Goal: Task Accomplishment & Management: Use online tool/utility

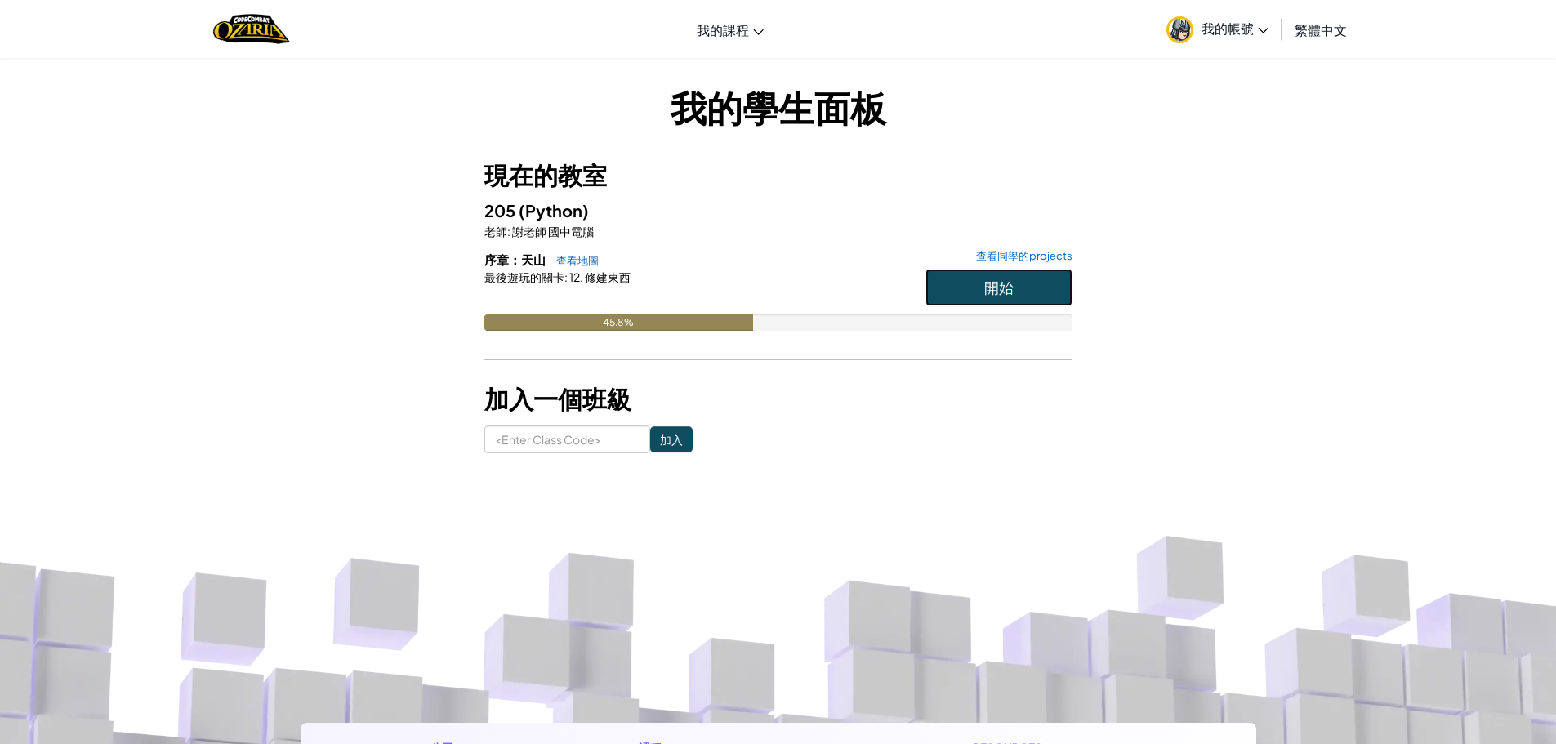
click at [971, 297] on button "開始" at bounding box center [998, 288] width 147 height 38
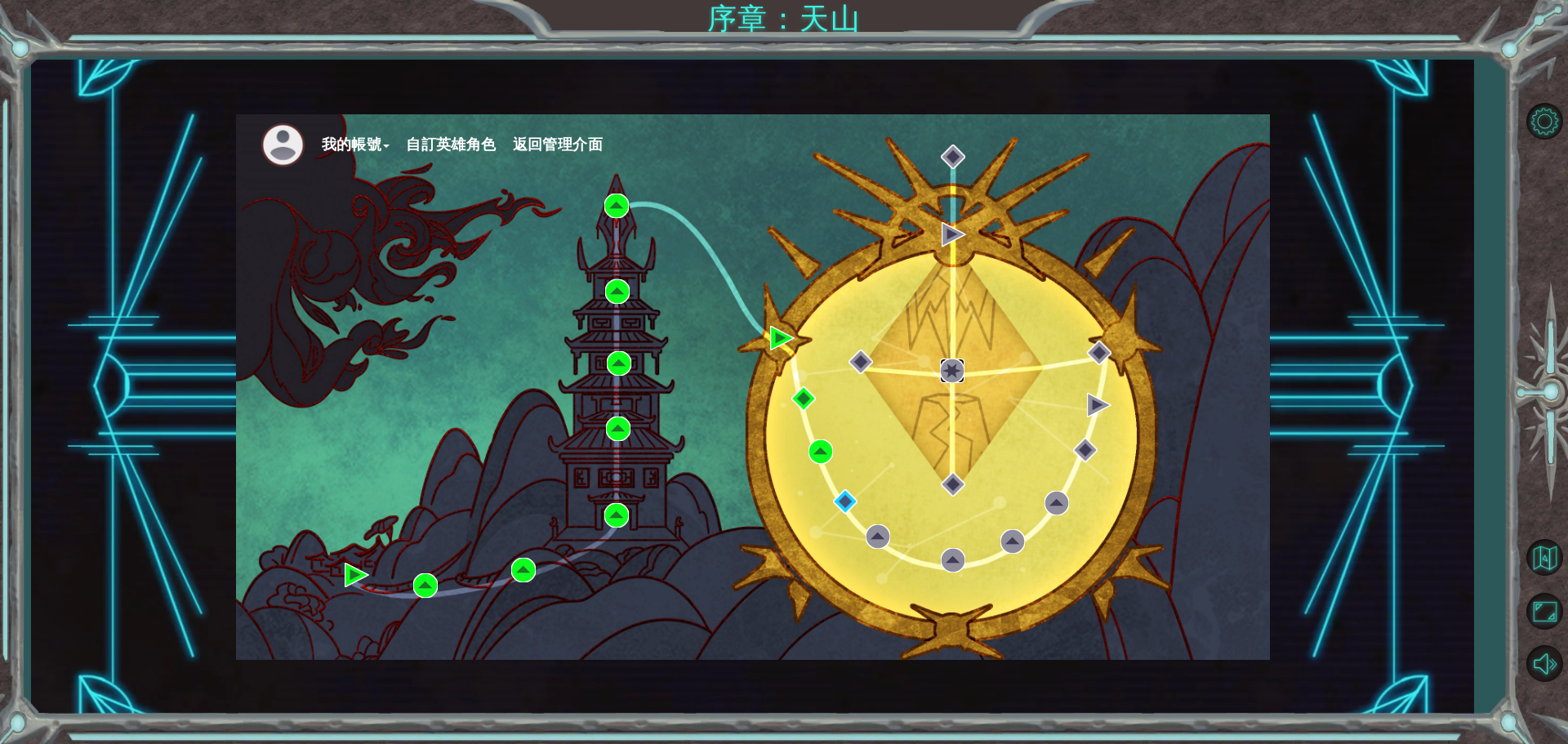
drag, startPoint x: 977, startPoint y: 361, endPoint x: 956, endPoint y: 360, distance: 20.4
click at [956, 360] on img at bounding box center [952, 371] width 25 height 25
click at [848, 316] on div "我的帳號 自訂英雄角色 返回管理介面" at bounding box center [753, 387] width 1034 height 546
click at [890, 323] on div "我的帳號 自訂英雄角色 返回管理介面" at bounding box center [753, 387] width 1034 height 546
drag, startPoint x: 893, startPoint y: 328, endPoint x: 635, endPoint y: 334, distance: 258.1
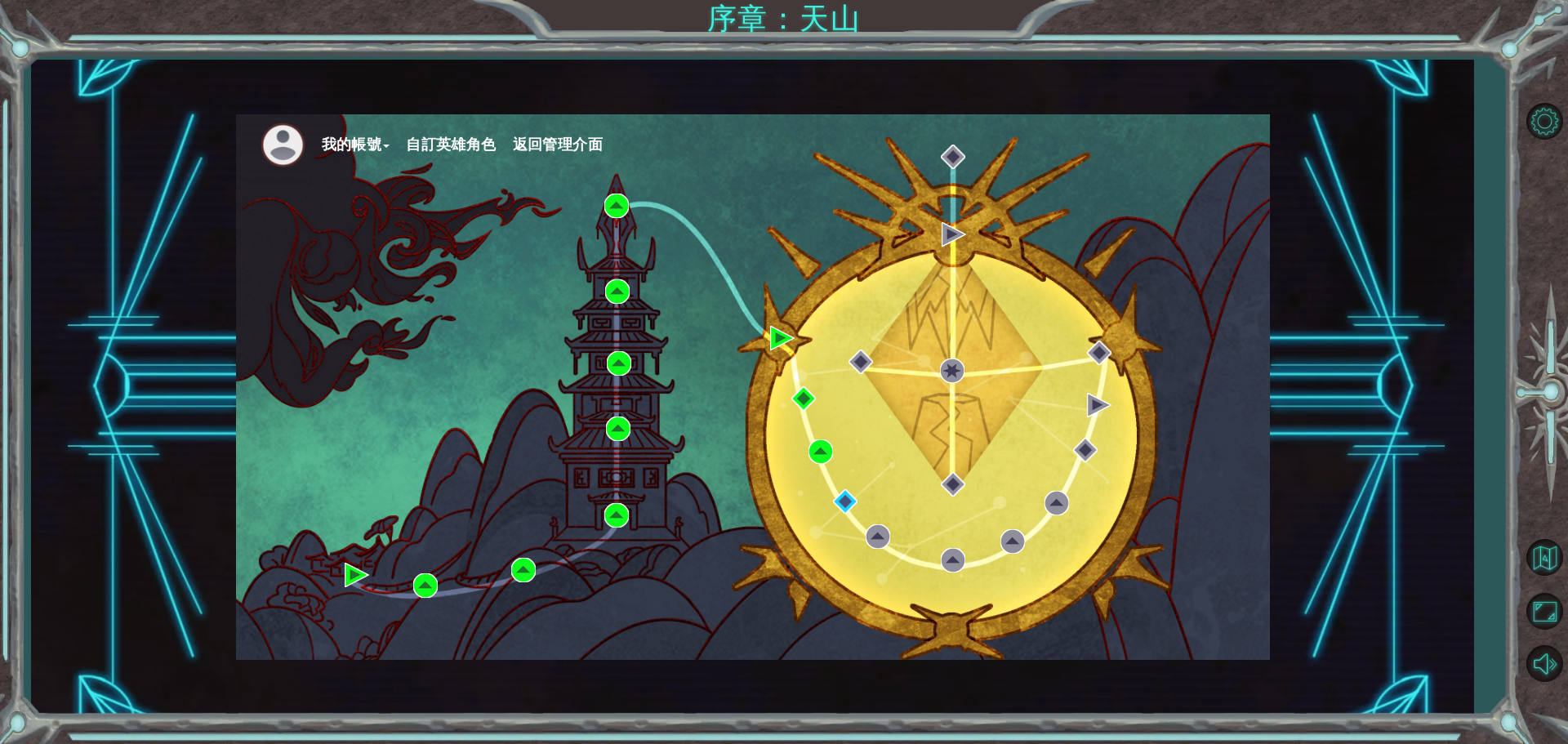
click at [893, 330] on div "我的帳號 自訂英雄角色 返回管理介面" at bounding box center [753, 387] width 1034 height 546
click at [840, 493] on img at bounding box center [845, 501] width 25 height 25
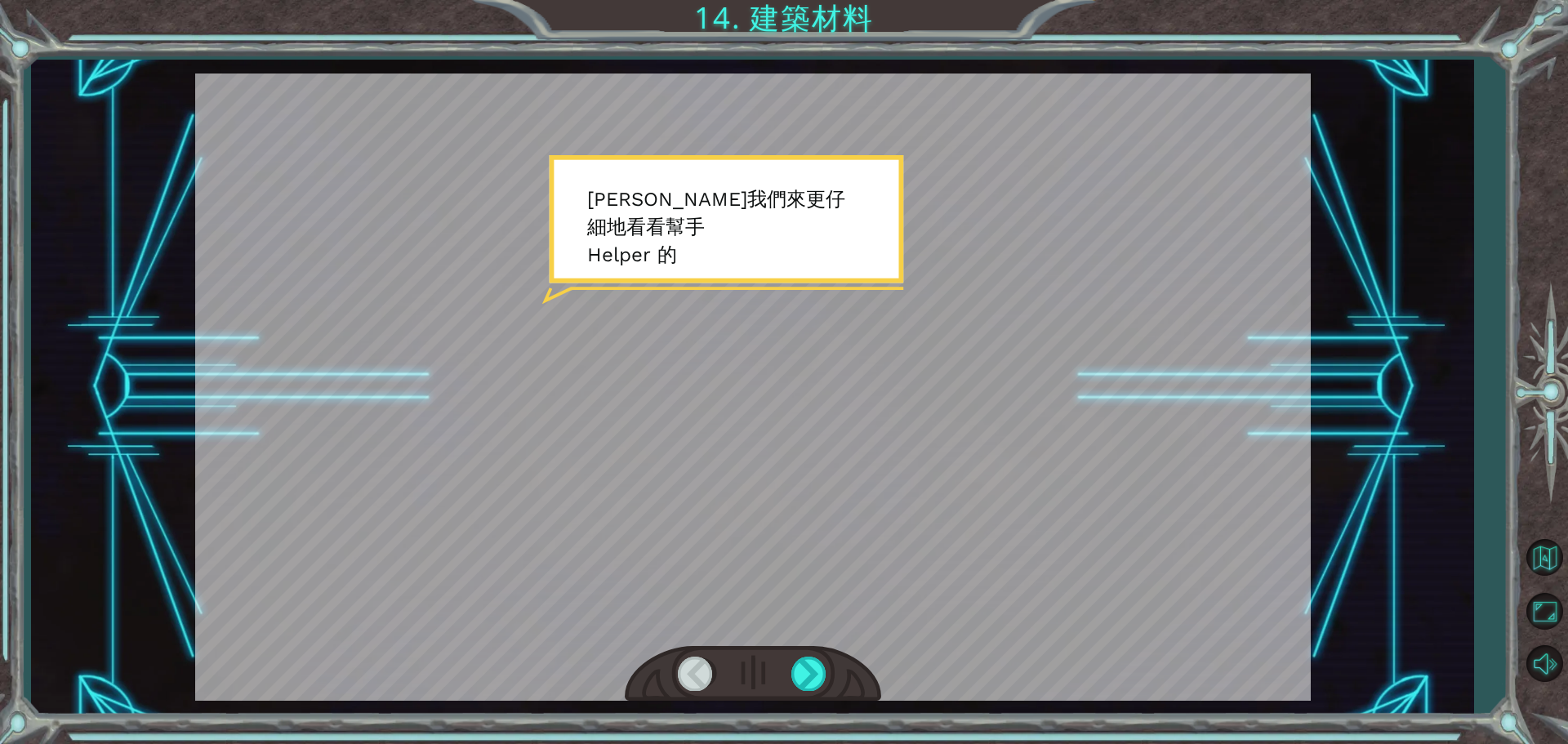
drag, startPoint x: 807, startPoint y: 489, endPoint x: 773, endPoint y: 622, distance: 137.5
click at [806, 492] on div at bounding box center [753, 387] width 1116 height 627
click at [798, 671] on div at bounding box center [809, 673] width 37 height 33
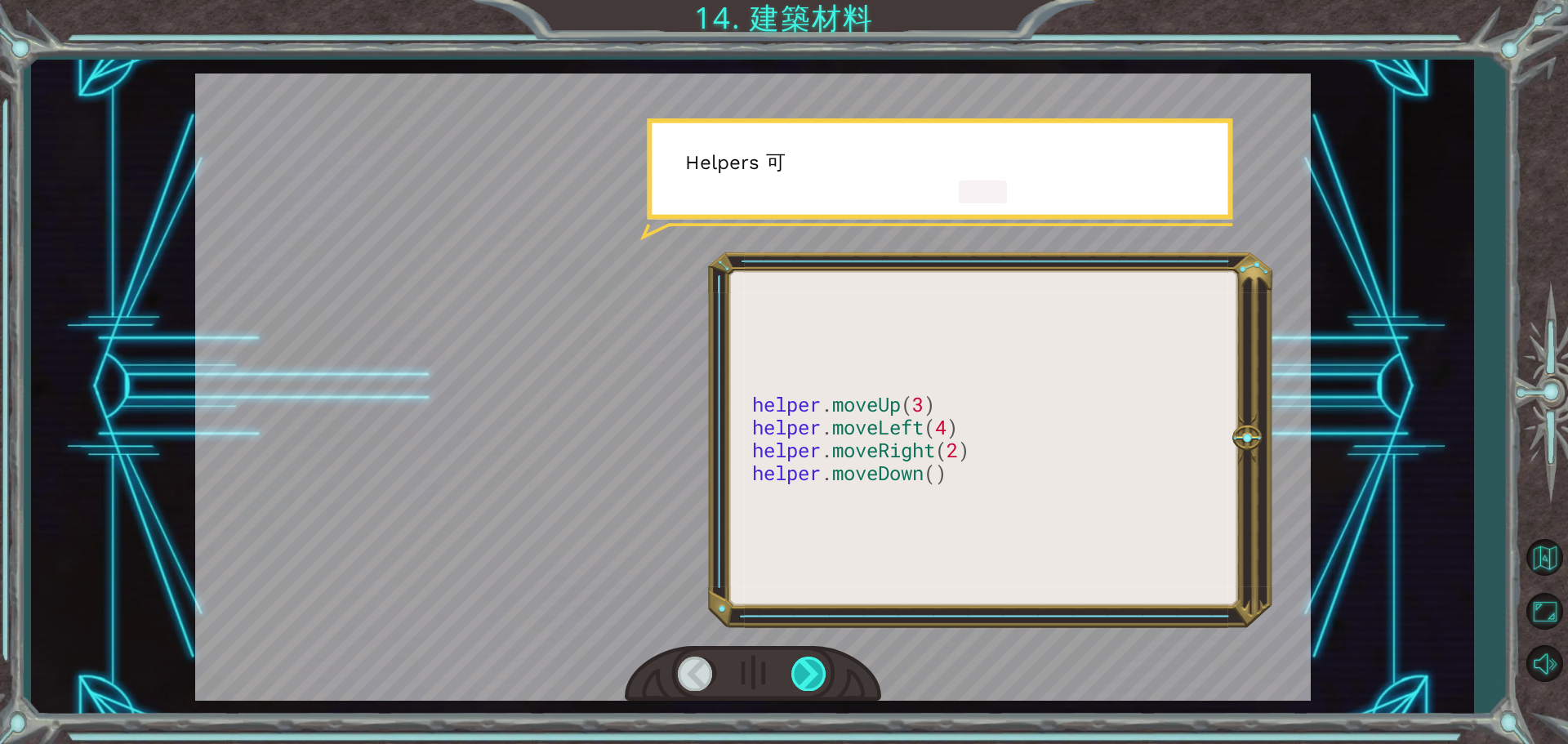
click at [798, 671] on div at bounding box center [809, 673] width 37 height 33
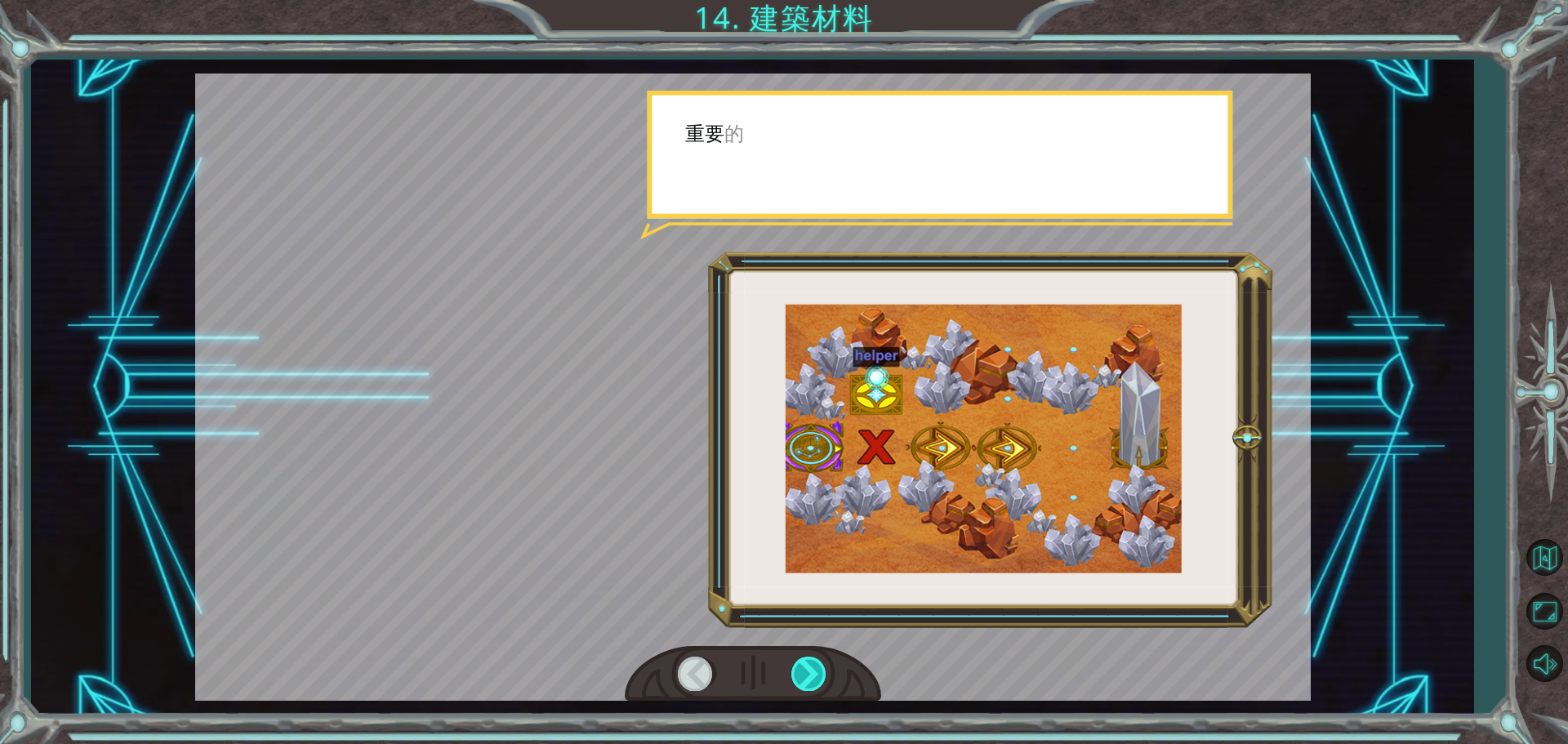
click at [798, 671] on div at bounding box center [809, 673] width 37 height 33
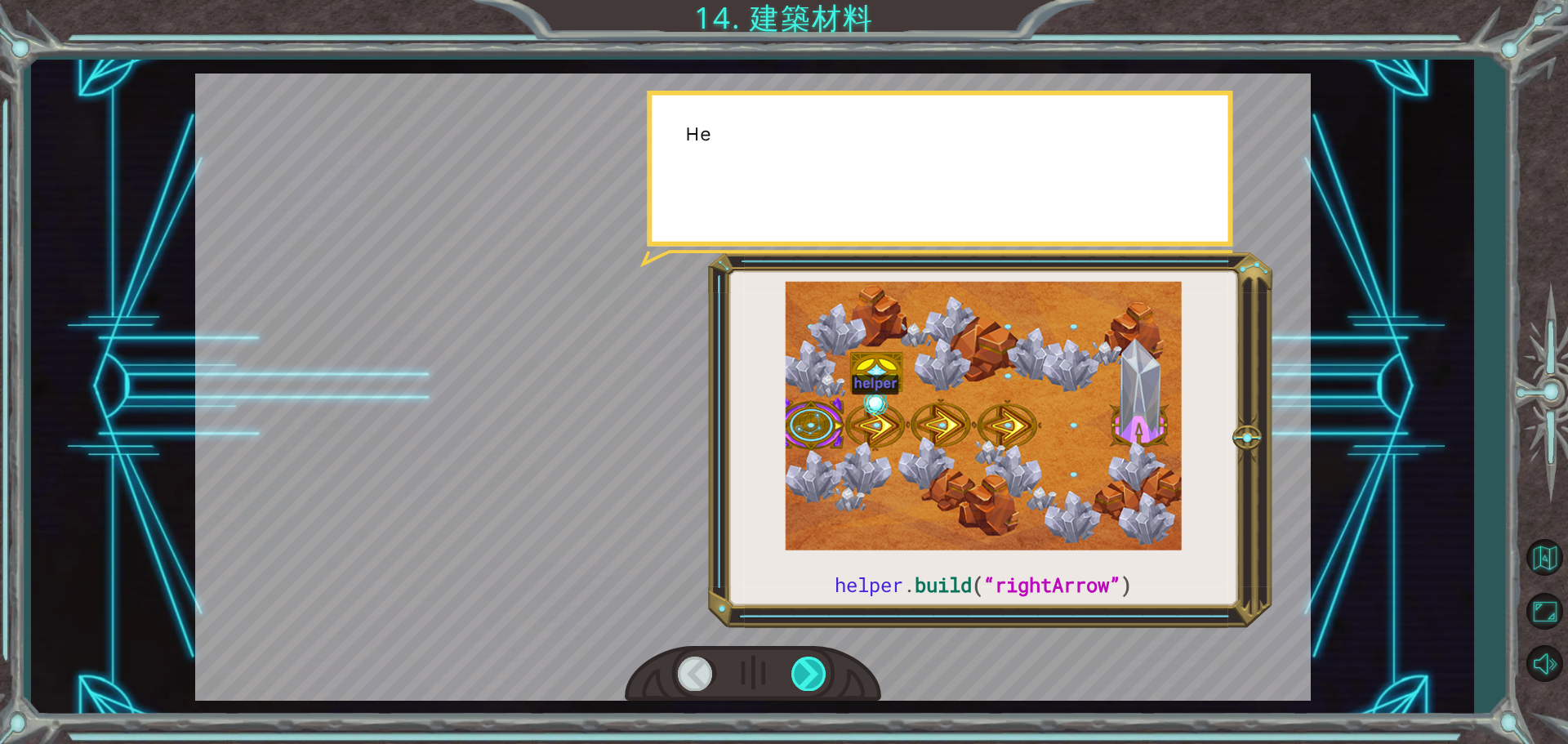
click at [798, 671] on div at bounding box center [809, 673] width 37 height 33
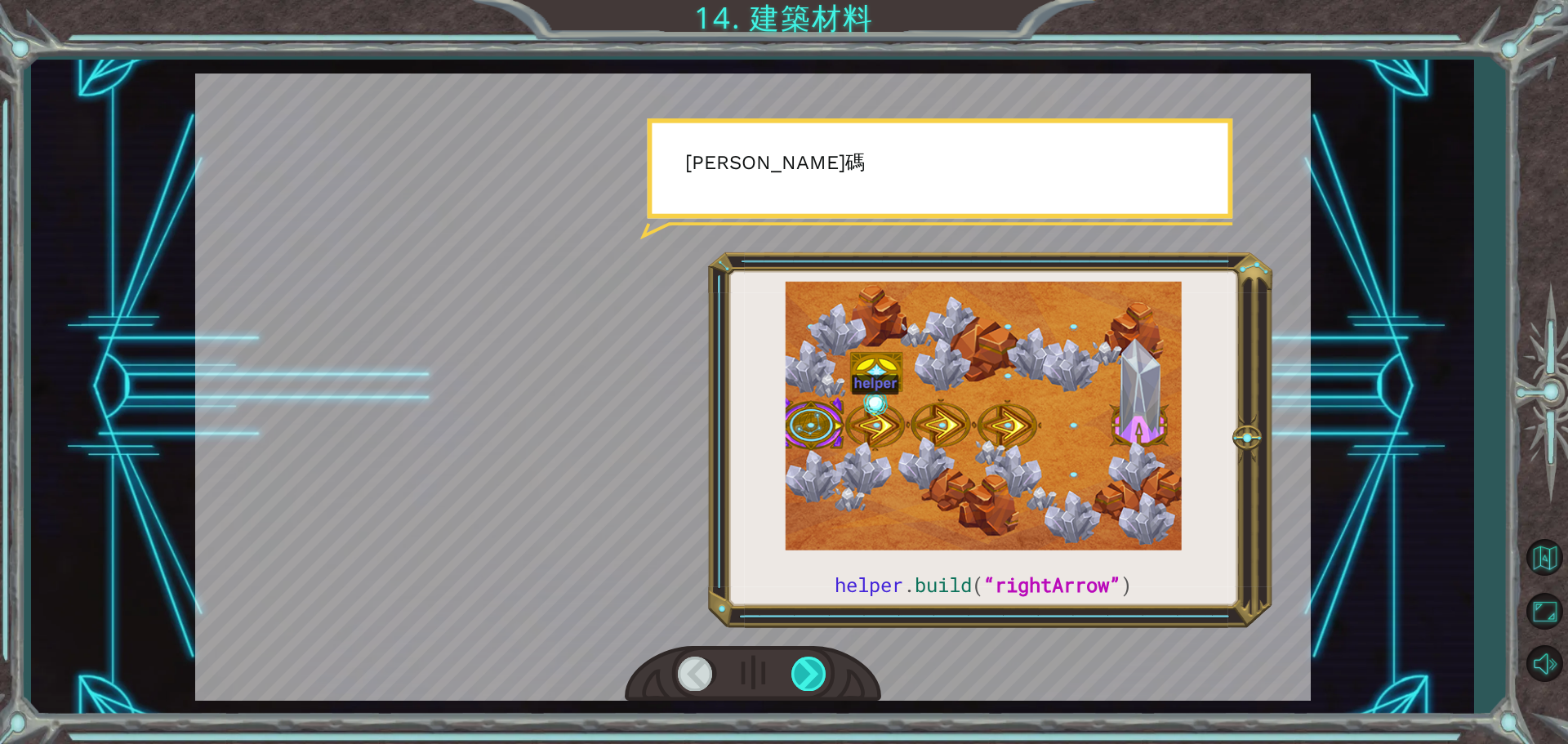
click at [798, 671] on div at bounding box center [809, 673] width 37 height 33
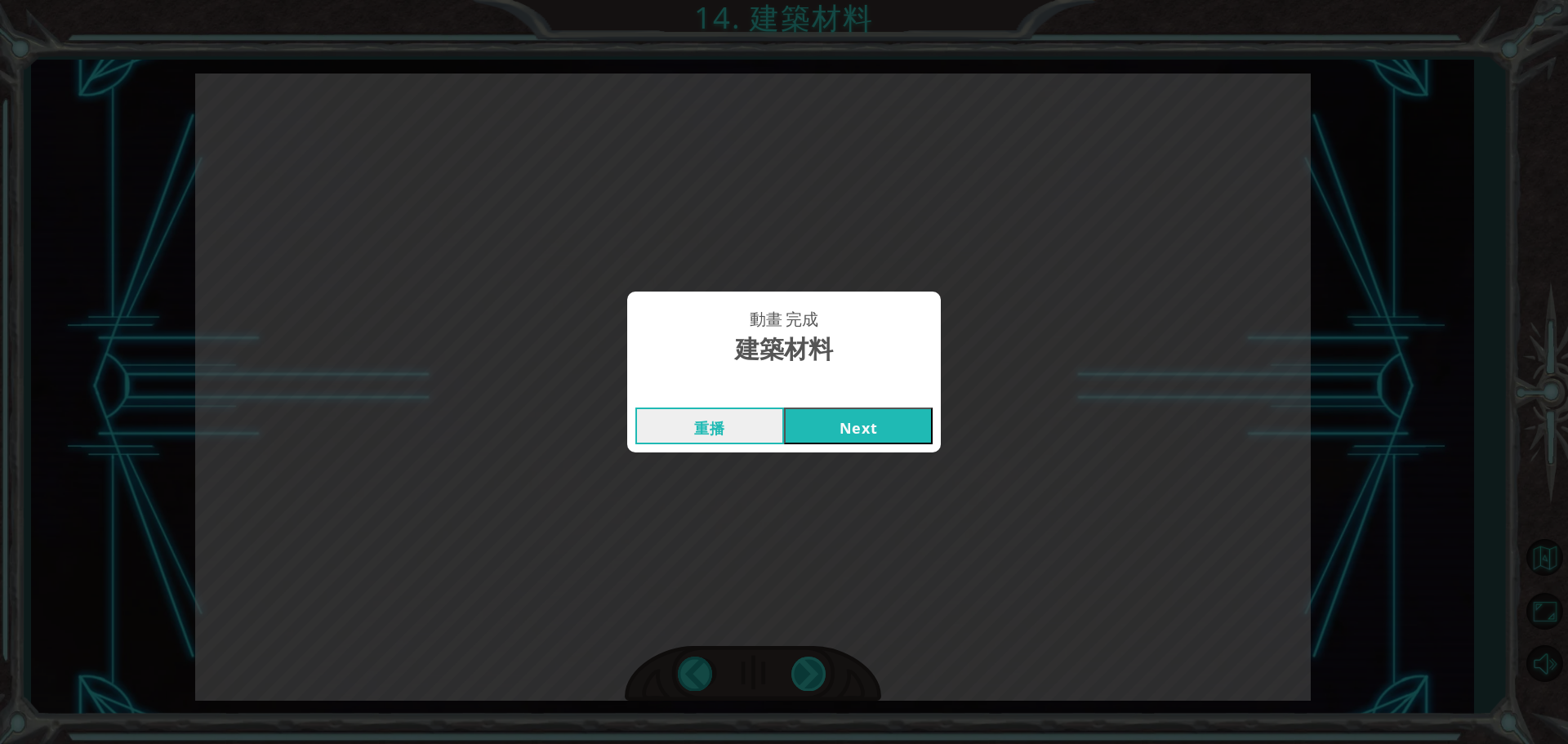
click at [798, 671] on div "動畫 完成 建築材料 重播 Next" at bounding box center [784, 372] width 1568 height 744
click at [807, 425] on button "Next" at bounding box center [858, 426] width 149 height 37
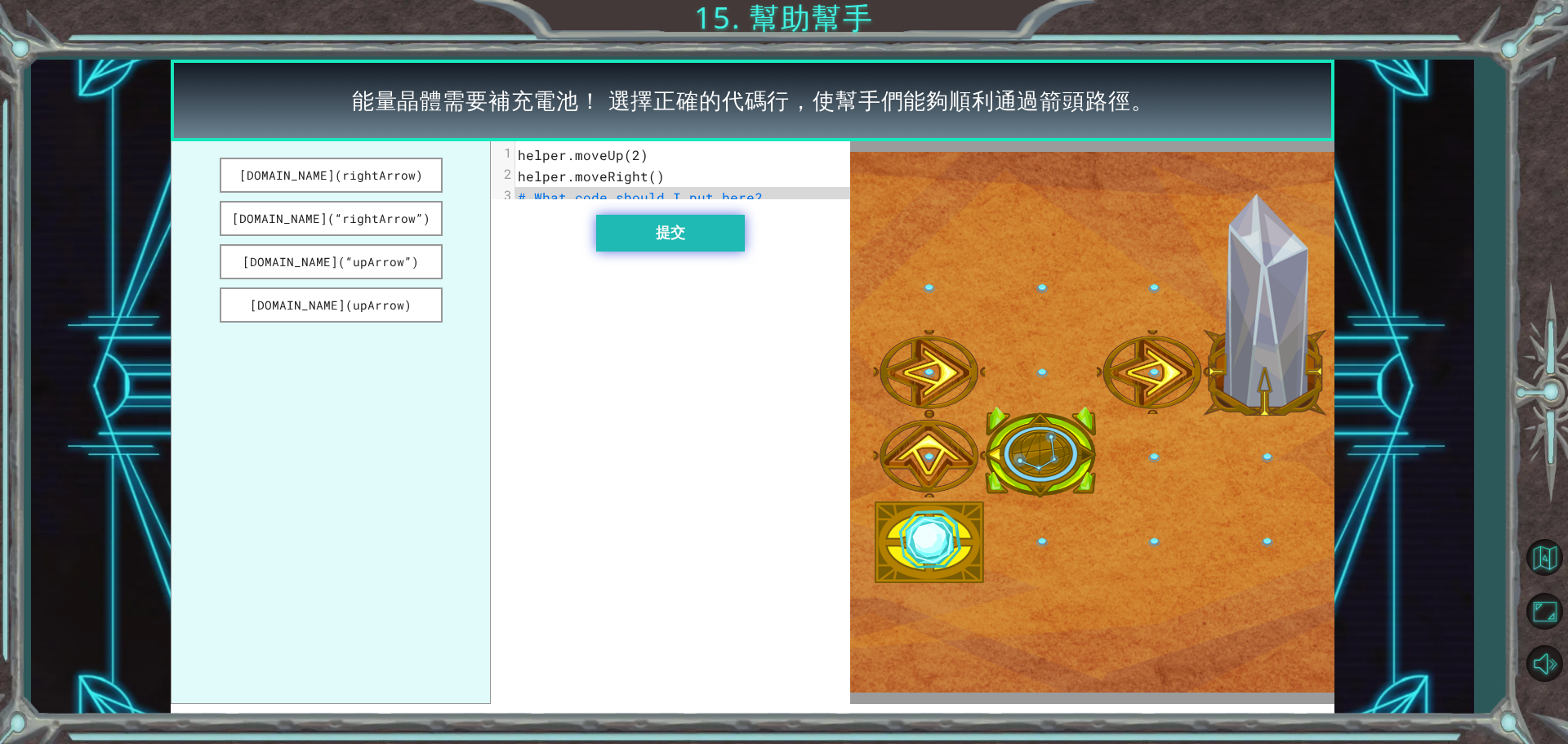
click at [660, 248] on button "提交" at bounding box center [670, 233] width 149 height 37
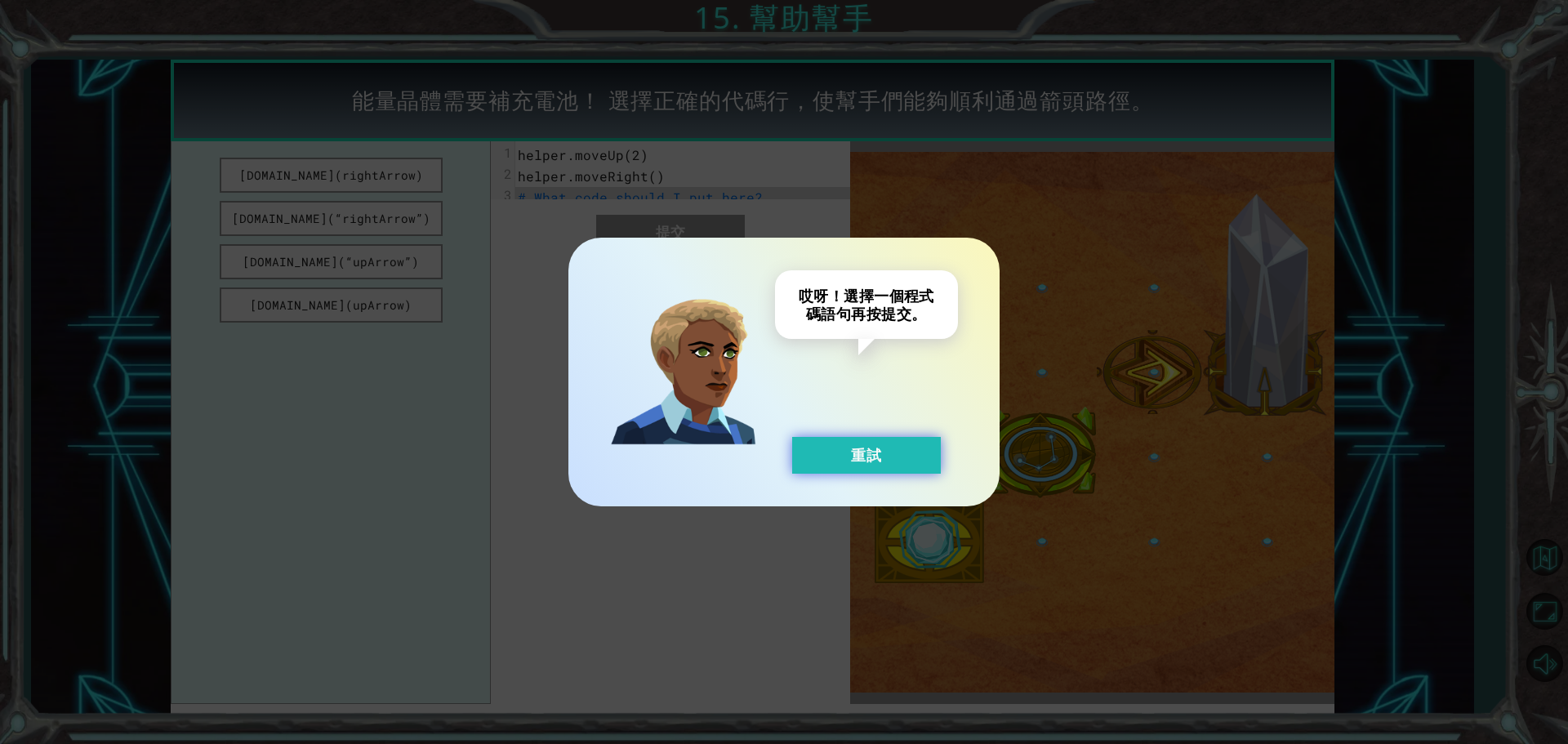
click at [804, 456] on button "重試" at bounding box center [866, 455] width 149 height 37
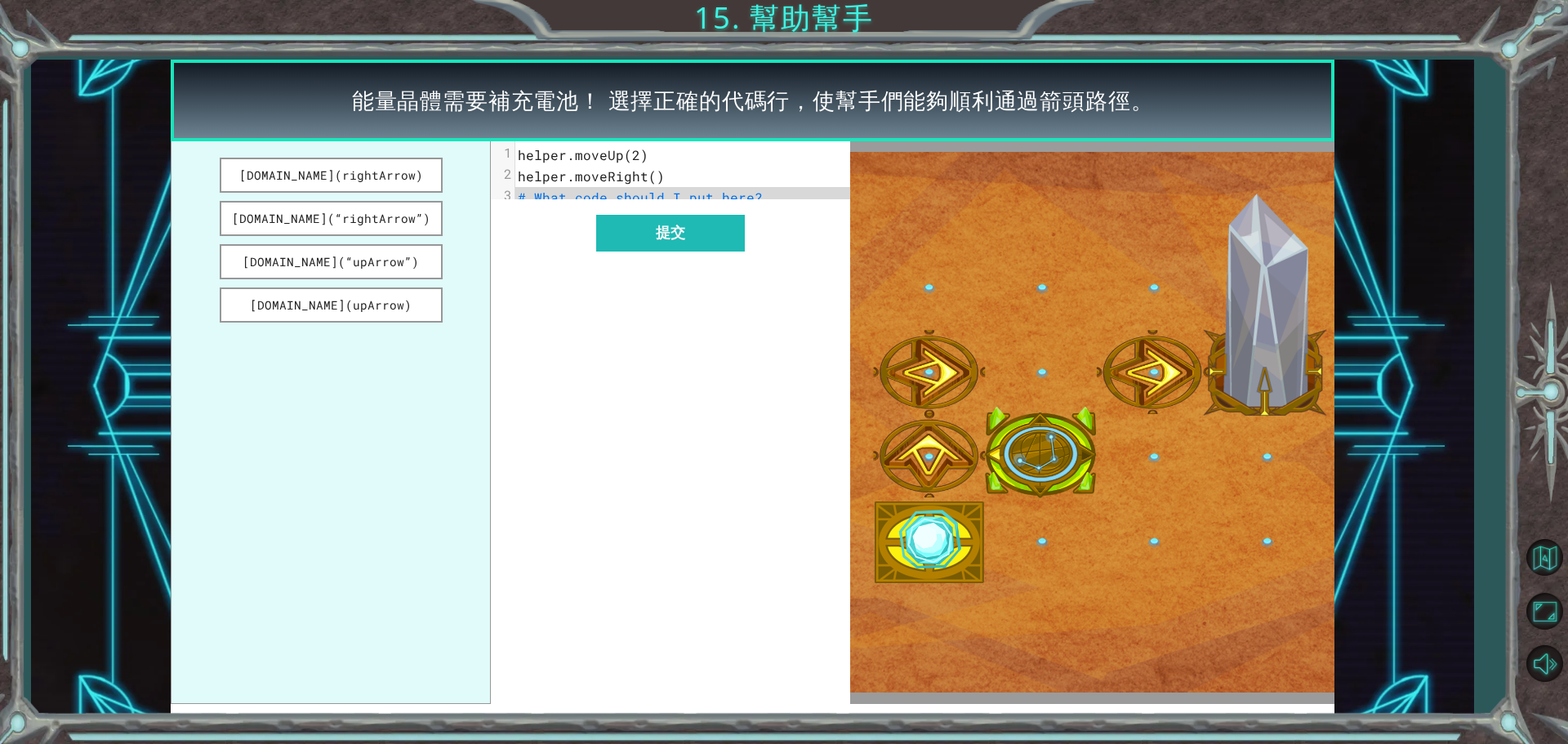
click at [662, 176] on pre "helper.moveRight()" at bounding box center [688, 176] width 347 height 21
type textarea "​"
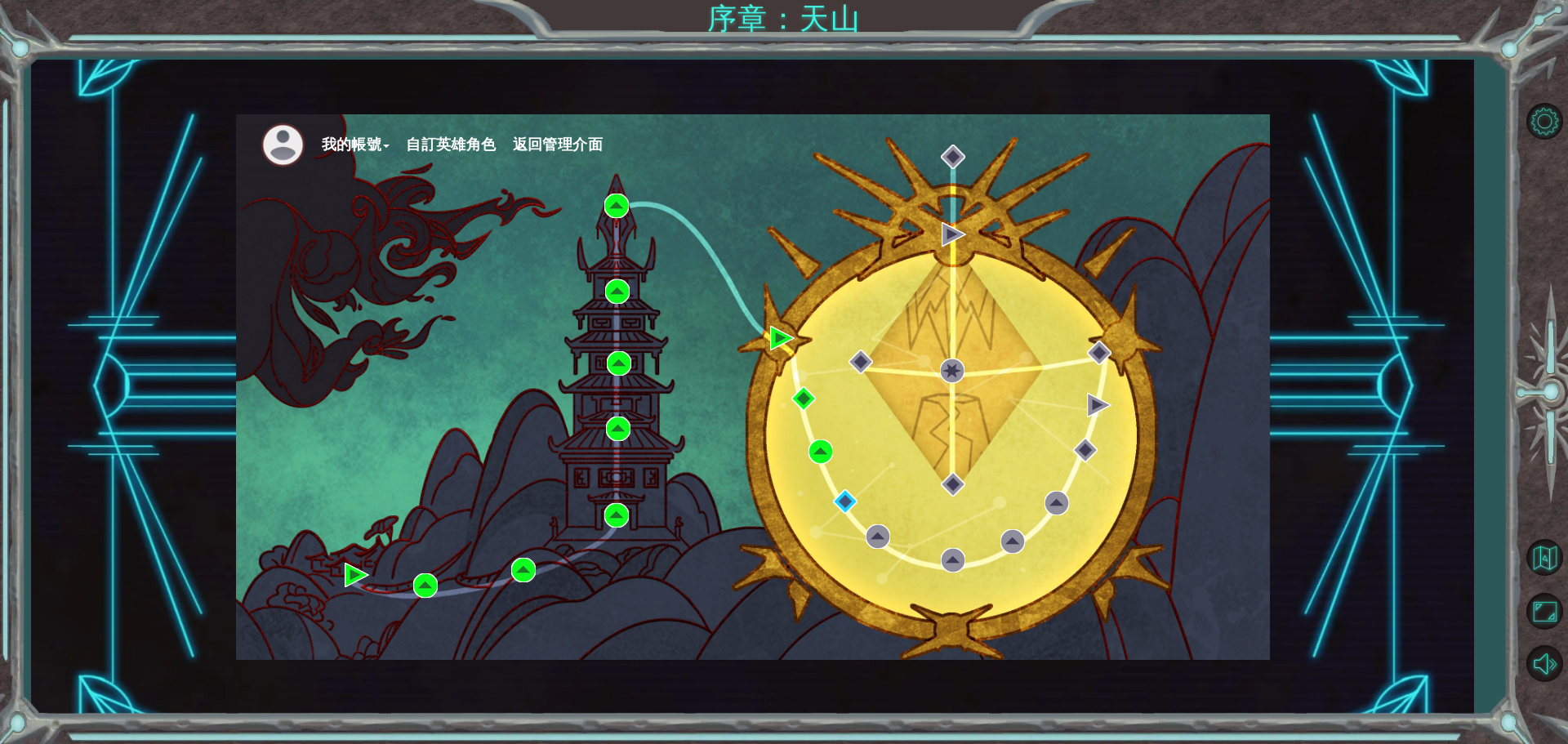
click at [1270, 166] on div "我的帳號 自訂英雄角色 返回管理介面" at bounding box center [752, 387] width 1442 height 655
drag, startPoint x: 1262, startPoint y: 169, endPoint x: 1127, endPoint y: 207, distance: 139.9
click at [1173, 197] on div "我的帳號 自訂英雄角色 返回管理介面" at bounding box center [753, 387] width 1034 height 546
click at [853, 499] on img at bounding box center [845, 501] width 25 height 25
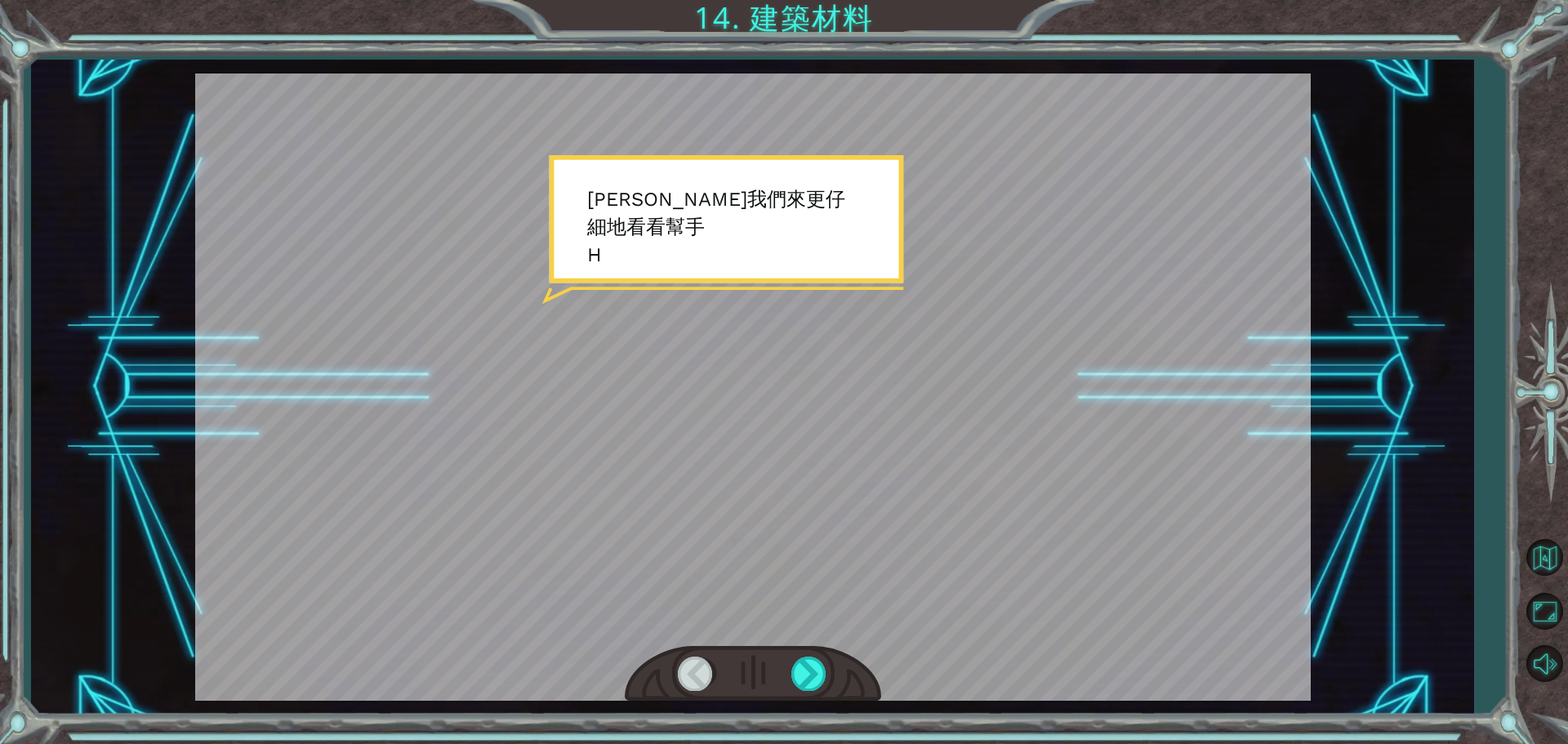
drag, startPoint x: 916, startPoint y: 467, endPoint x: 875, endPoint y: 643, distance: 180.3
click at [913, 466] on div at bounding box center [753, 387] width 1116 height 627
click at [807, 688] on div at bounding box center [753, 674] width 256 height 56
click at [807, 686] on div at bounding box center [809, 673] width 37 height 33
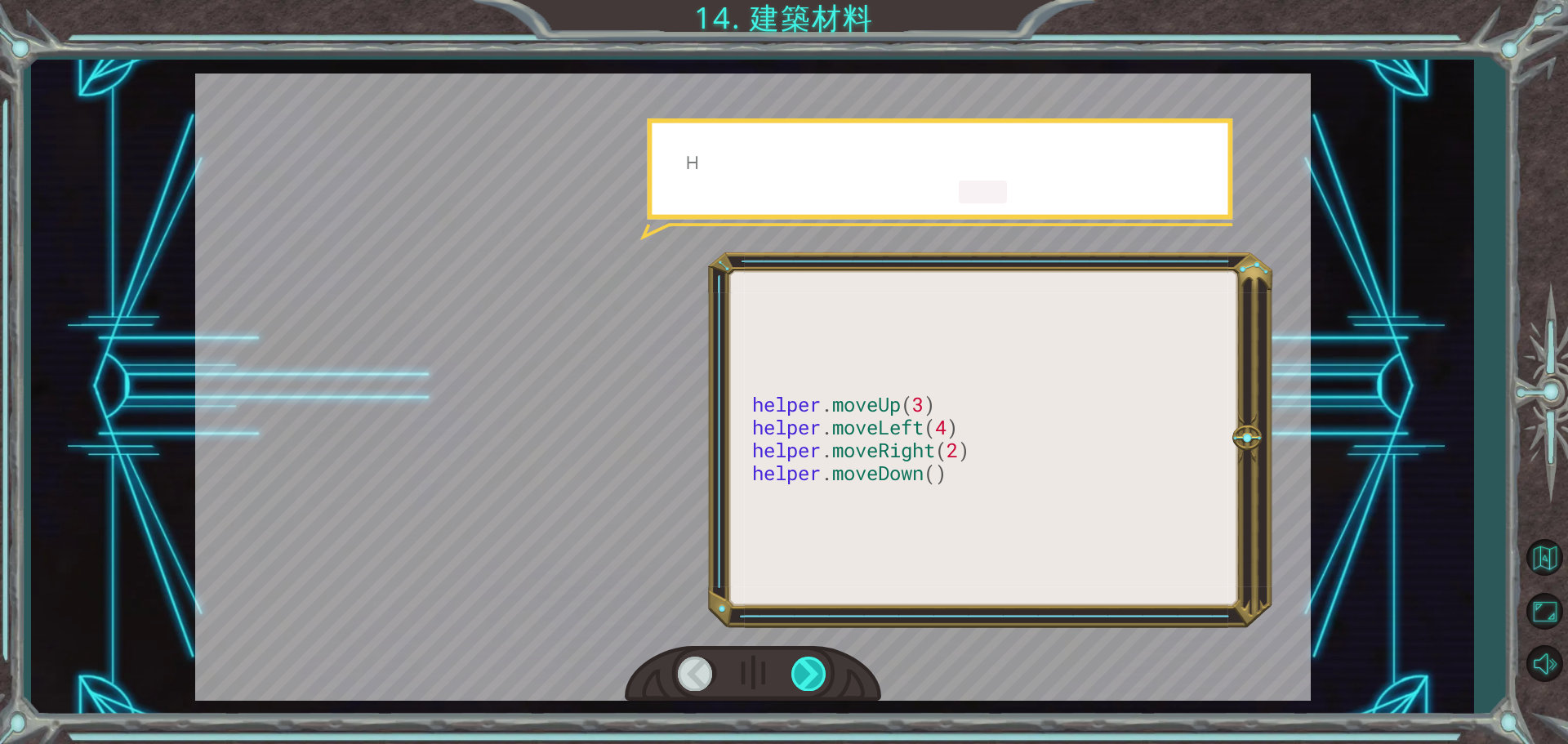
click at [807, 686] on div at bounding box center [809, 673] width 37 height 33
click at [806, 682] on div at bounding box center [809, 673] width 37 height 33
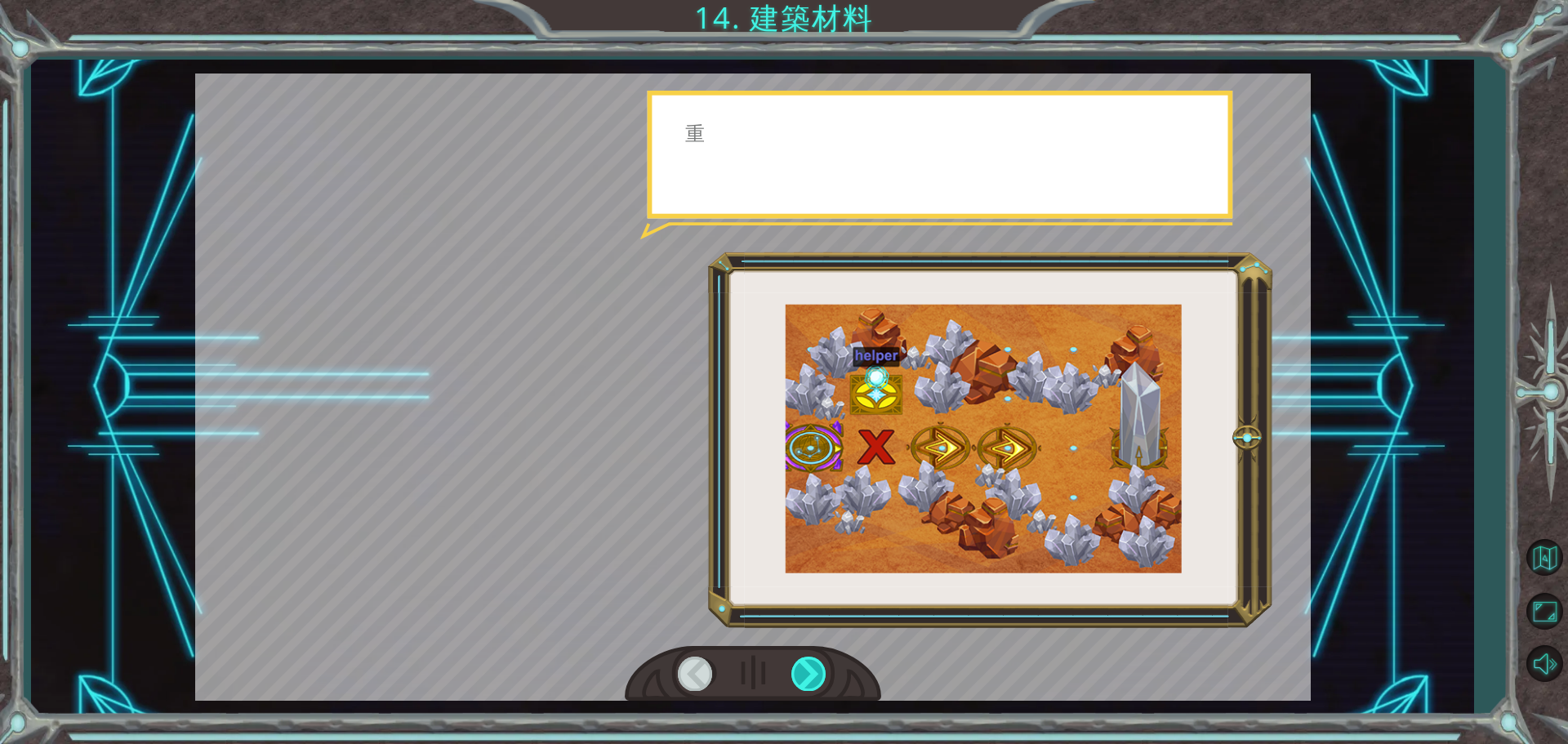
drag, startPoint x: 809, startPoint y: 675, endPoint x: 818, endPoint y: 670, distance: 10.2
click at [813, 673] on div at bounding box center [809, 673] width 37 height 33
click at [818, 670] on div at bounding box center [809, 673] width 37 height 33
click at [822, 668] on div at bounding box center [809, 673] width 37 height 33
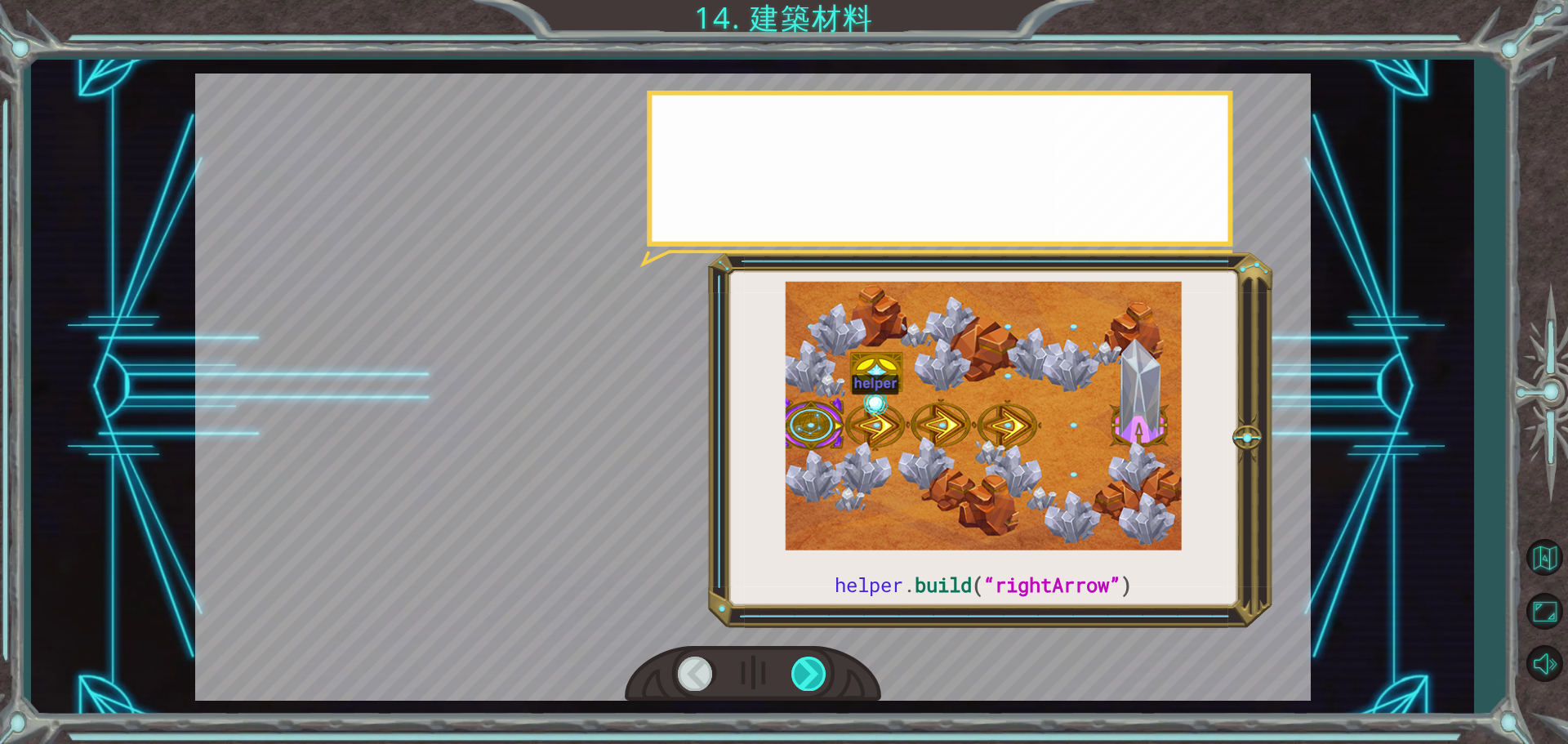
click at [826, 664] on div at bounding box center [809, 673] width 37 height 33
click at [830, 663] on div at bounding box center [753, 674] width 256 height 56
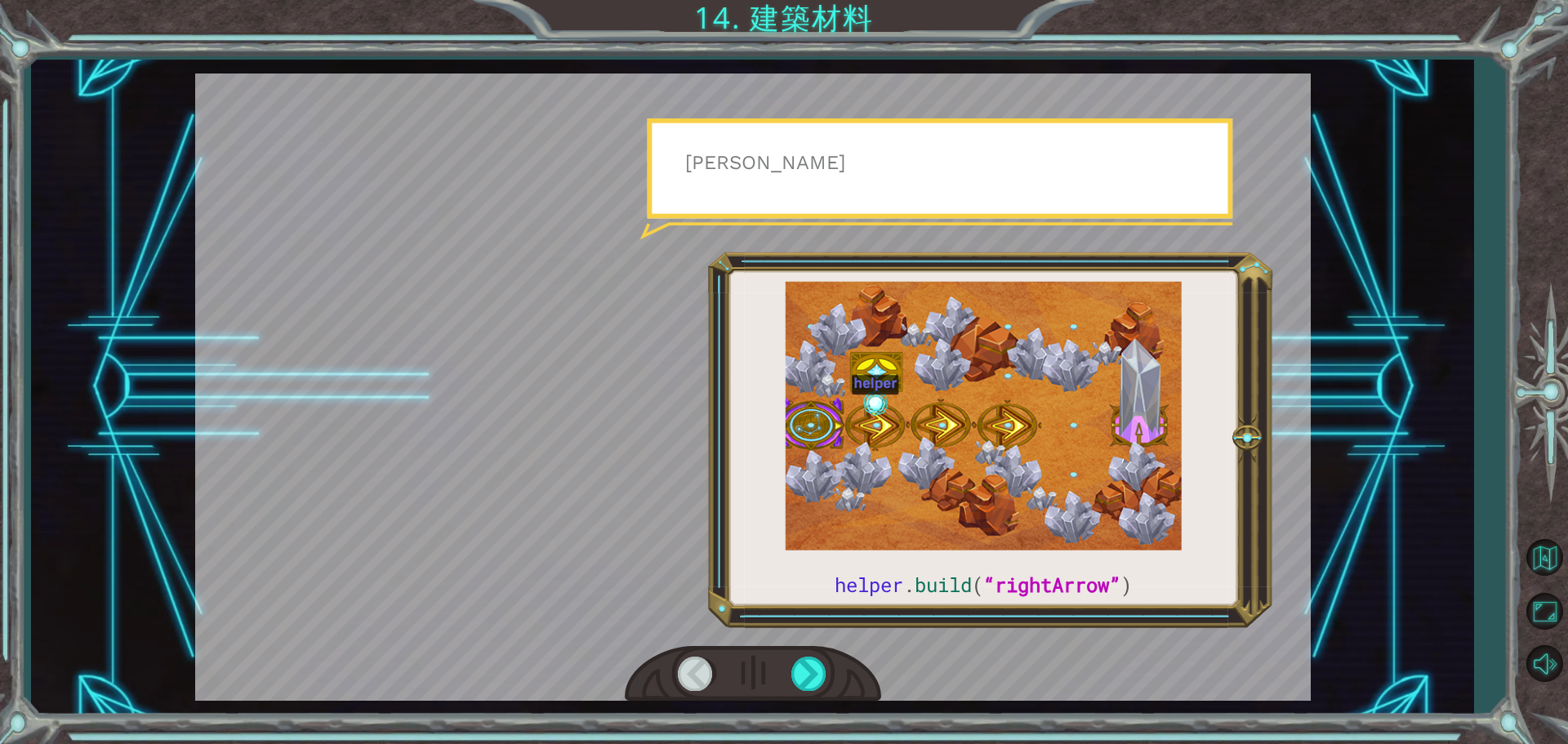
click at [835, 663] on div at bounding box center [753, 674] width 256 height 56
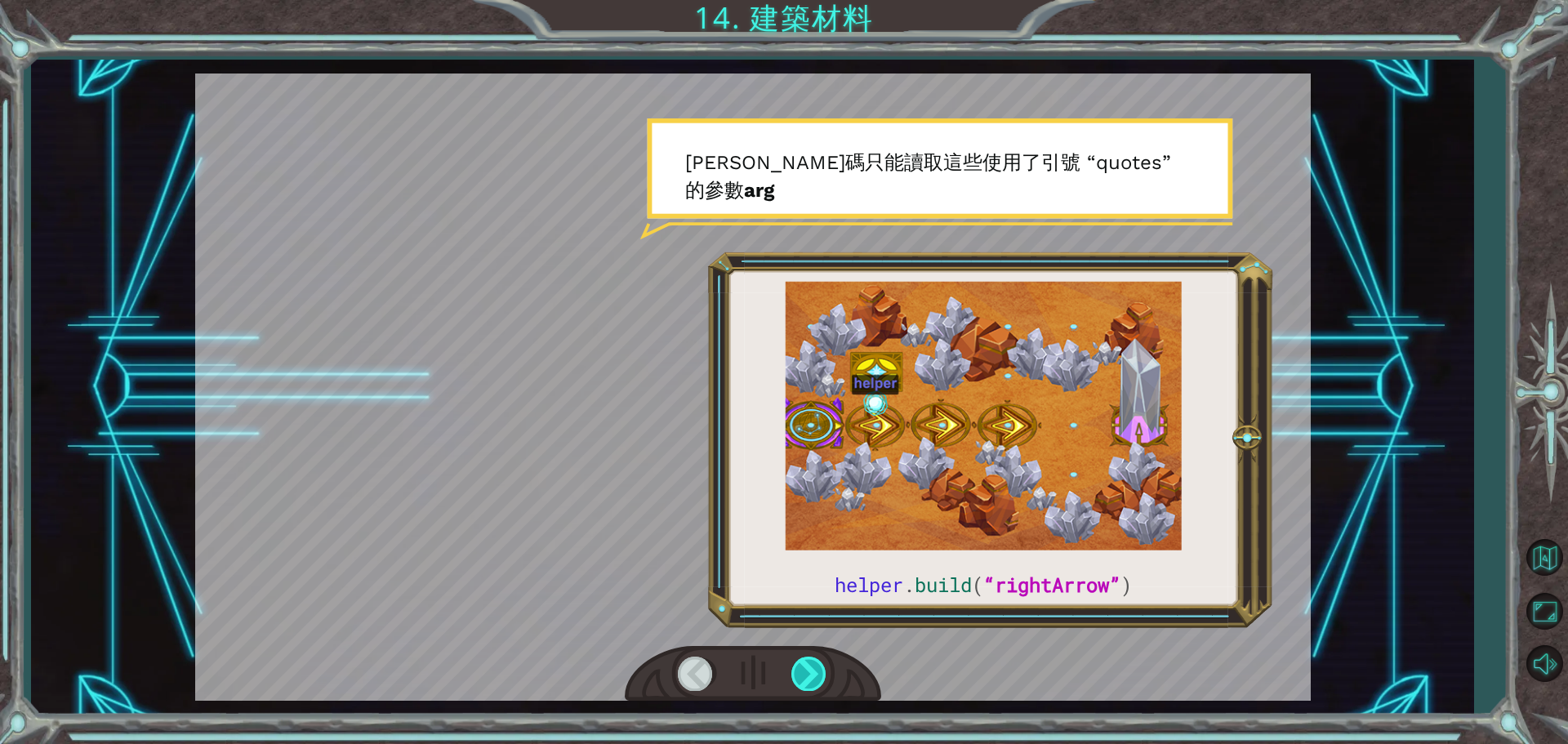
click at [821, 675] on div at bounding box center [809, 673] width 37 height 33
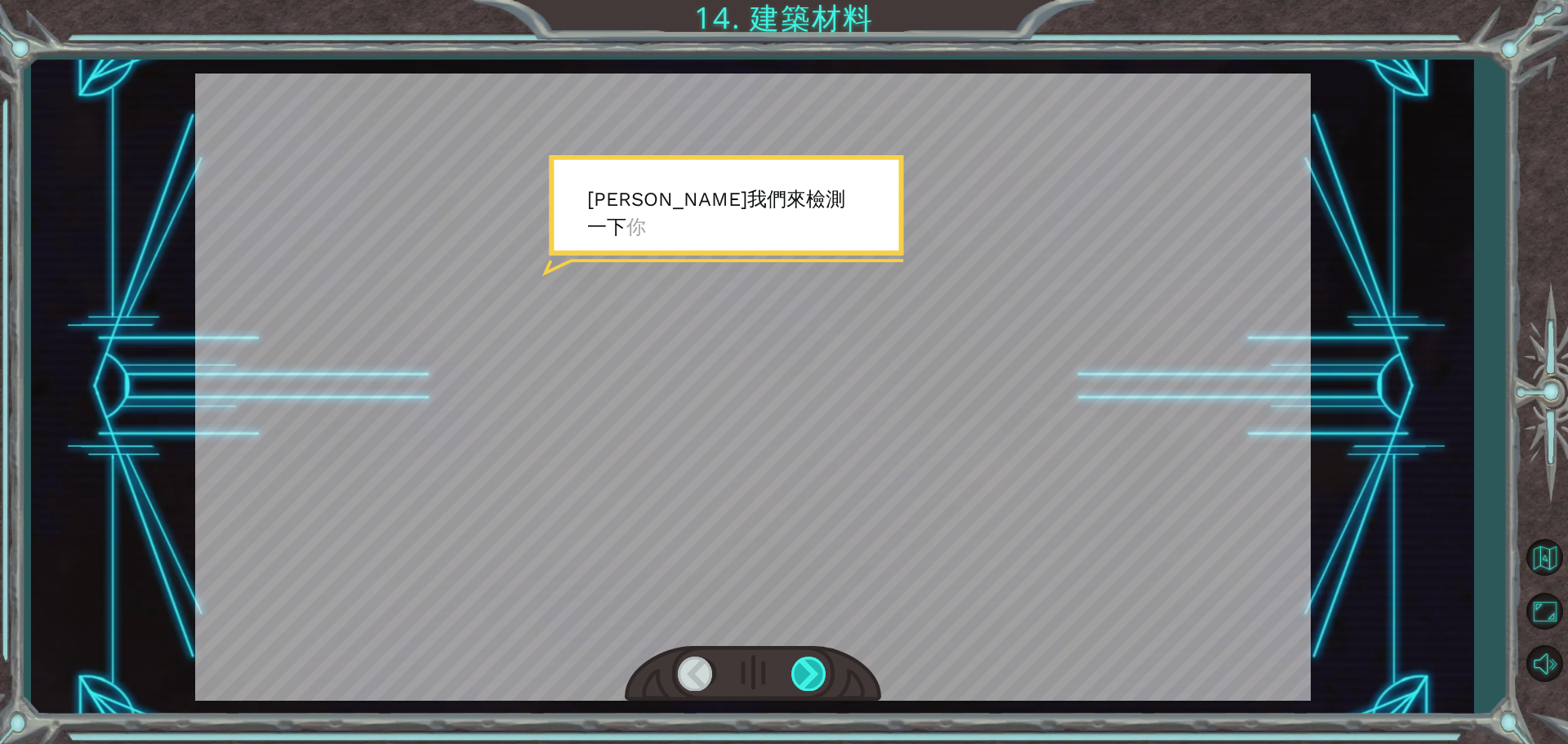
click at [818, 675] on div at bounding box center [809, 673] width 37 height 33
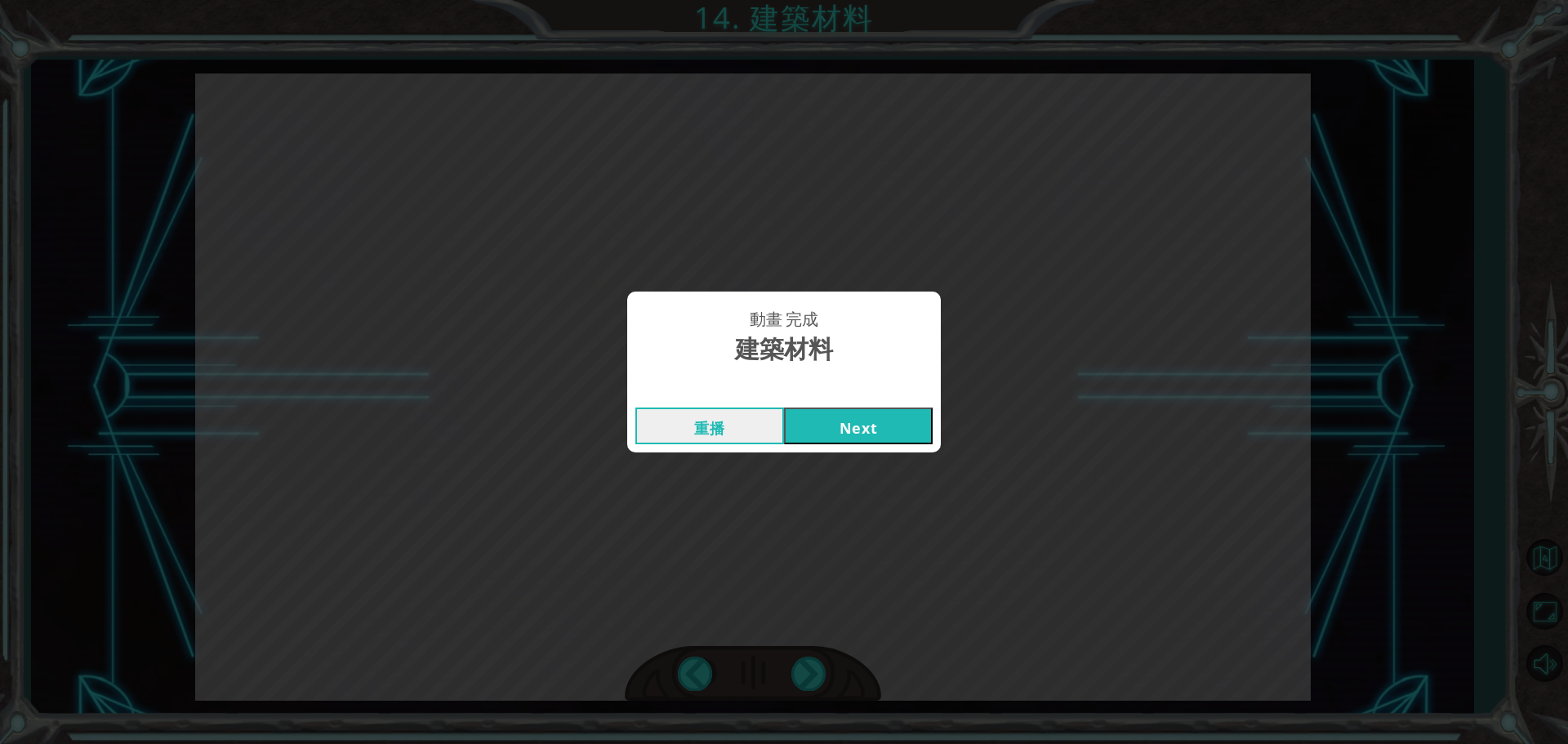
click at [765, 426] on button "重播" at bounding box center [709, 426] width 149 height 37
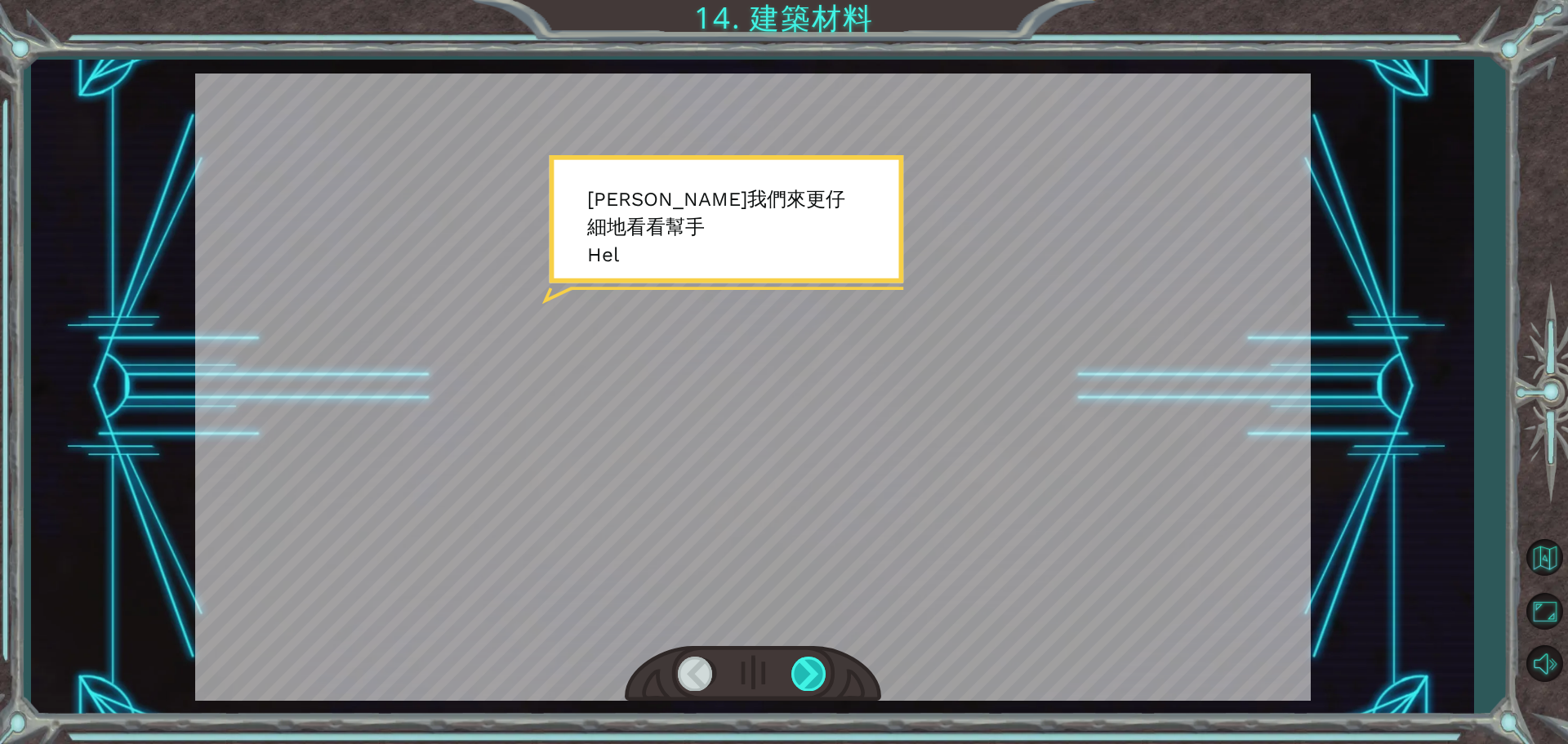
click at [816, 658] on div at bounding box center [809, 673] width 37 height 33
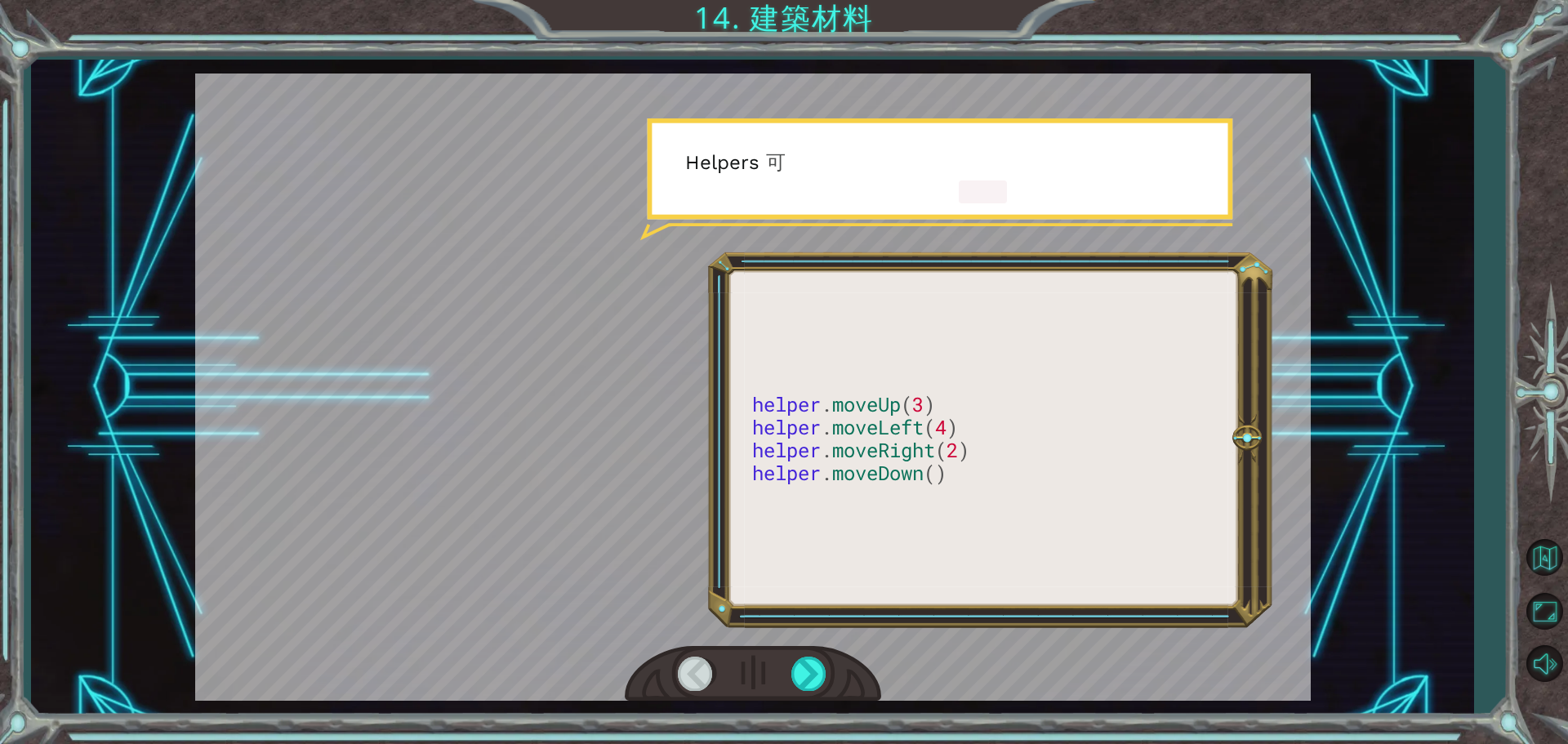
click at [825, 656] on div at bounding box center [753, 674] width 256 height 56
click at [813, 671] on div at bounding box center [809, 673] width 37 height 33
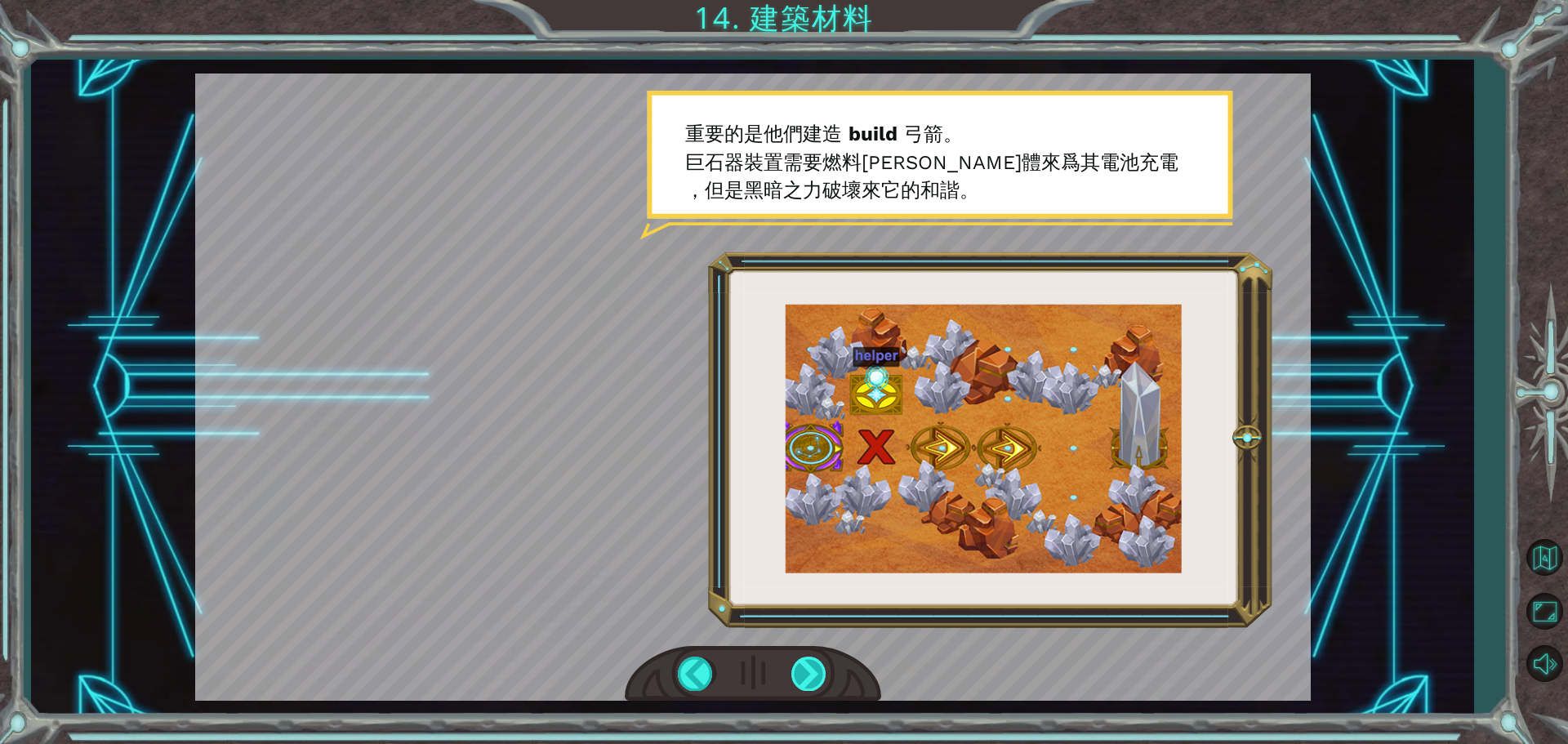
click at [813, 669] on div at bounding box center [809, 673] width 37 height 33
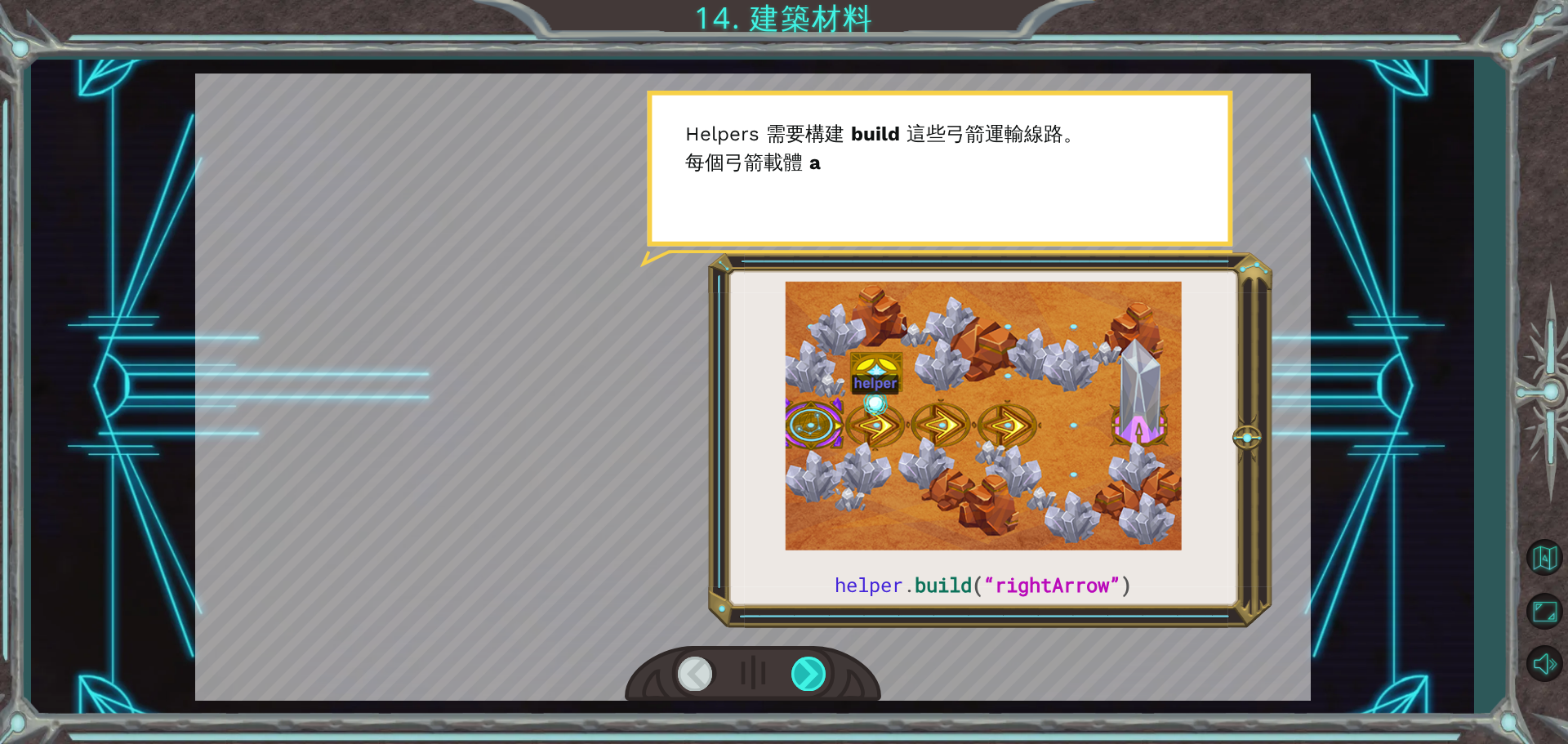
click at [814, 664] on div at bounding box center [809, 673] width 37 height 33
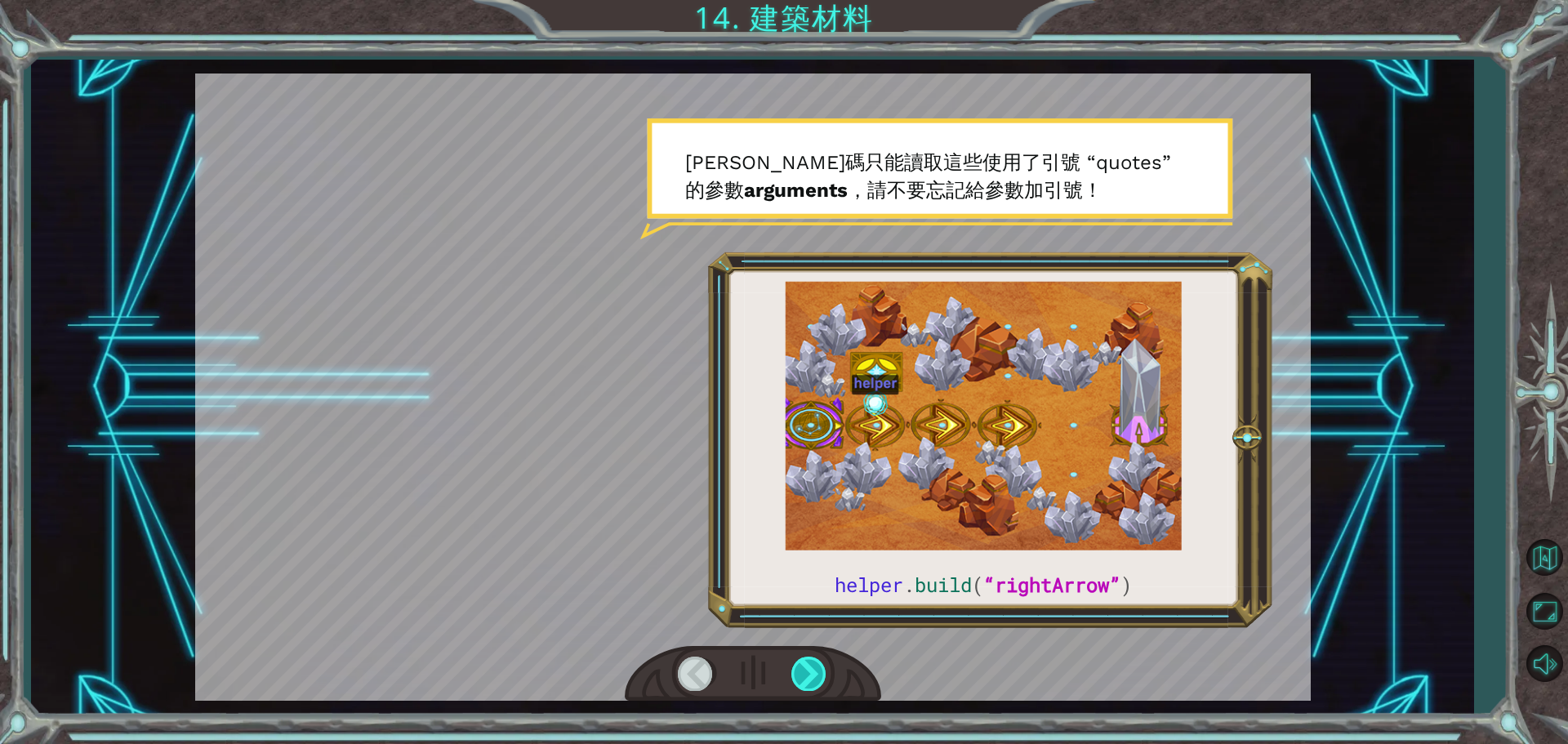
click at [814, 664] on div at bounding box center [809, 673] width 37 height 33
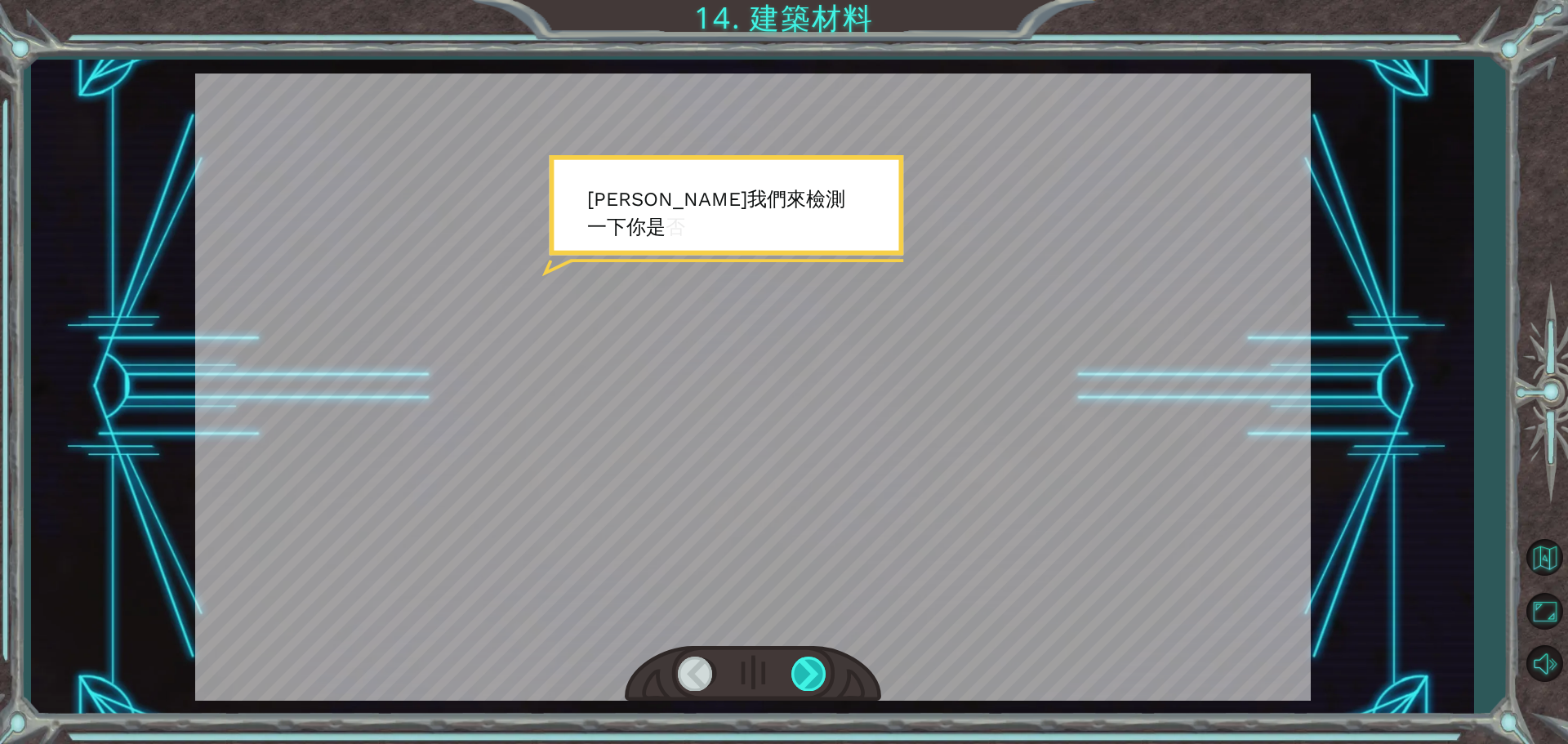
click at [814, 664] on div at bounding box center [809, 673] width 37 height 33
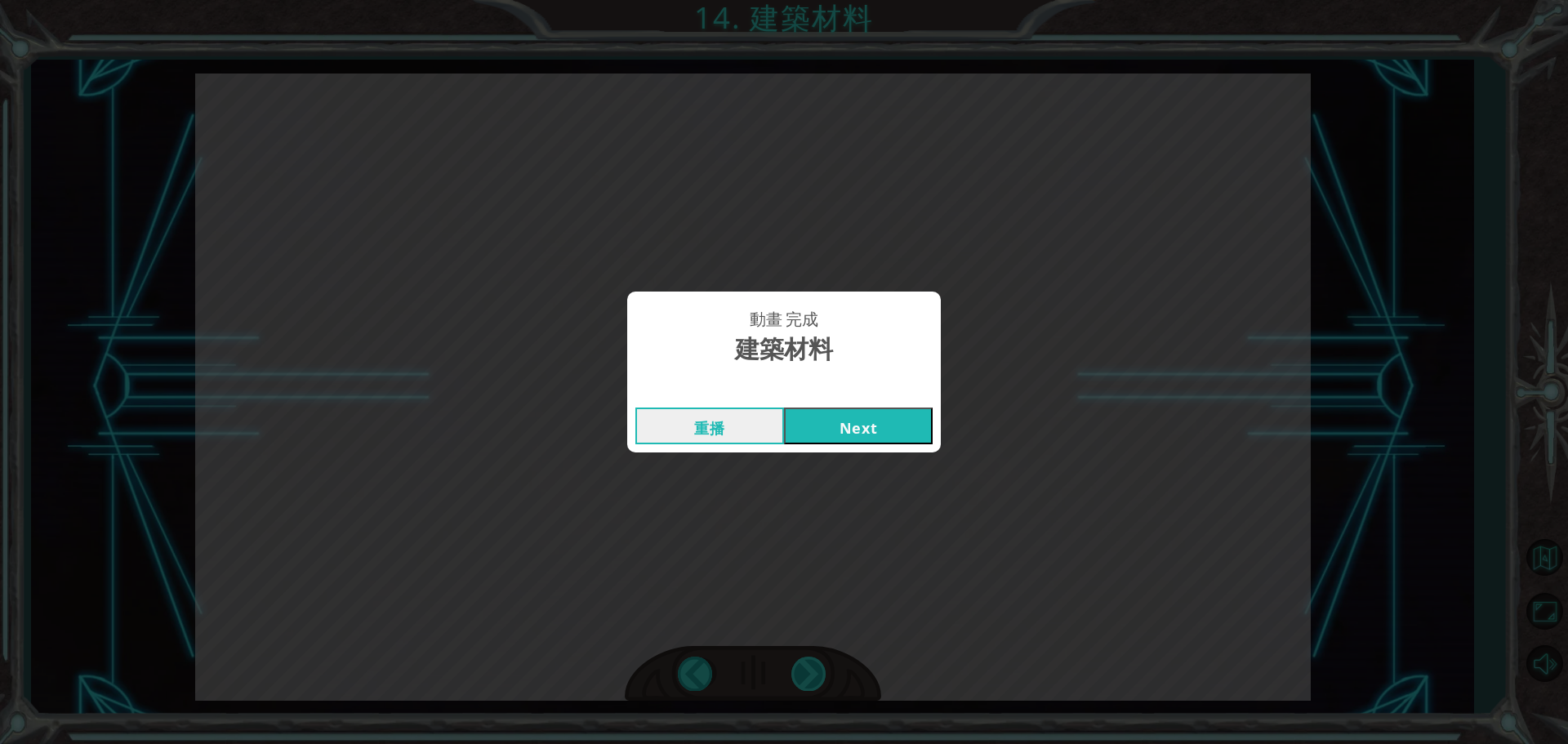
click at [814, 664] on div "動畫 完成 建築材料 重播 Next" at bounding box center [784, 372] width 1568 height 744
click at [867, 416] on button "Next" at bounding box center [858, 426] width 149 height 37
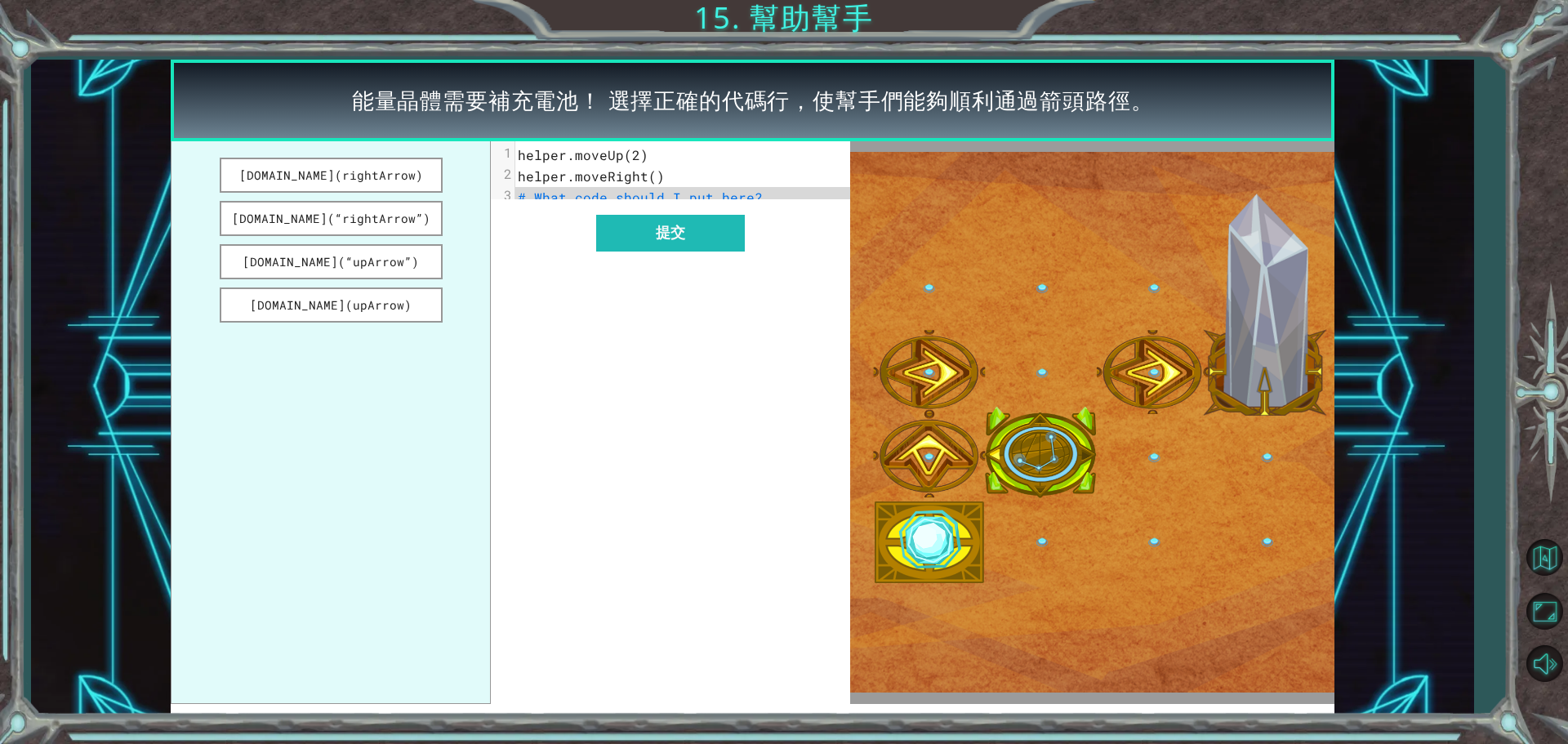
click at [655, 180] on span "helper.moveRight()" at bounding box center [591, 175] width 147 height 17
click at [651, 176] on span "helper.moveRight()" at bounding box center [591, 175] width 147 height 17
click at [669, 183] on pre "helper.moveRight()" at bounding box center [688, 176] width 347 height 21
click at [671, 178] on pre "helper.moveRight()" at bounding box center [688, 176] width 347 height 21
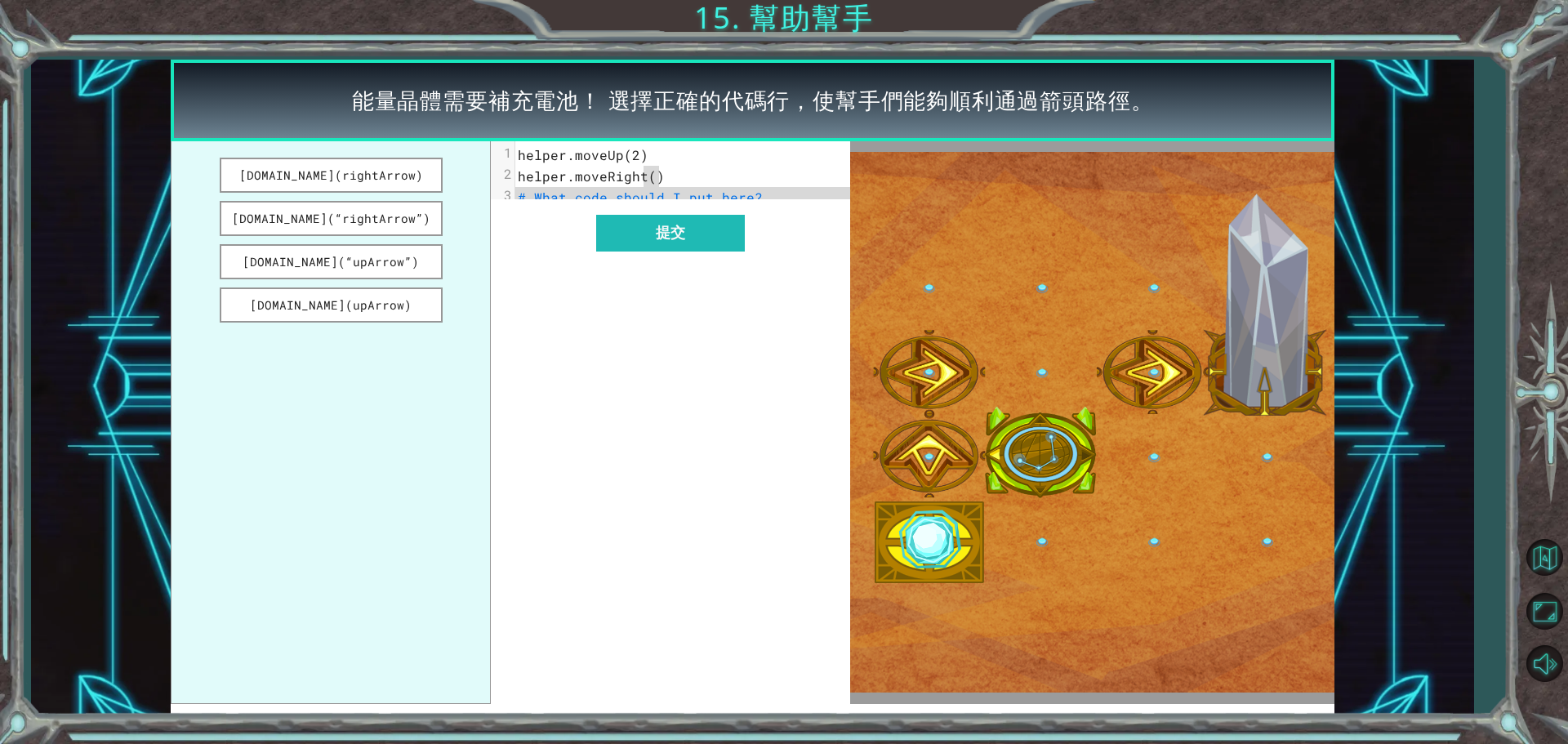
click at [672, 178] on pre "helper.moveRight()" at bounding box center [688, 176] width 347 height 21
click at [646, 178] on span "helper.moveRight()" at bounding box center [591, 175] width 147 height 17
click at [648, 177] on span "helper.moveRight()" at bounding box center [591, 175] width 147 height 17
click at [750, 198] on span "# What code should I put here?" at bounding box center [640, 197] width 245 height 17
click at [751, 198] on span "# What code should I put here?" at bounding box center [640, 197] width 245 height 17
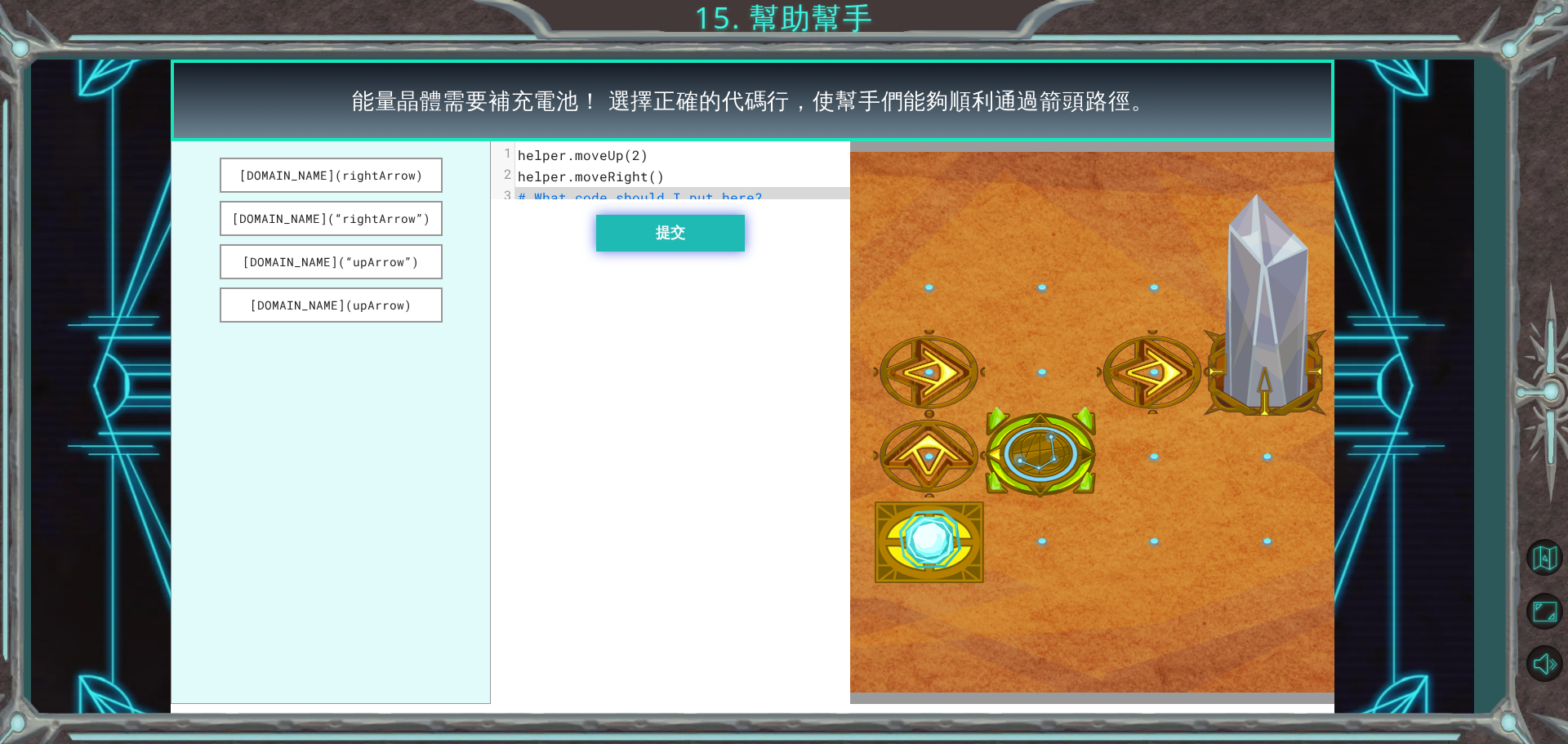
click at [723, 230] on button "提交" at bounding box center [670, 233] width 149 height 37
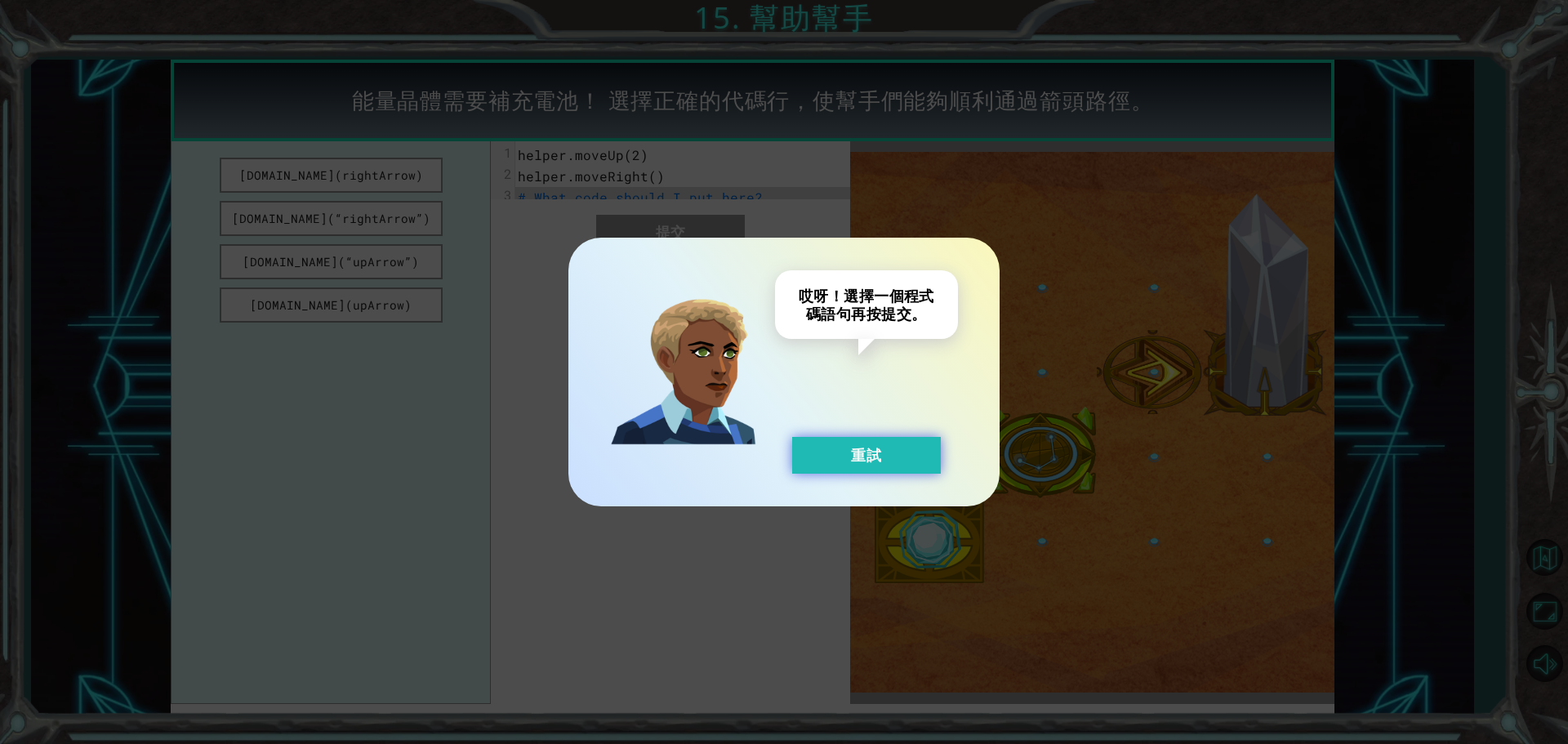
click at [848, 464] on button "重試" at bounding box center [866, 455] width 149 height 37
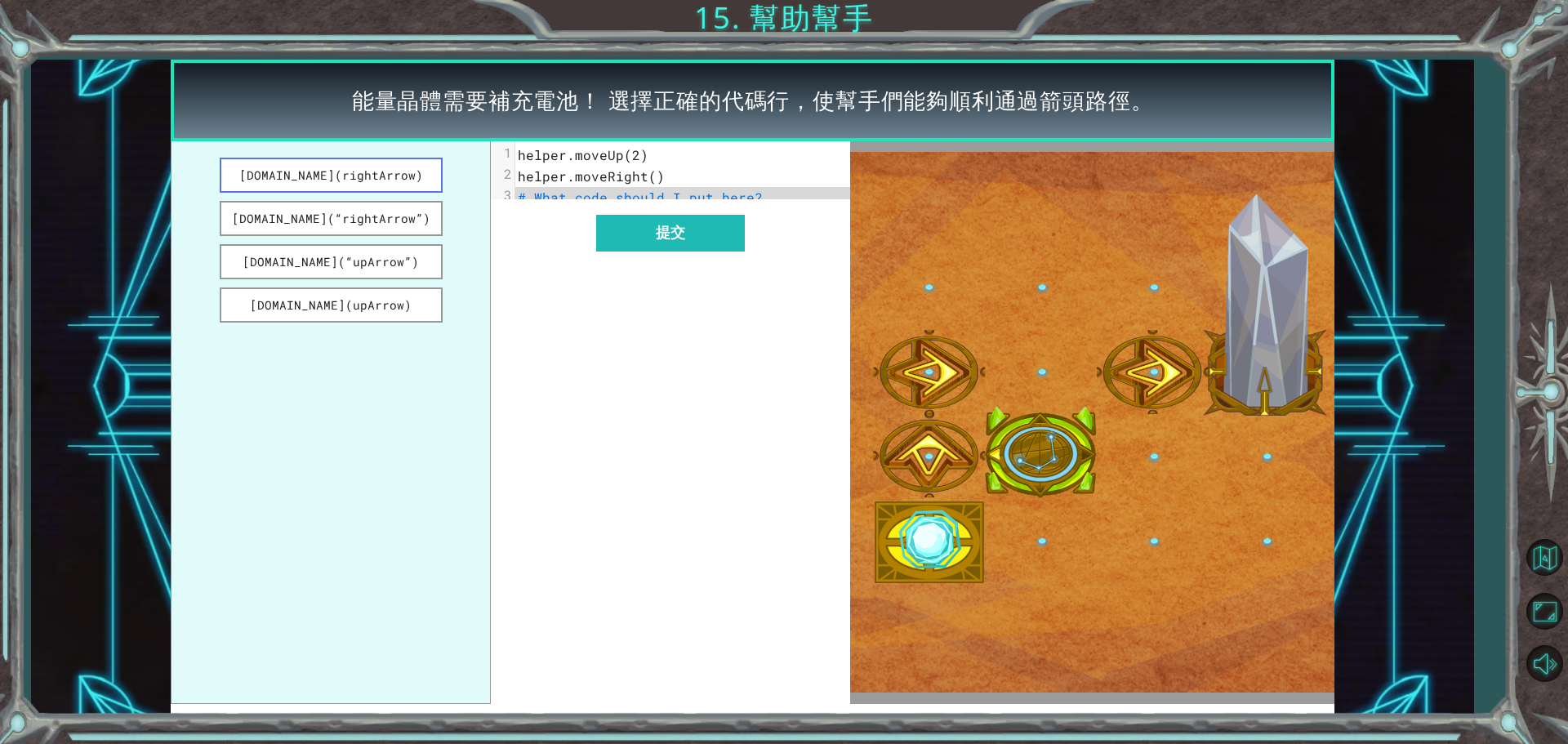
click at [377, 183] on button "[DOMAIN_NAME](rightArrow)" at bounding box center [331, 175] width 223 height 35
click at [711, 204] on pre "[DOMAIN_NAME](rightArrow)" at bounding box center [688, 197] width 347 height 21
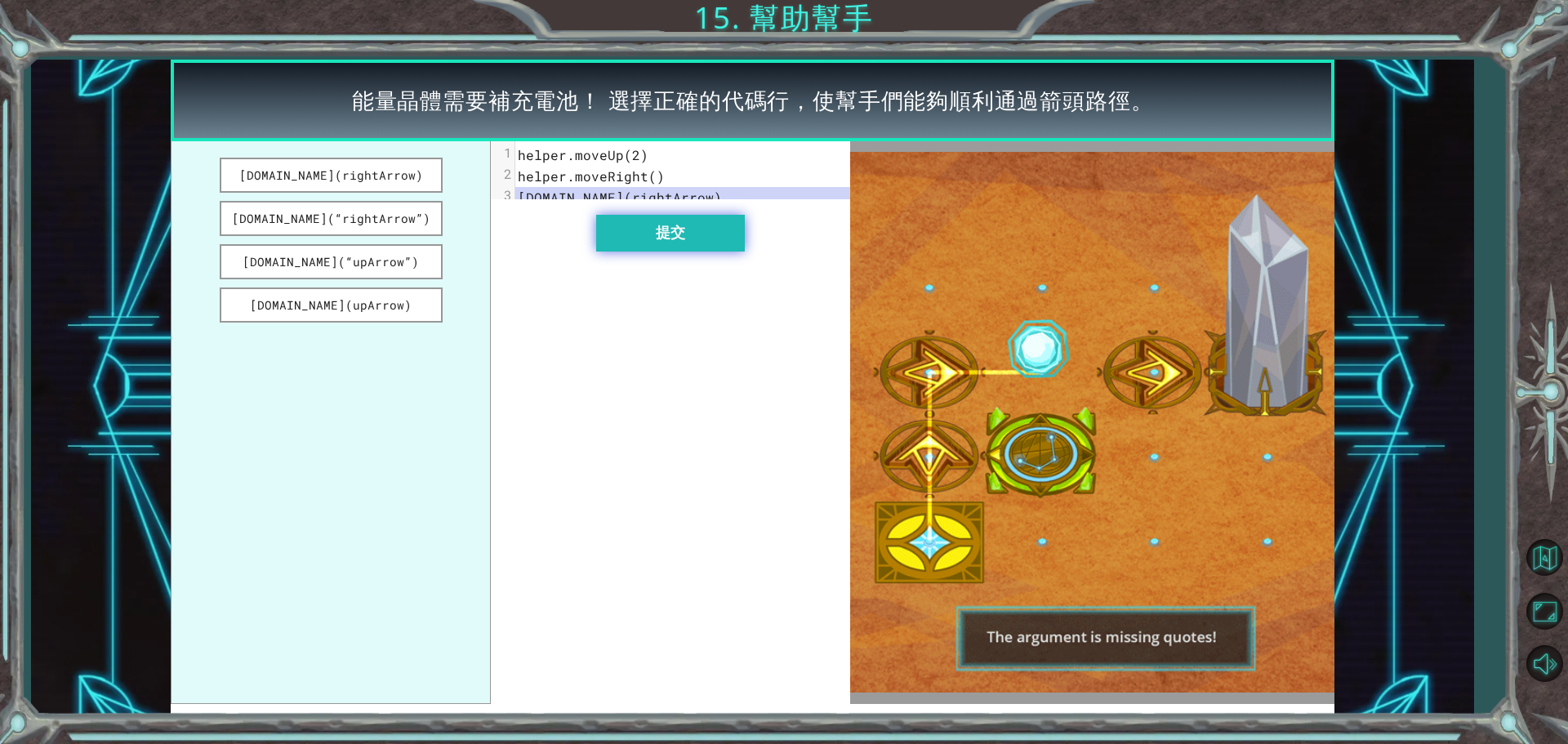
click at [676, 242] on button "提交" at bounding box center [670, 233] width 149 height 37
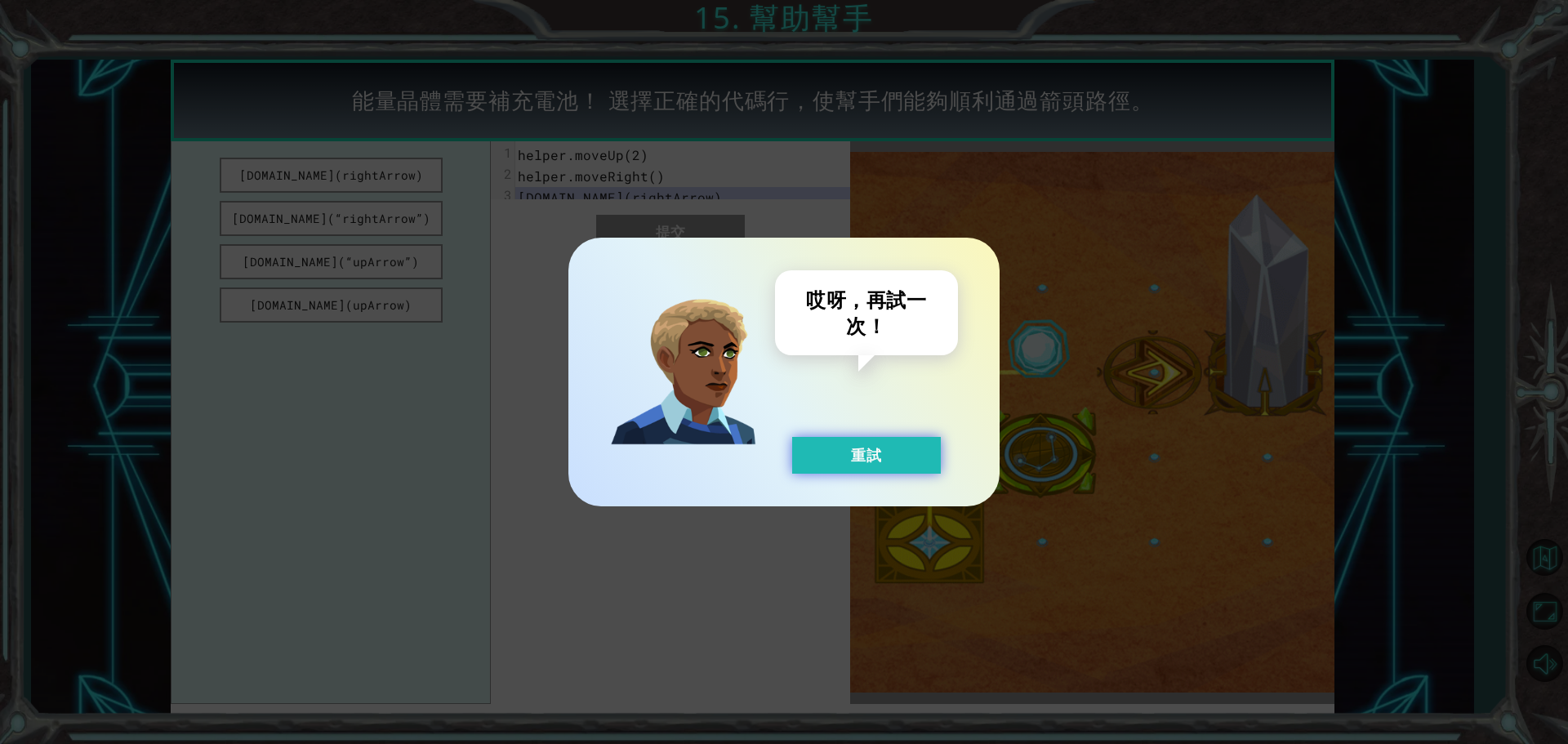
click at [798, 461] on button "重試" at bounding box center [866, 455] width 149 height 37
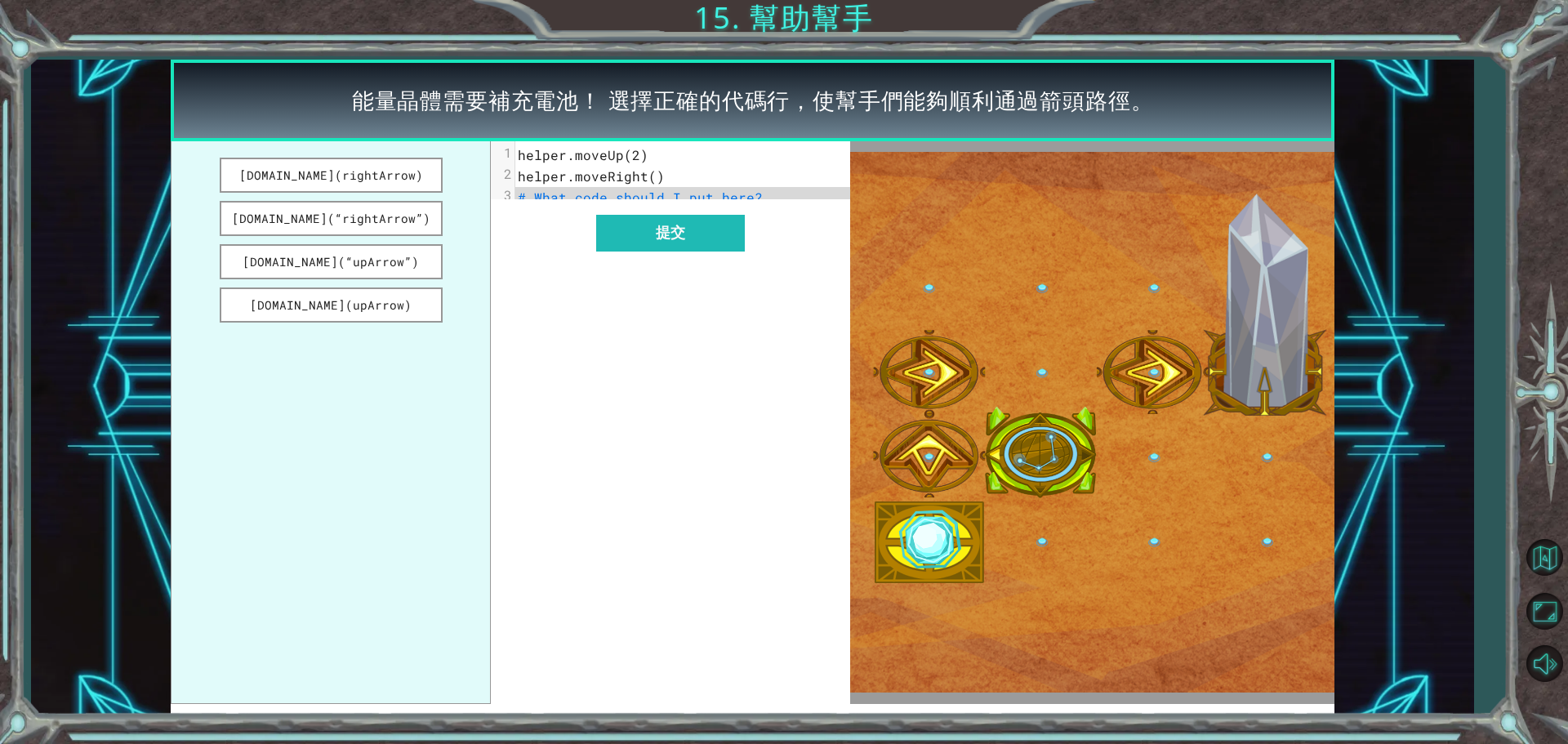
click at [648, 176] on span "helper.moveRight()" at bounding box center [591, 175] width 147 height 17
click at [657, 176] on span "helper.moveRight()" at bounding box center [591, 175] width 147 height 17
click at [666, 173] on pre "helper.moveRight()" at bounding box center [688, 176] width 347 height 21
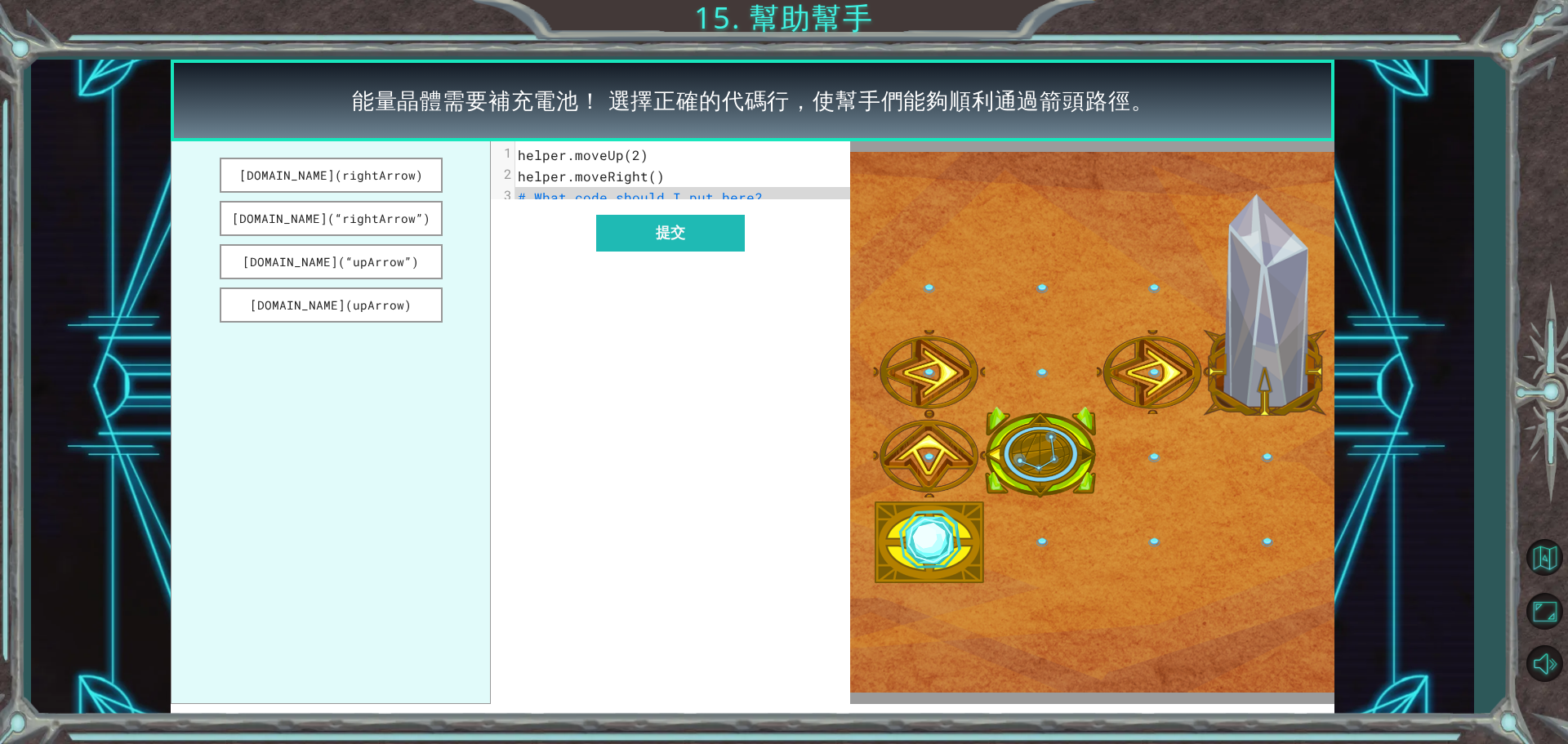
click at [662, 176] on pre "helper.moveRight()" at bounding box center [688, 176] width 347 height 21
click at [538, 269] on div "x 1 helper.moveUp(2) 2 helper.moveRight() 3 # What code should I put here? 提交" at bounding box center [670, 422] width 359 height 563
drag, startPoint x: 684, startPoint y: 185, endPoint x: 625, endPoint y: 185, distance: 59.6
click at [625, 185] on pre "helper.moveRight()" at bounding box center [688, 176] width 347 height 21
click at [617, 185] on pre "helper.moveRight()" at bounding box center [688, 176] width 347 height 21
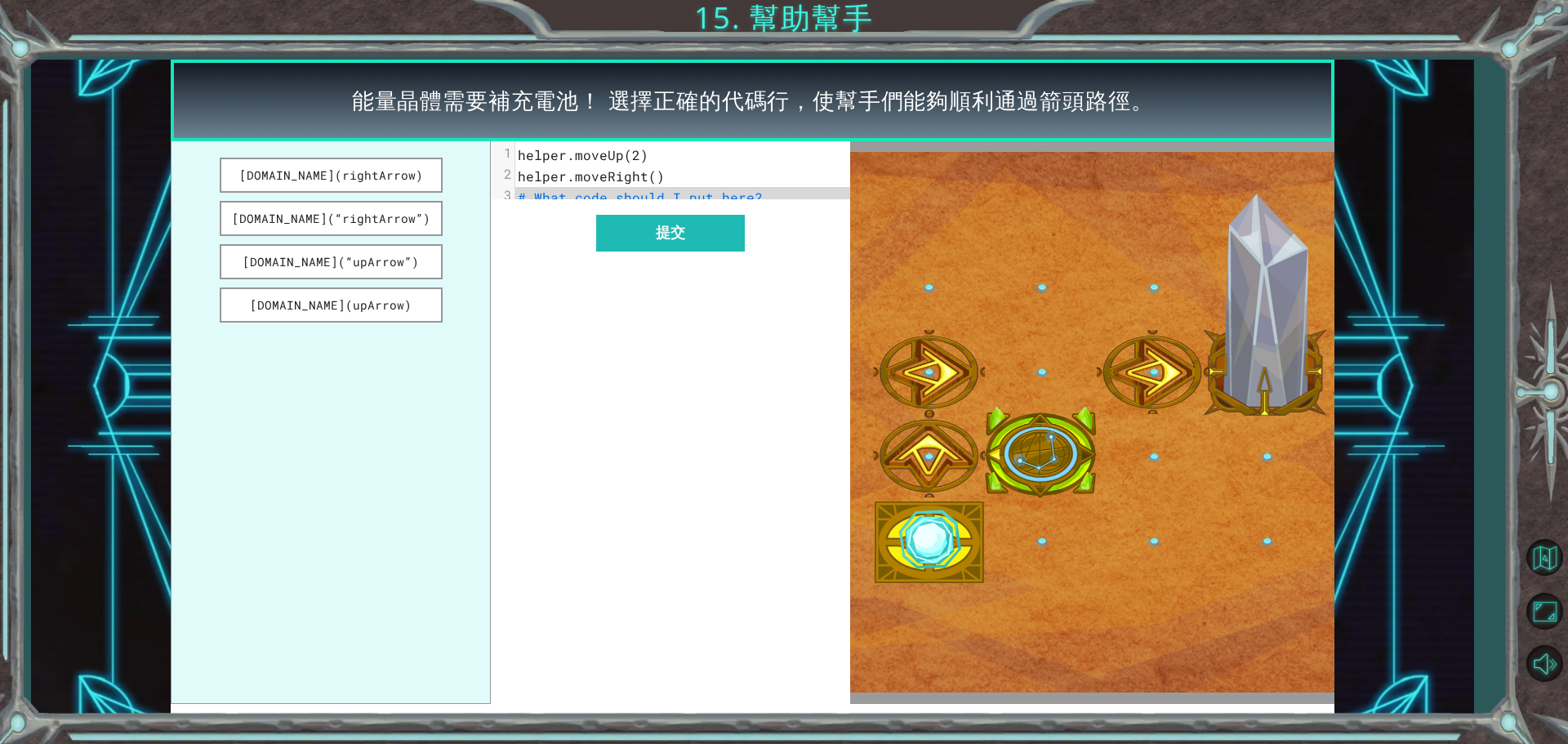
click at [640, 176] on span "helper.moveRight()" at bounding box center [591, 175] width 147 height 17
click at [646, 174] on span "helper.moveRight()" at bounding box center [591, 175] width 147 height 17
drag, startPoint x: 703, startPoint y: 488, endPoint x: 672, endPoint y: 421, distance: 73.8
click at [703, 479] on div "x 1 helper.moveUp(2) 2 helper.moveRight() 3 # What code should I put here? 提交" at bounding box center [670, 422] width 359 height 563
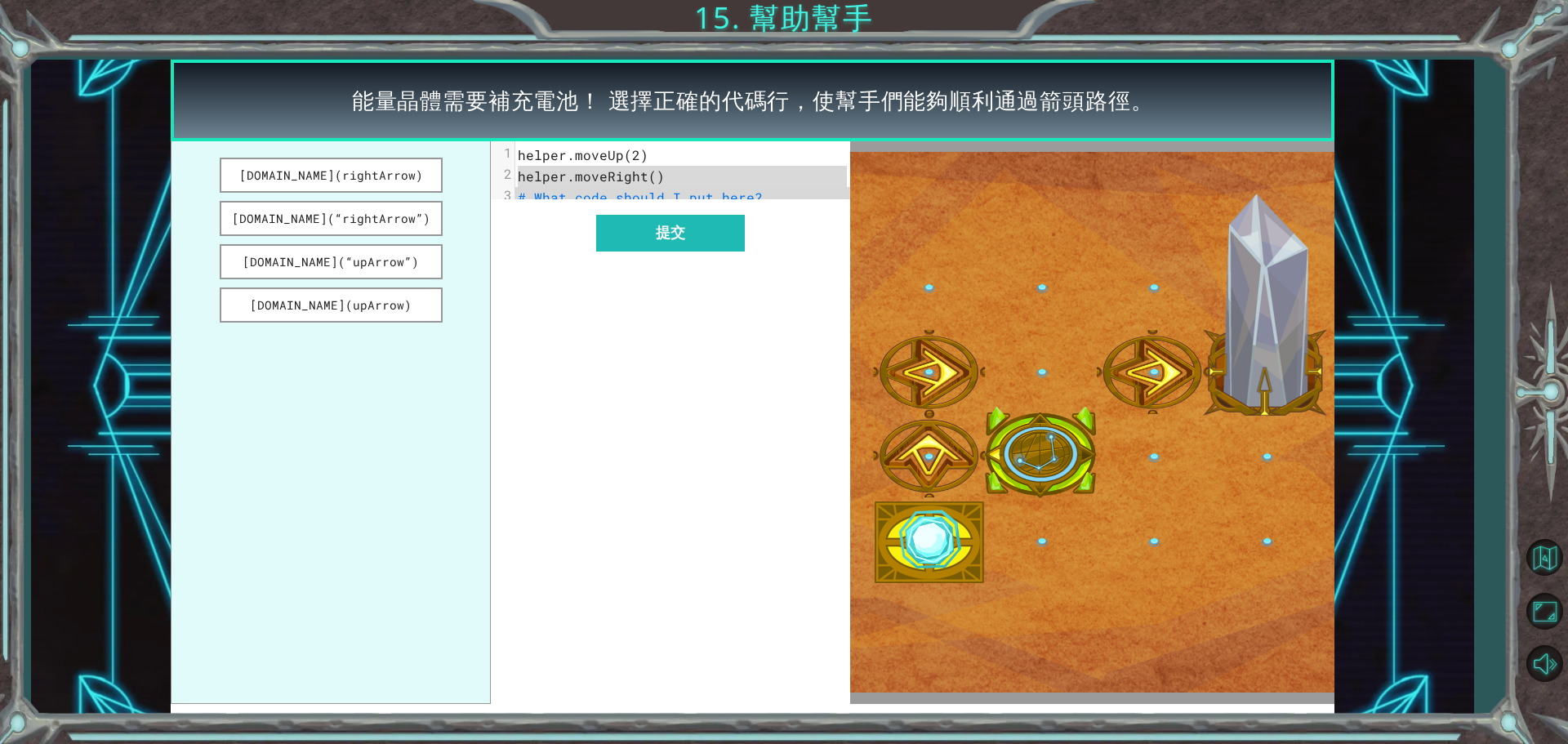
click at [756, 194] on pre "# What code should I put here?" at bounding box center [688, 197] width 347 height 21
click at [395, 276] on button "[DOMAIN_NAME](“upArrow”)" at bounding box center [331, 261] width 223 height 35
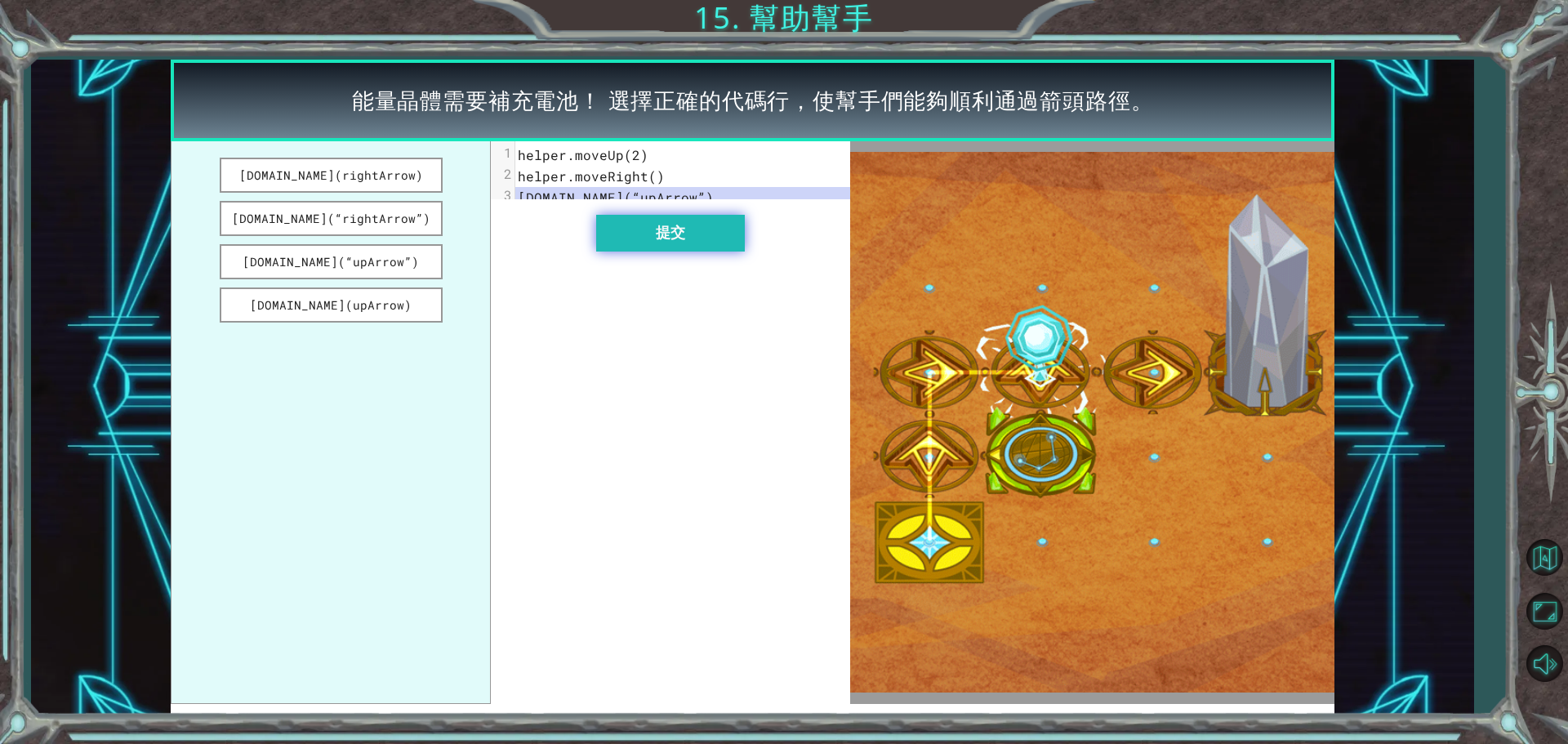
click at [626, 247] on button "提交" at bounding box center [670, 233] width 149 height 37
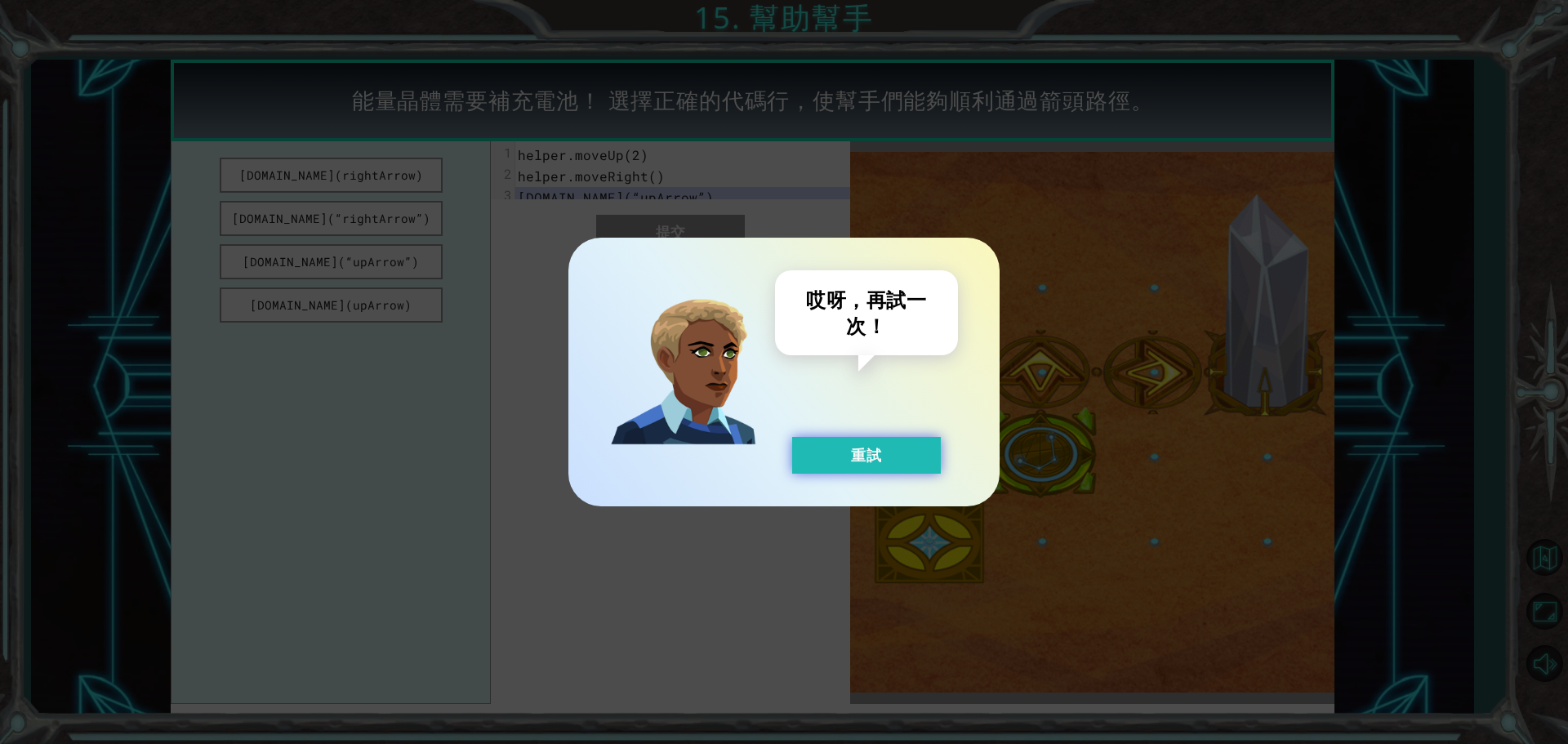
click at [825, 452] on button "重試" at bounding box center [866, 455] width 149 height 37
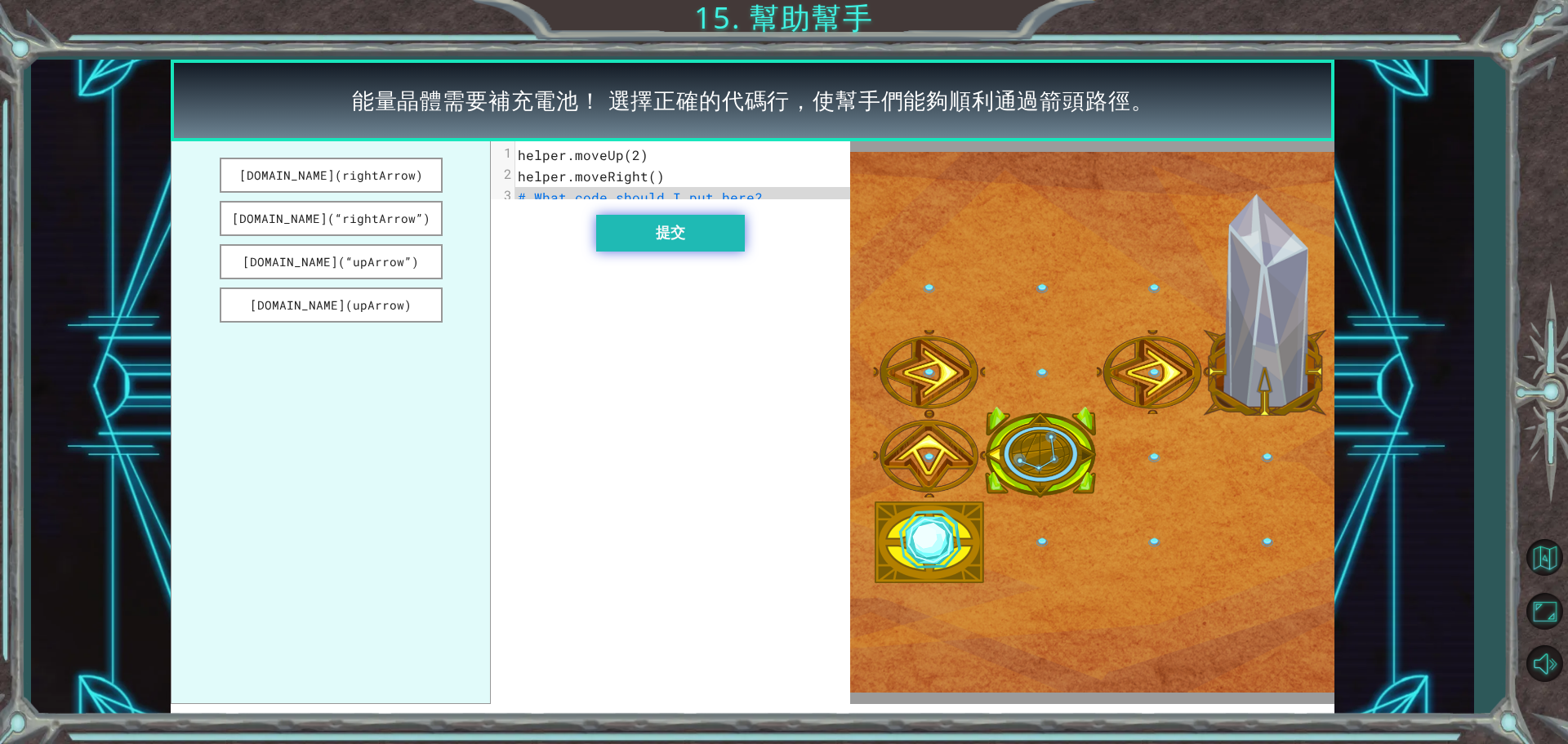
click at [698, 252] on button "提交" at bounding box center [670, 233] width 149 height 37
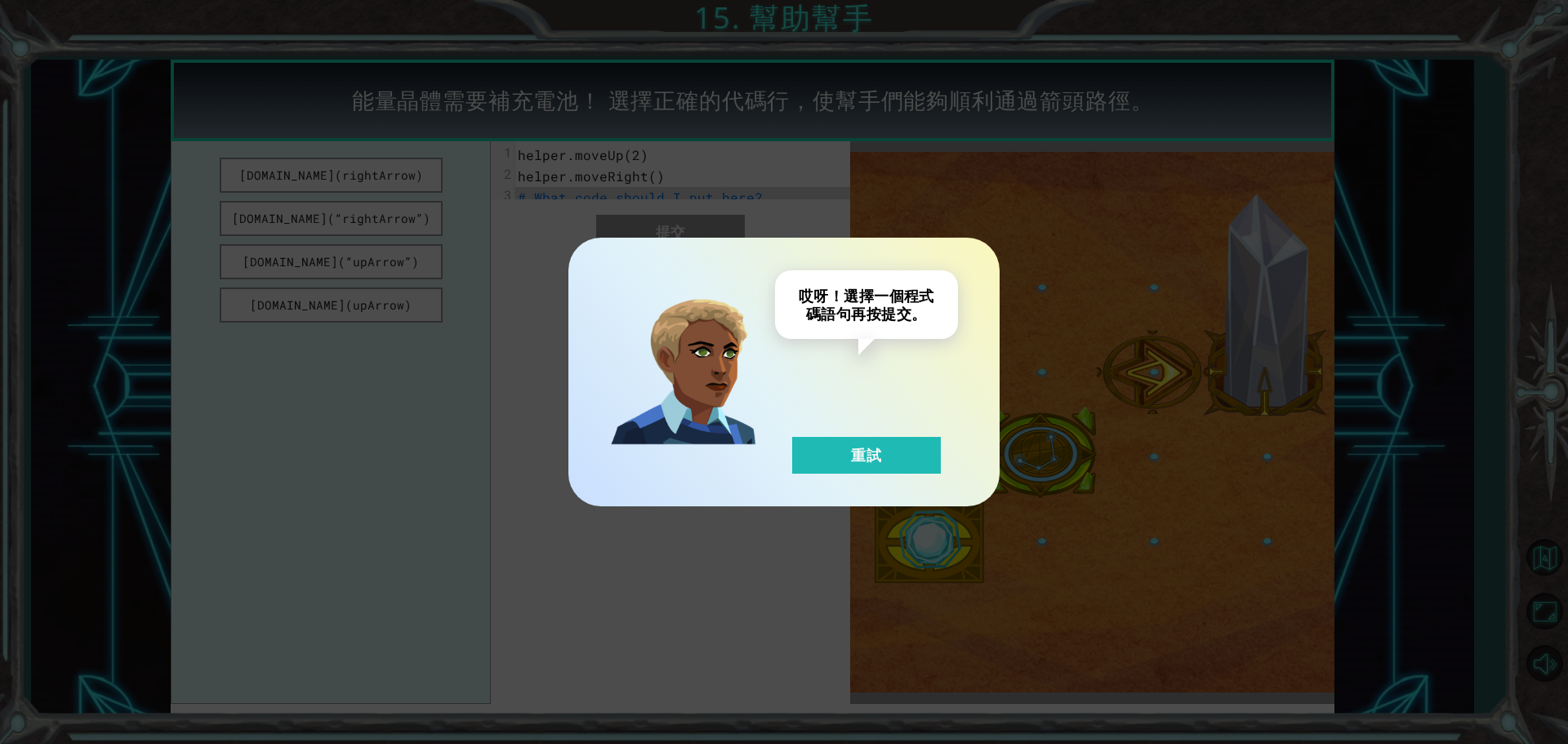
click at [901, 507] on div "哎呀！選擇一個程式碼語句再按提交。 重試" at bounding box center [784, 372] width 1568 height 744
click at [866, 451] on button "重試" at bounding box center [866, 455] width 149 height 37
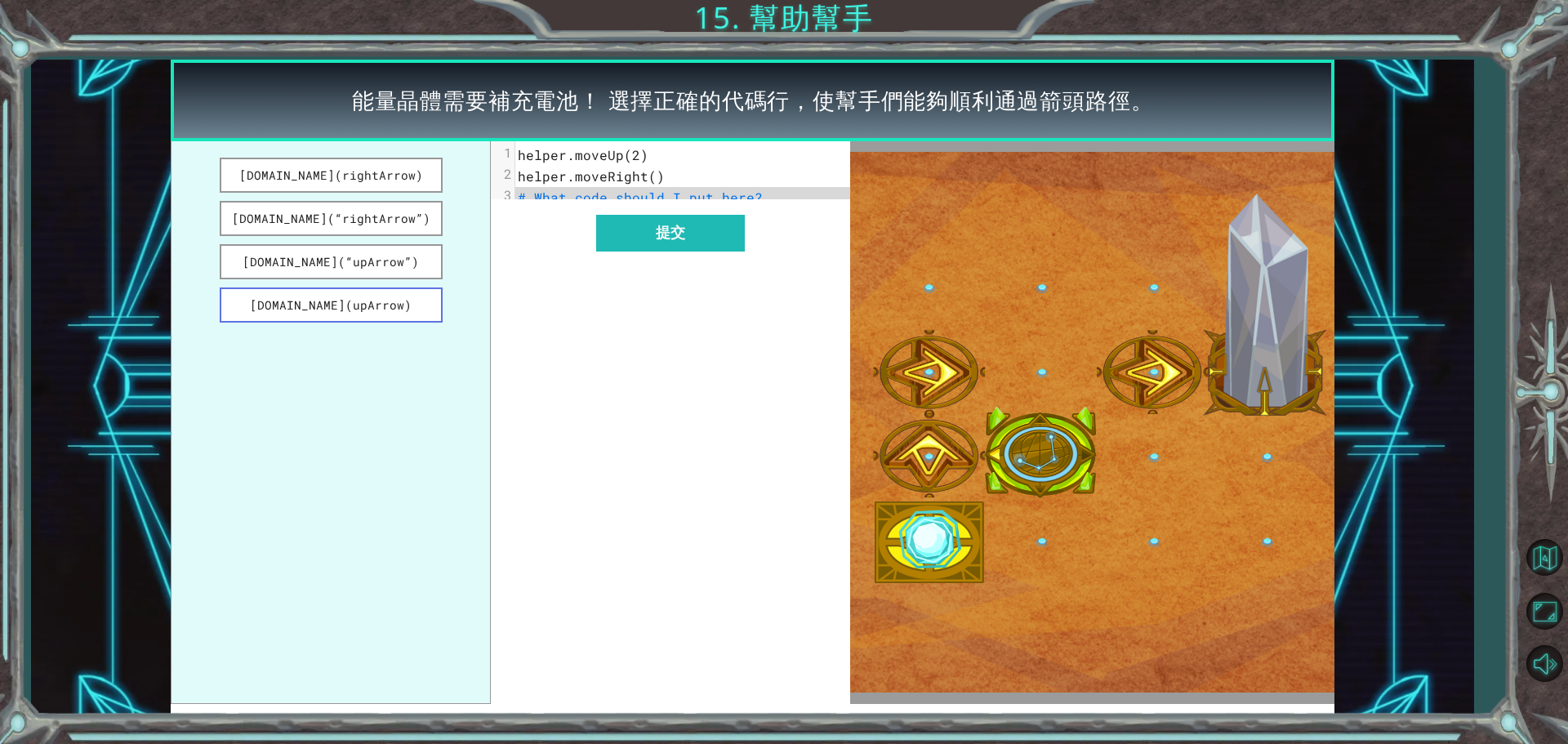
click at [310, 304] on button "[DOMAIN_NAME](upArrow)" at bounding box center [331, 304] width 223 height 35
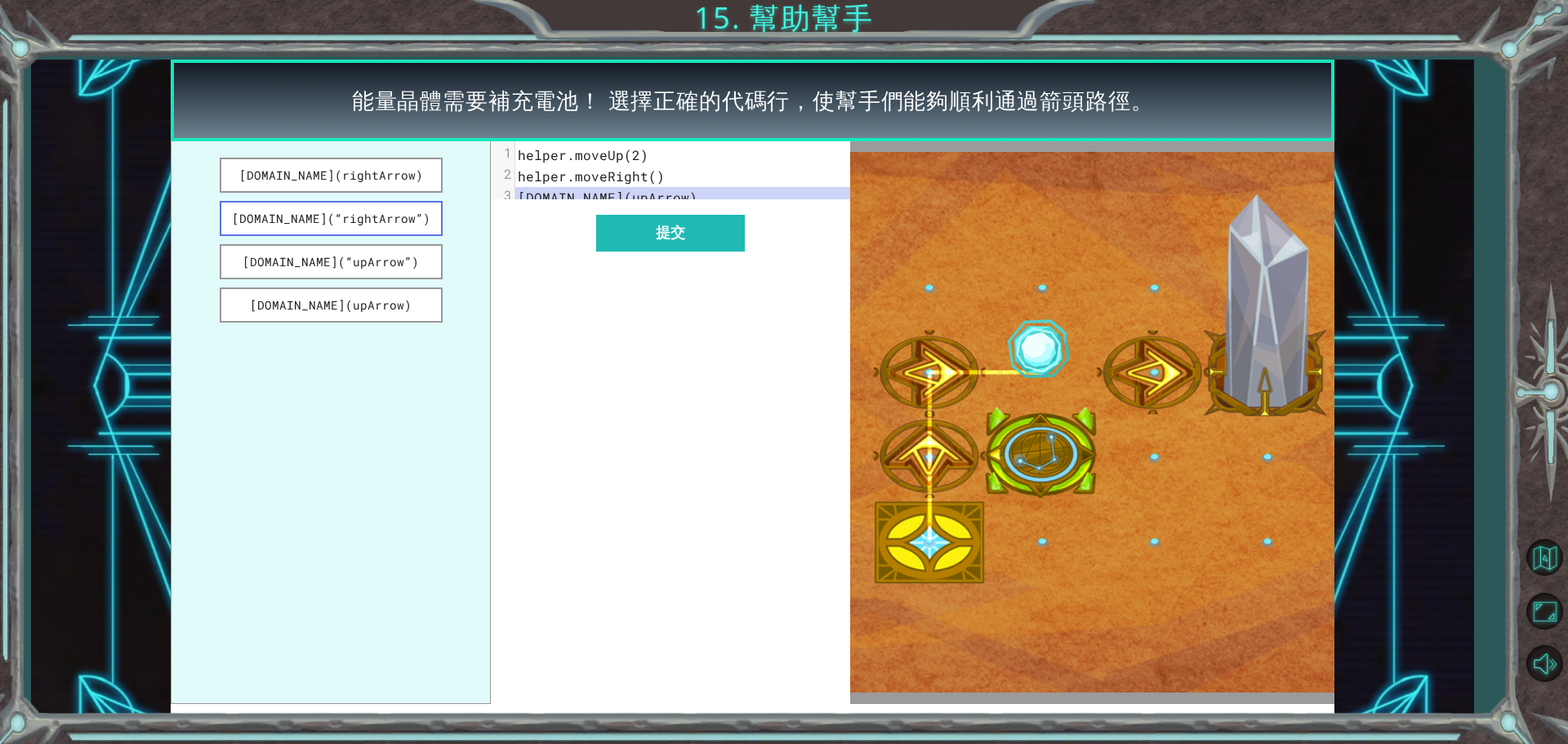
click at [369, 217] on button "[DOMAIN_NAME](“rightArrow”)" at bounding box center [331, 218] width 223 height 35
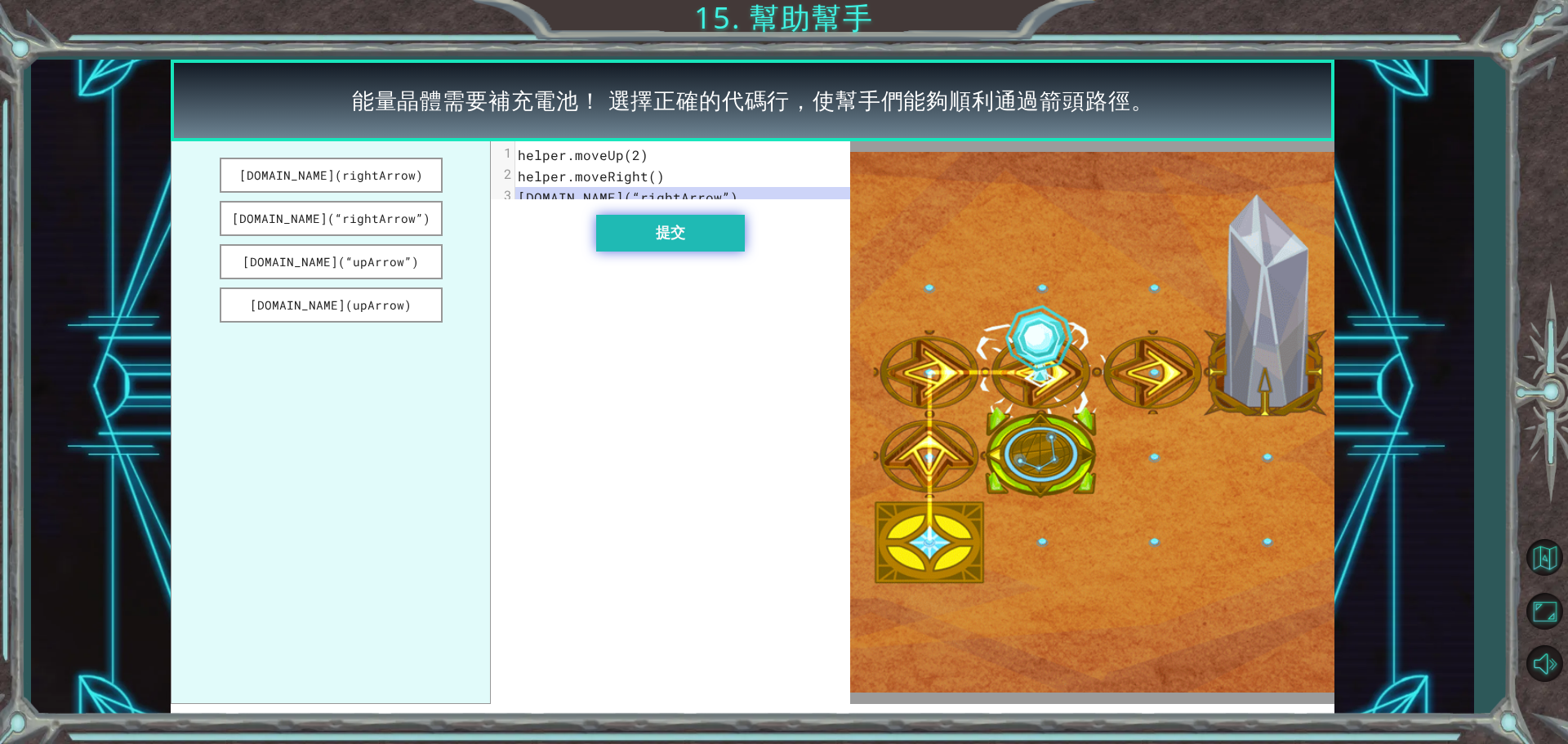
click at [658, 247] on button "提交" at bounding box center [670, 233] width 149 height 37
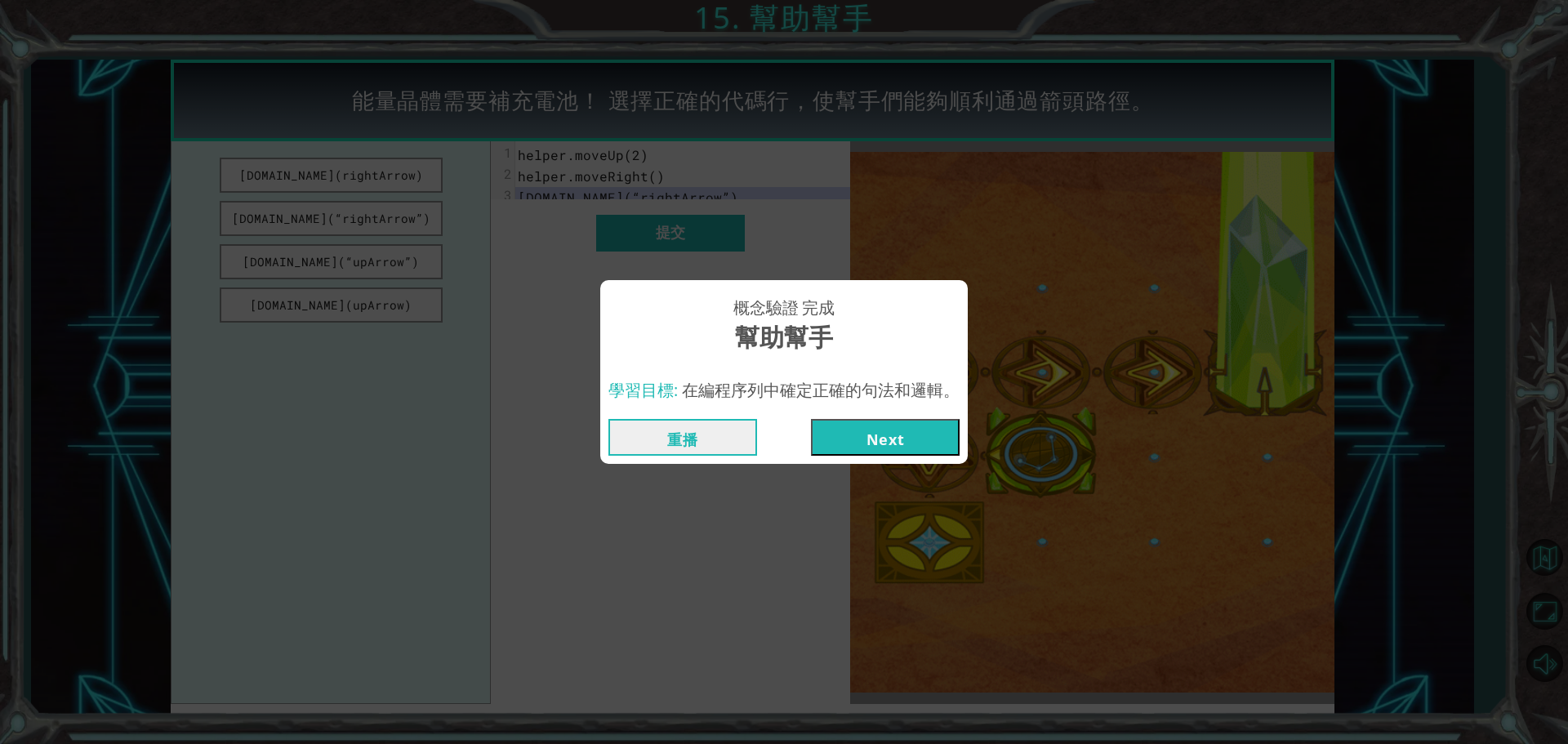
click at [838, 432] on button "Next" at bounding box center [885, 437] width 149 height 37
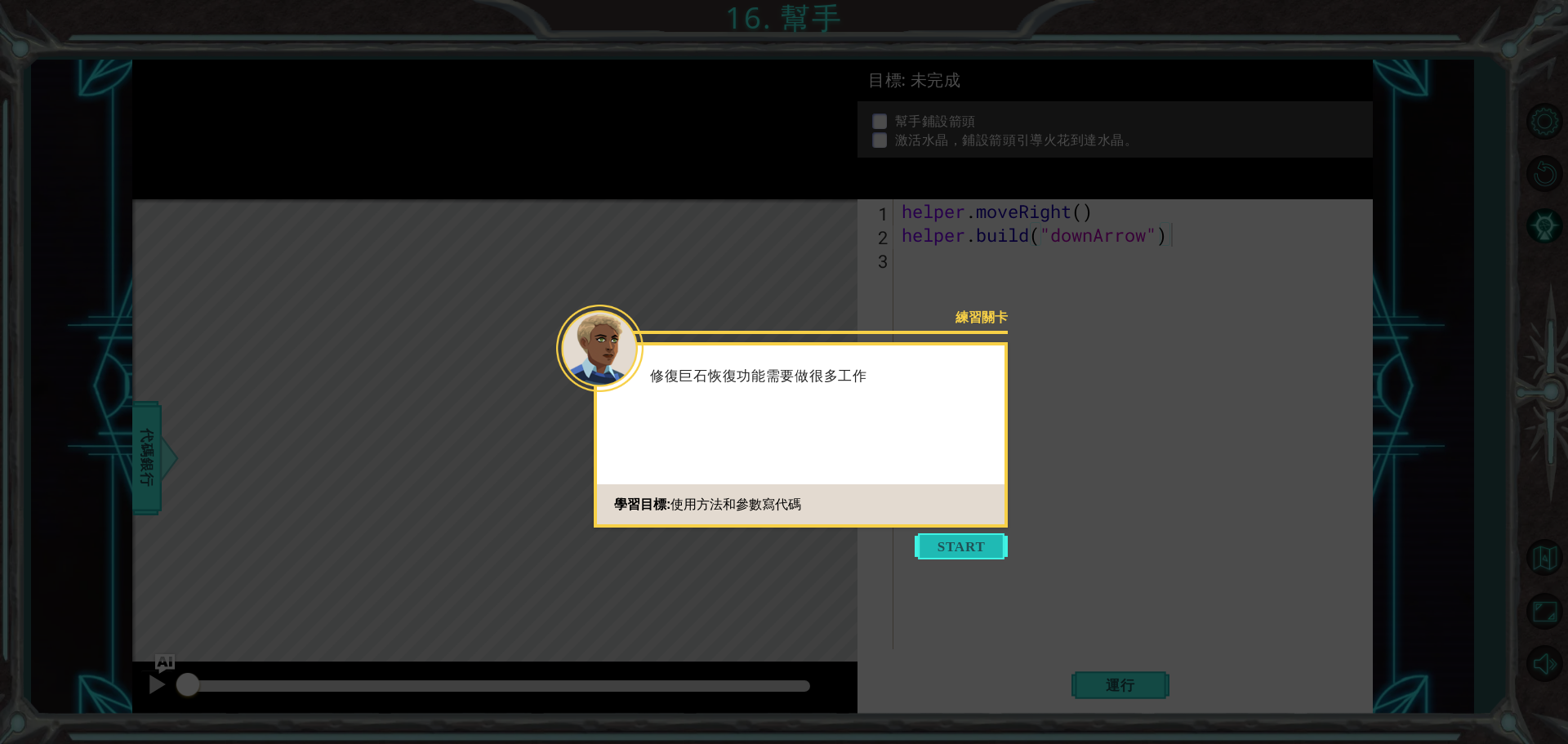
click at [996, 547] on button "Start" at bounding box center [961, 546] width 93 height 26
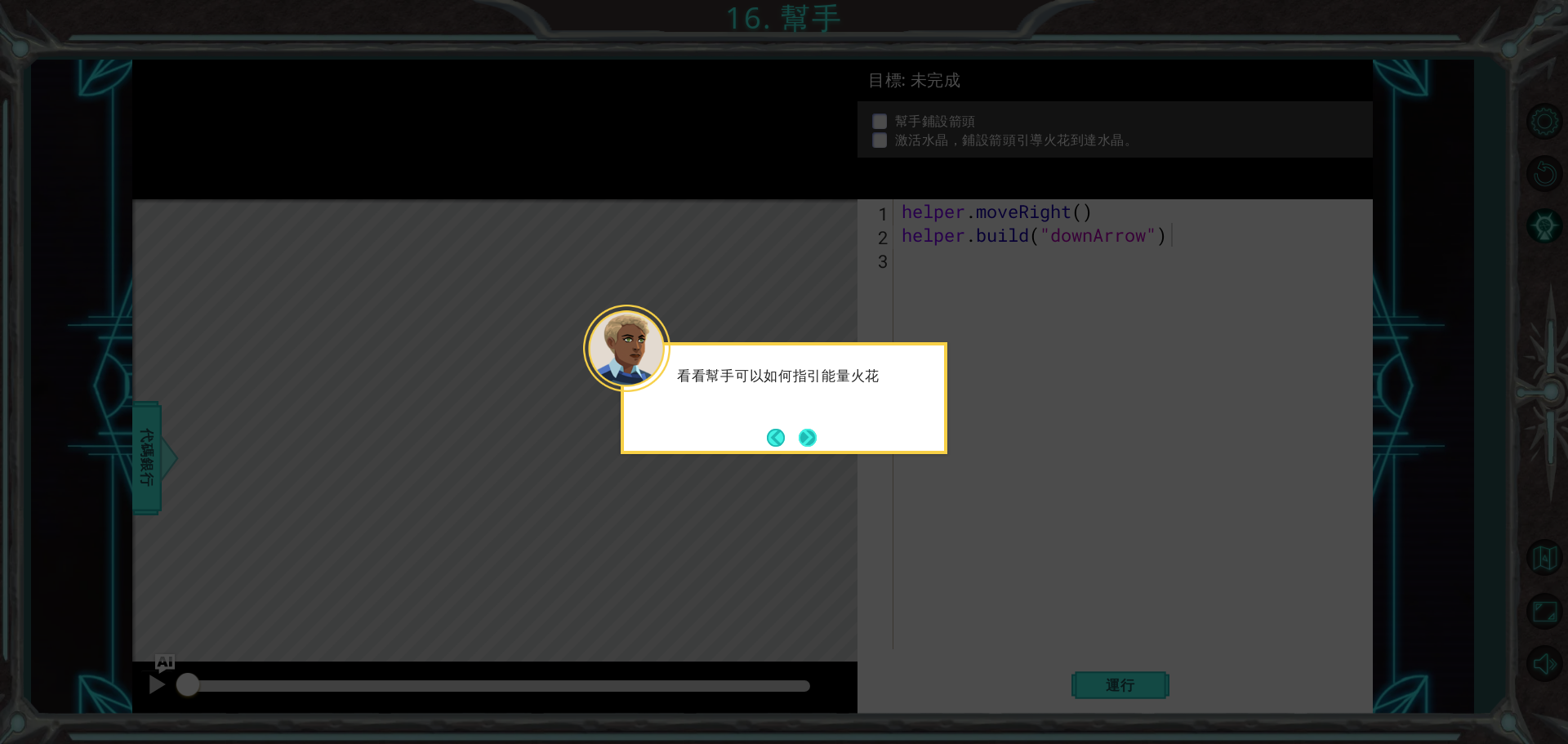
click at [809, 445] on button "Next" at bounding box center [808, 437] width 19 height 19
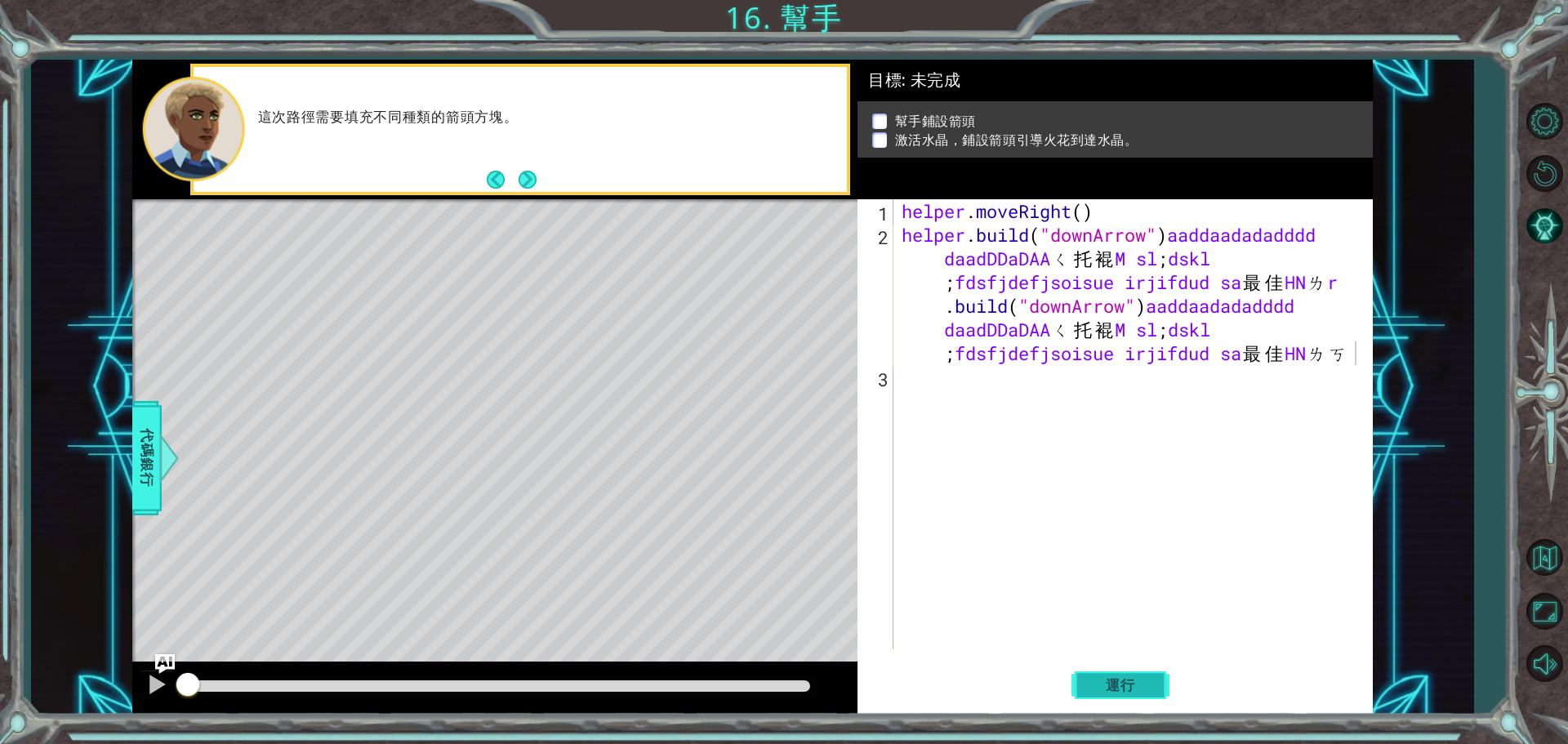
click at [1079, 666] on button "運行" at bounding box center [1121, 684] width 98 height 51
type textarea "[DOMAIN_NAME]("downArrow")aaddaadadadddd daadDDaDAAㄑ托裩M sl;dskl;fdsfjdefjsoisue…"
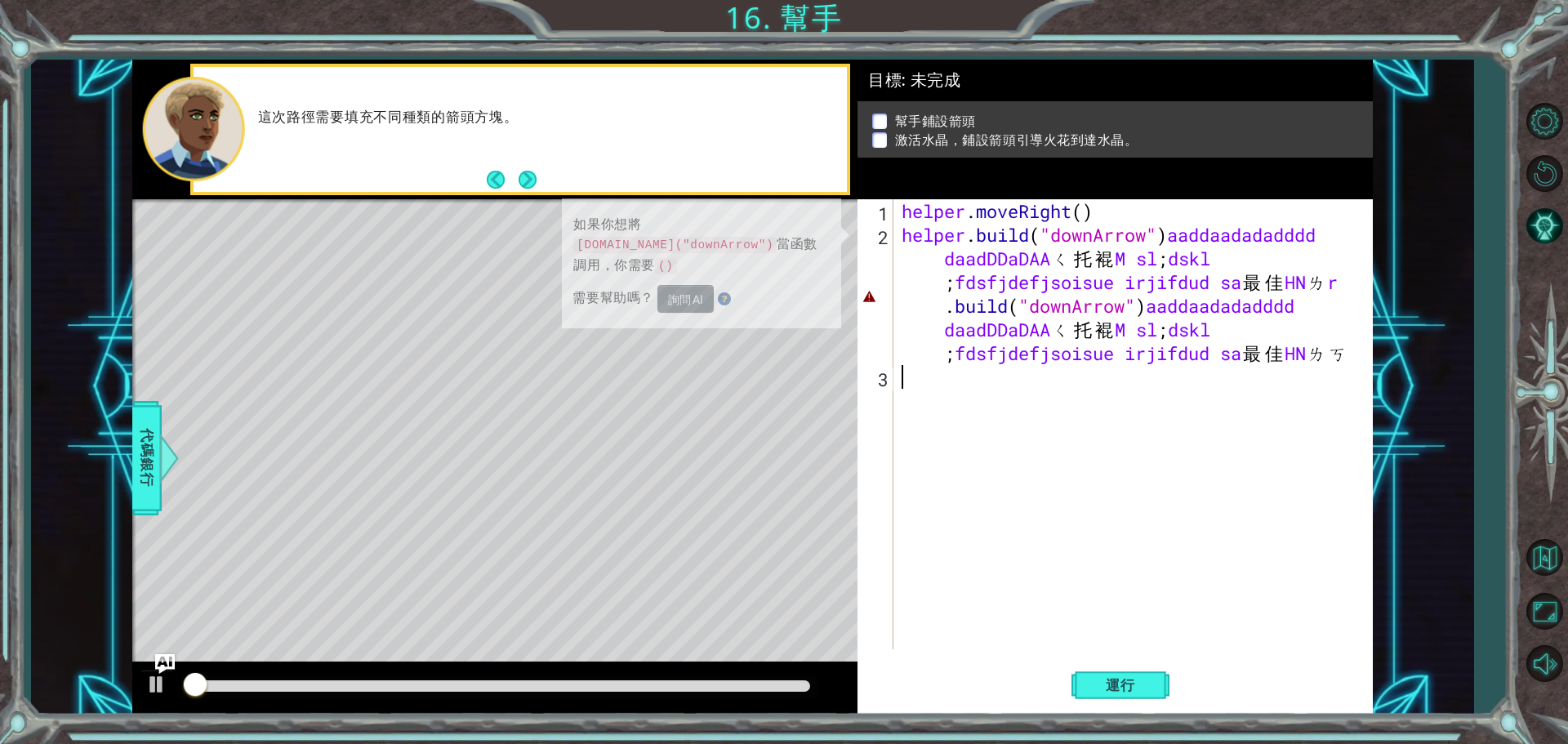
drag, startPoint x: 1117, startPoint y: 618, endPoint x: 1138, endPoint y: 589, distance: 35.8
click at [1138, 589] on div "helper . moveRight ( ) helper . build ( "downArrow" ) aaddaadadadddd daadDDaDAA…" at bounding box center [1137, 447] width 478 height 497
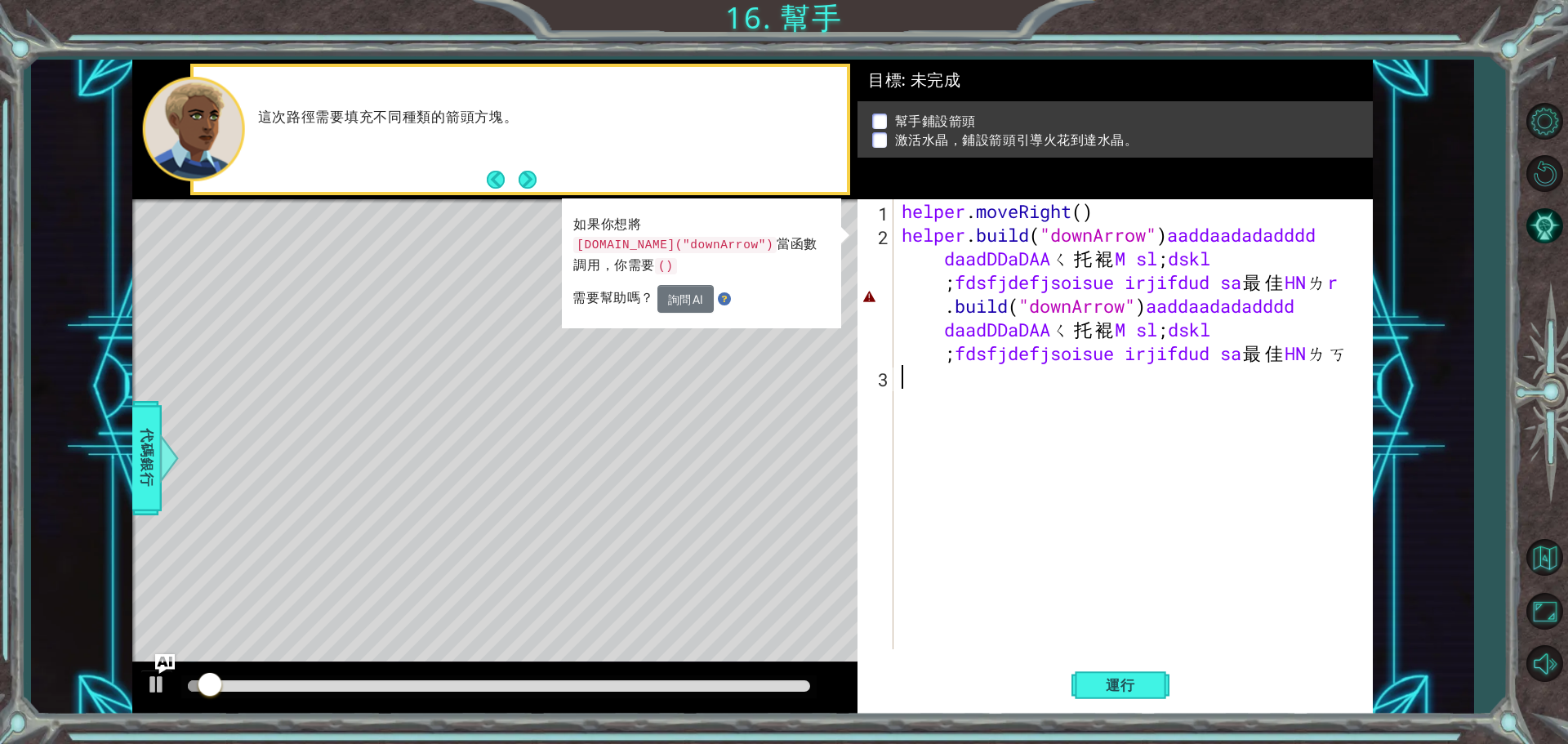
drag, startPoint x: 1140, startPoint y: 590, endPoint x: 1113, endPoint y: 603, distance: 30.0
click at [1113, 603] on div "helper . moveRight ( ) helper . build ( "downArrow" ) aaddaadadadddd daadDDaDAA…" at bounding box center [1137, 447] width 478 height 497
click at [1098, 602] on div "helper . moveRight ( ) helper . build ( "downArrow" ) aaddaadadadddd daadDDaDAA…" at bounding box center [1137, 447] width 478 height 497
click at [1097, 597] on div "helper . moveRight ( ) helper . build ( "downArrow" ) aaddaadadadddd daadDDaDAA…" at bounding box center [1137, 447] width 478 height 497
type textarea "ㄎ"
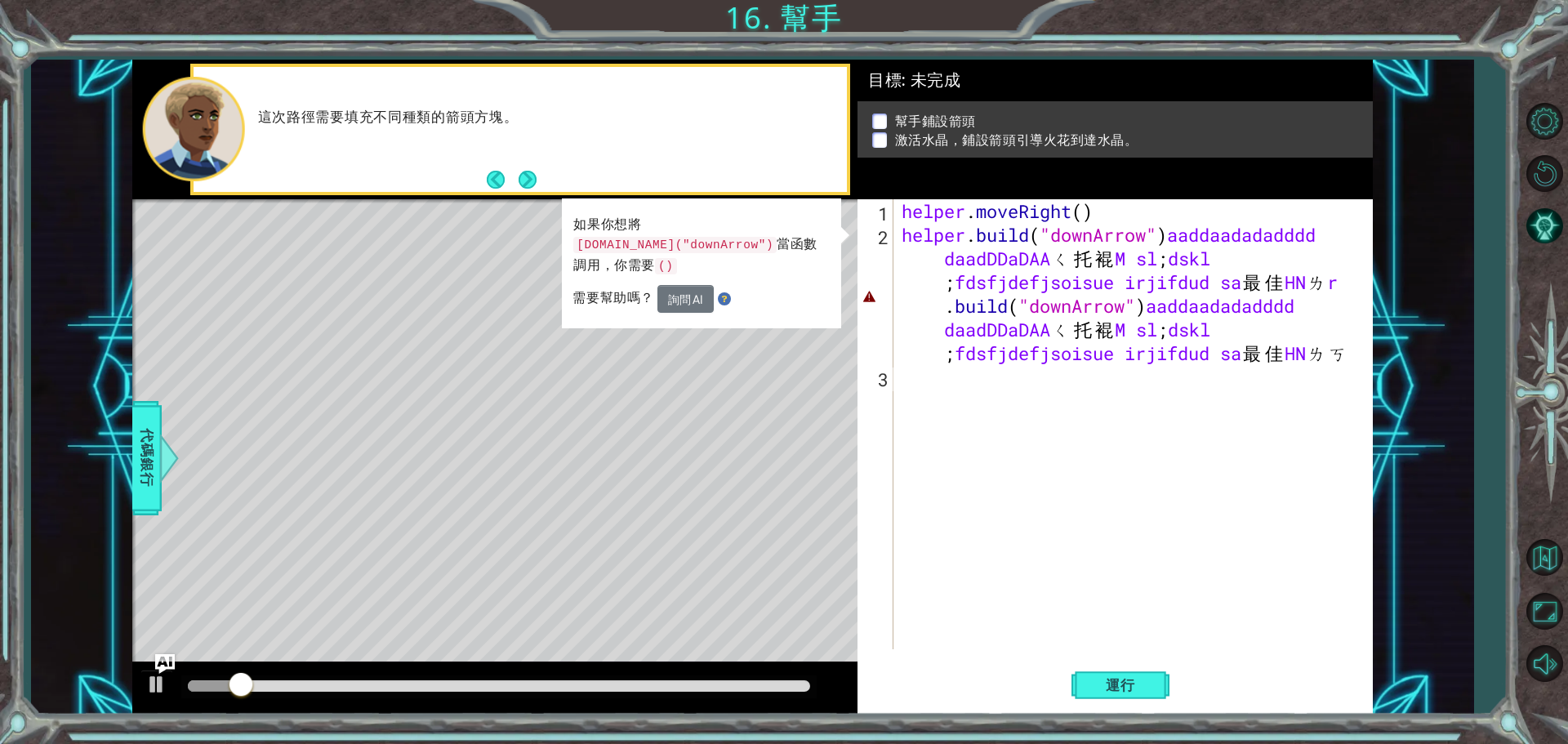
drag, startPoint x: 968, startPoint y: 571, endPoint x: 978, endPoint y: 517, distance: 54.9
click at [974, 527] on div "1 2 3 helper . moveRight ( ) helper . build ( "downArrow" ) aaddaadadadddd daad…" at bounding box center [1113, 424] width 510 height 450
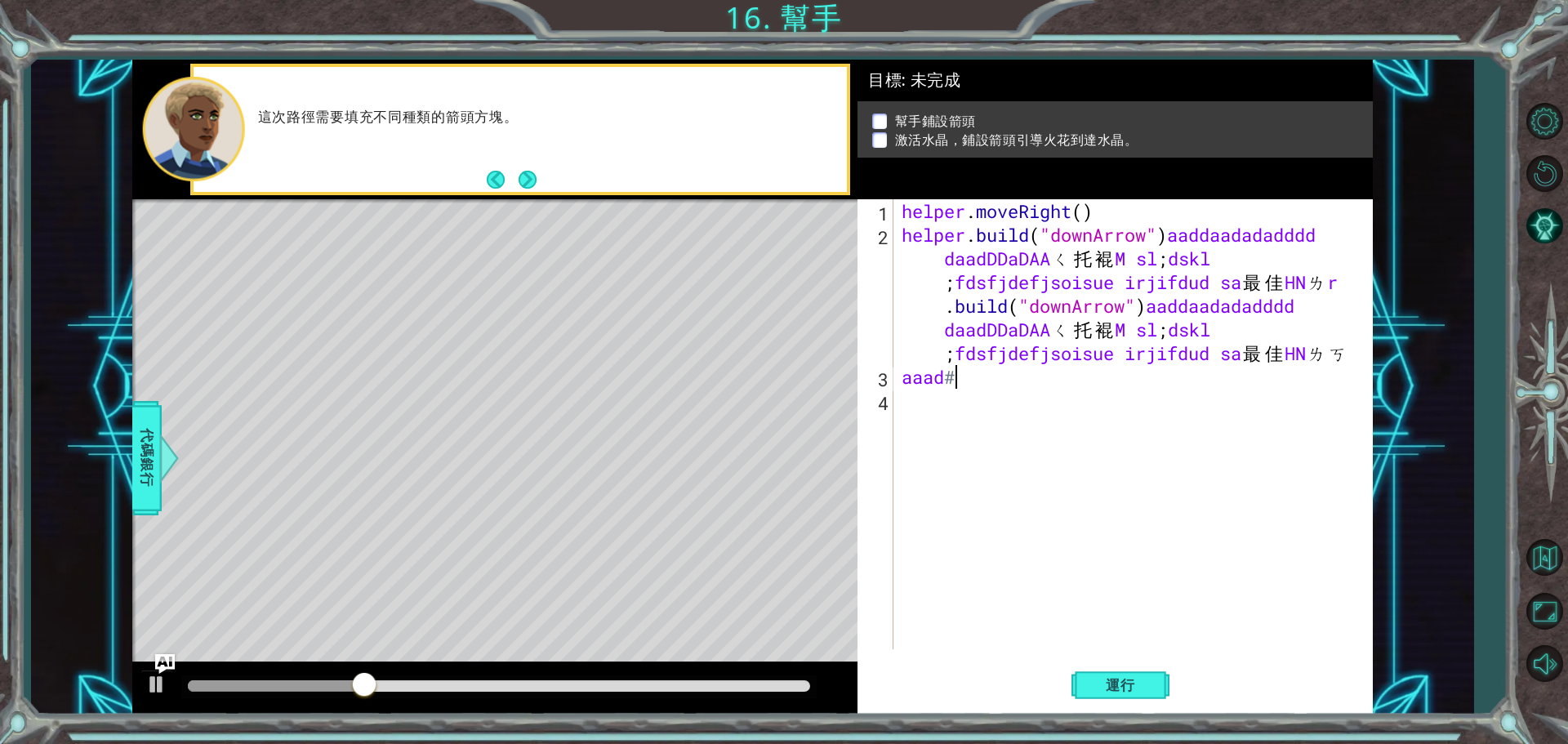
click at [981, 523] on div "helper . moveRight ( ) helper . build ( "downArrow" ) aaddaadadadddd daadDDaDAA…" at bounding box center [1137, 447] width 478 height 497
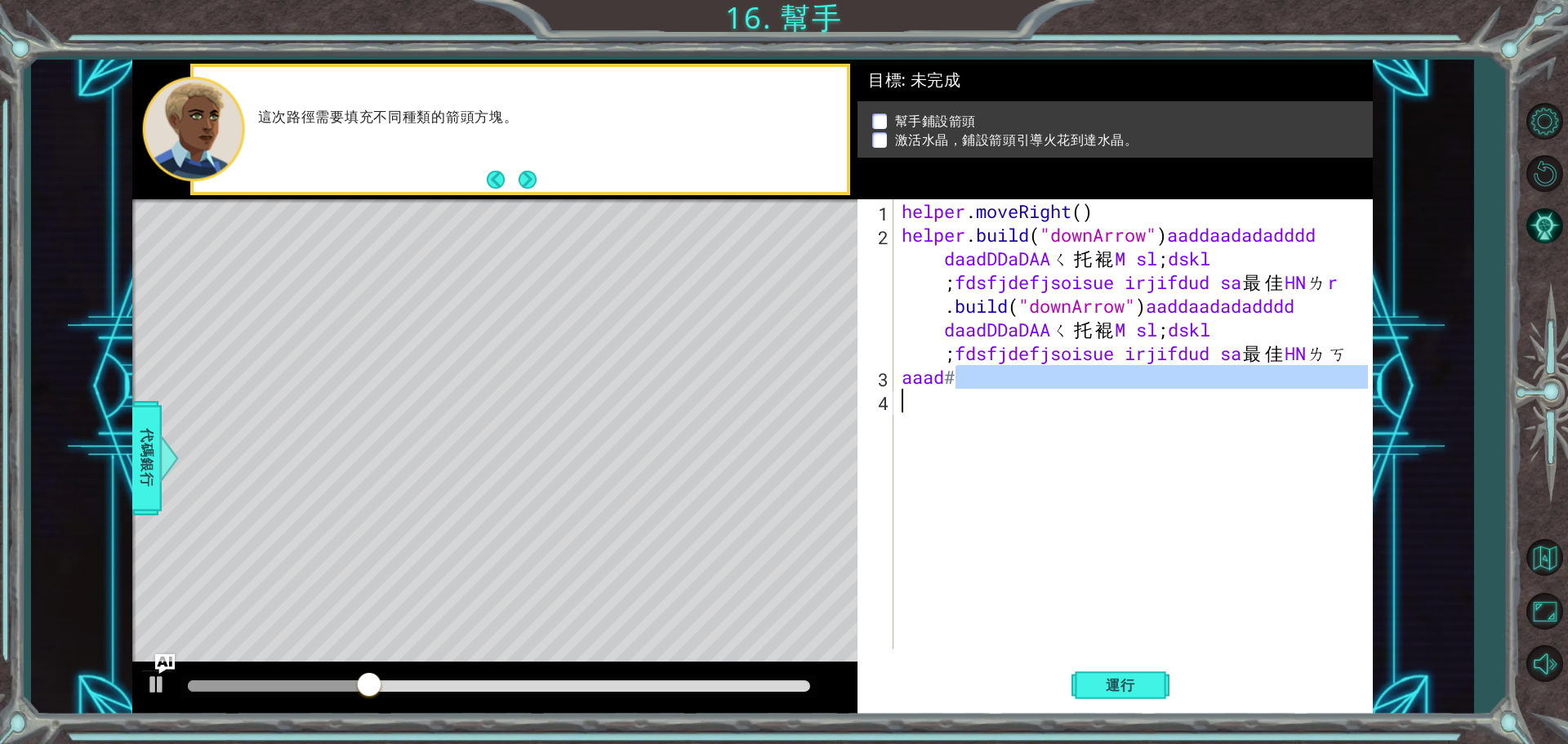
type textarea "aaad#"
click at [981, 530] on div "helper . moveRight ( ) helper . build ( "downArrow" ) aaddaadadadddd daadDDaDAA…" at bounding box center [1133, 424] width 470 height 450
click at [976, 532] on div "helper . moveRight ( ) helper . build ( "downArrow" ) aaddaadadadddd daadDDaDAA…" at bounding box center [1133, 424] width 470 height 450
click at [973, 532] on div "helper . moveRight ( ) helper . build ( "downArrow" ) aaddaadadadddd daadDDaDAA…" at bounding box center [1133, 424] width 470 height 450
click at [972, 532] on div "helper . moveRight ( ) helper . build ( "downArrow" ) aaddaadadadddd daadDDaDAA…" at bounding box center [1137, 447] width 478 height 497
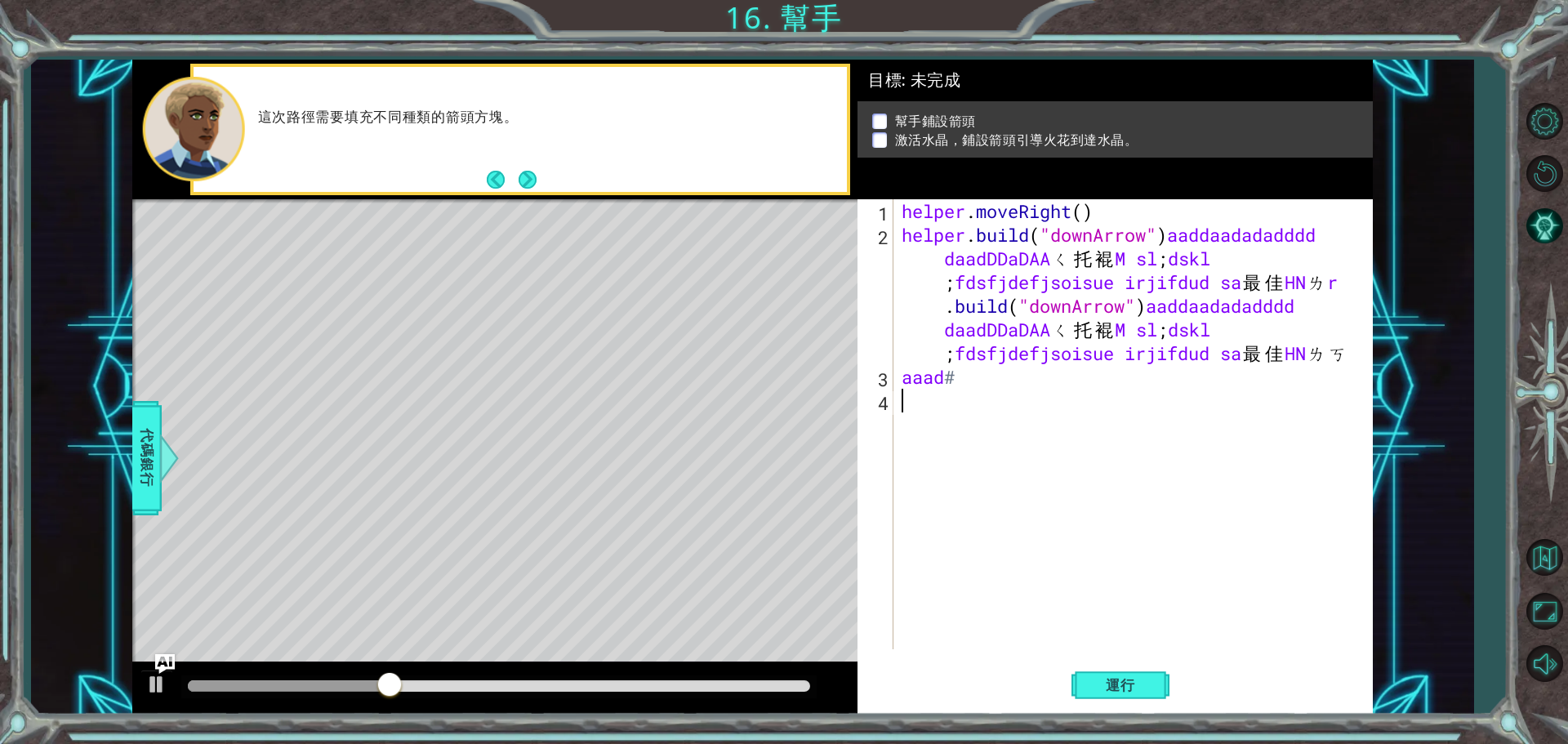
click at [972, 532] on div "1 2 3 4 helper . moveRight ( ) helper . build ( "downArrow" ) aaddaadadadddd da…" at bounding box center [1113, 424] width 510 height 450
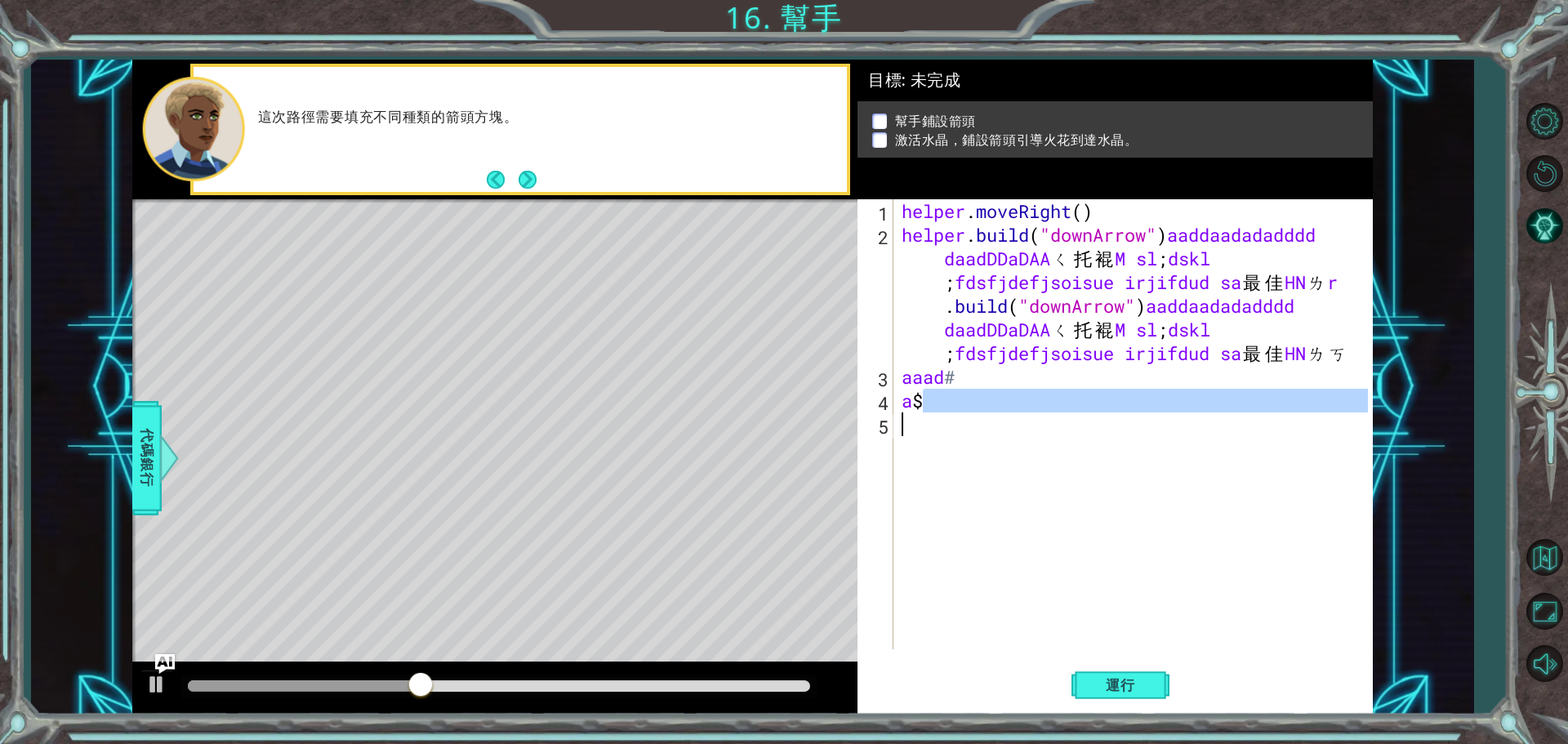
click at [972, 532] on div "helper . moveRight ( ) helper . build ( "downArrow" ) aaddaadadadddd daadDDaDAA…" at bounding box center [1137, 447] width 478 height 497
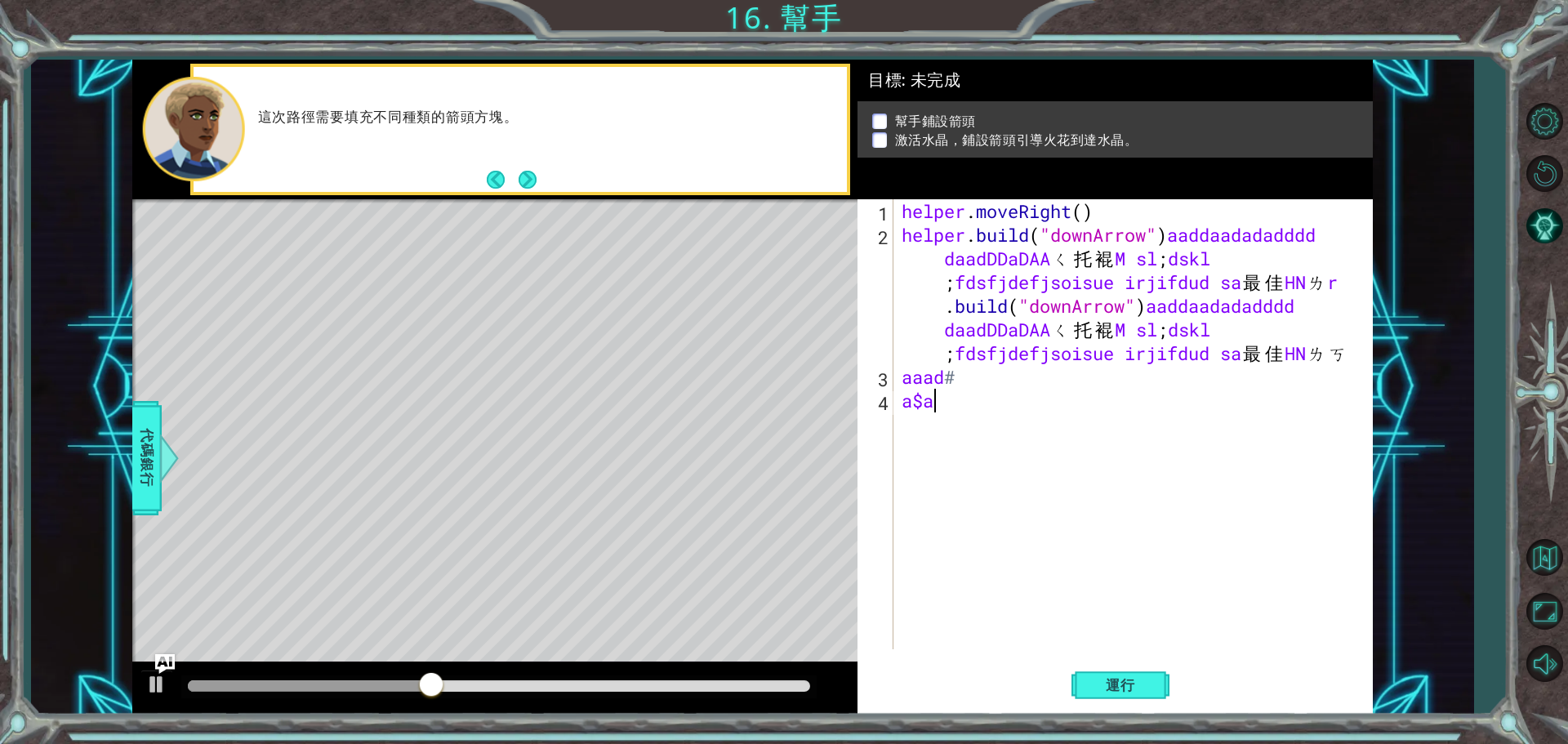
type textarea "a"
drag, startPoint x: 978, startPoint y: 531, endPoint x: 979, endPoint y: 543, distance: 12.3
click at [979, 542] on div "helper . moveRight ( ) helper . build ( "downArrow" ) aaddaadadadddd daadDDaDAA…" at bounding box center [1137, 447] width 478 height 497
type textarea "ㄇ"
click at [978, 541] on div "helper . moveRight ( ) helper . build ( "downArrow" ) aaddaadadadddd daadDDaDAA…" at bounding box center [1137, 447] width 478 height 497
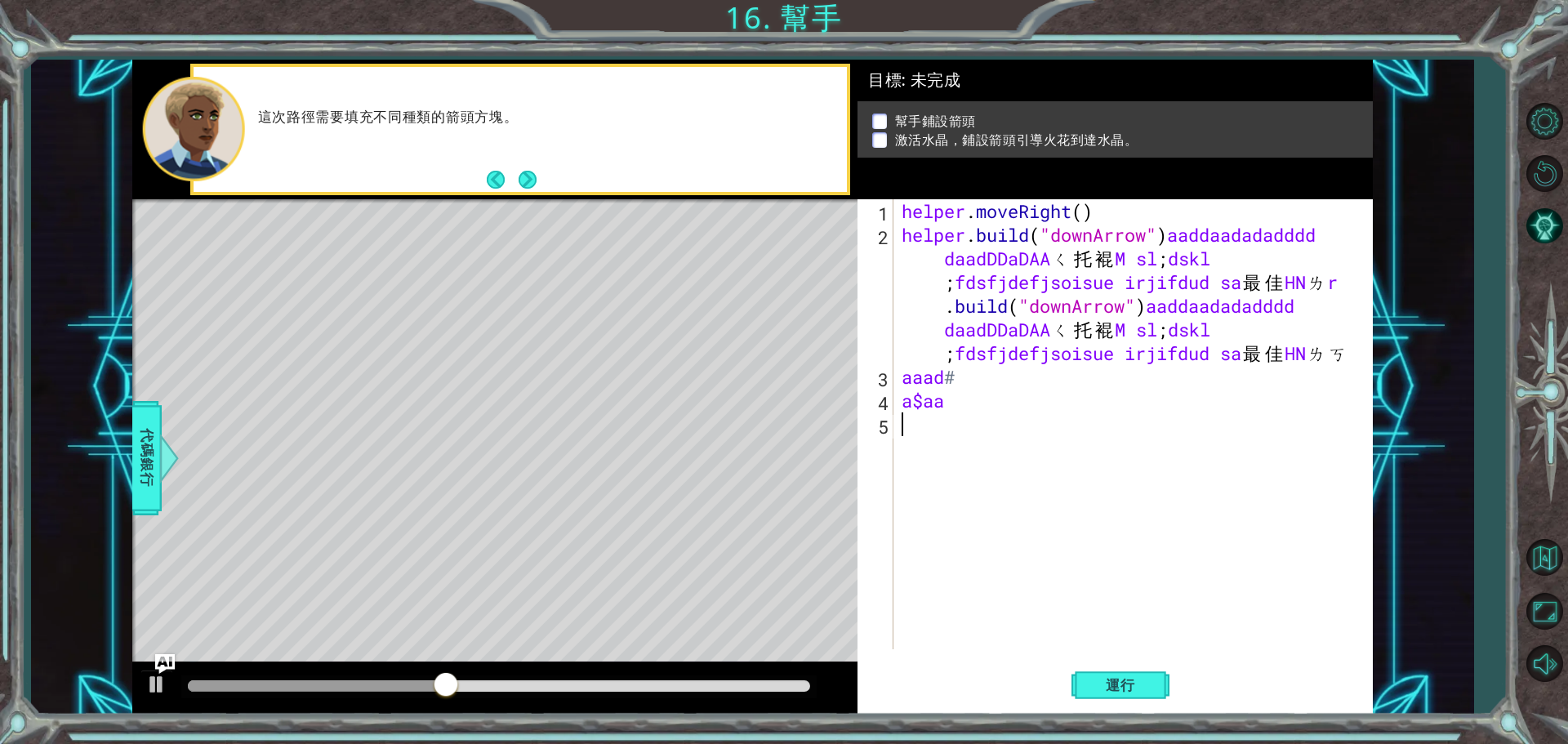
click at [978, 538] on div "helper . moveRight ( ) helper . build ( "downArrow" ) aaddaadadadddd daadDDaDAA…" at bounding box center [1137, 447] width 478 height 497
type textarea "ㄆ"
click at [1044, 482] on div "helper . moveRight ( ) helper . build ( "downArrow" ) aaddaadadadddd daadDDaDAA…" at bounding box center [1137, 447] width 478 height 497
type textarea "ㄎ"
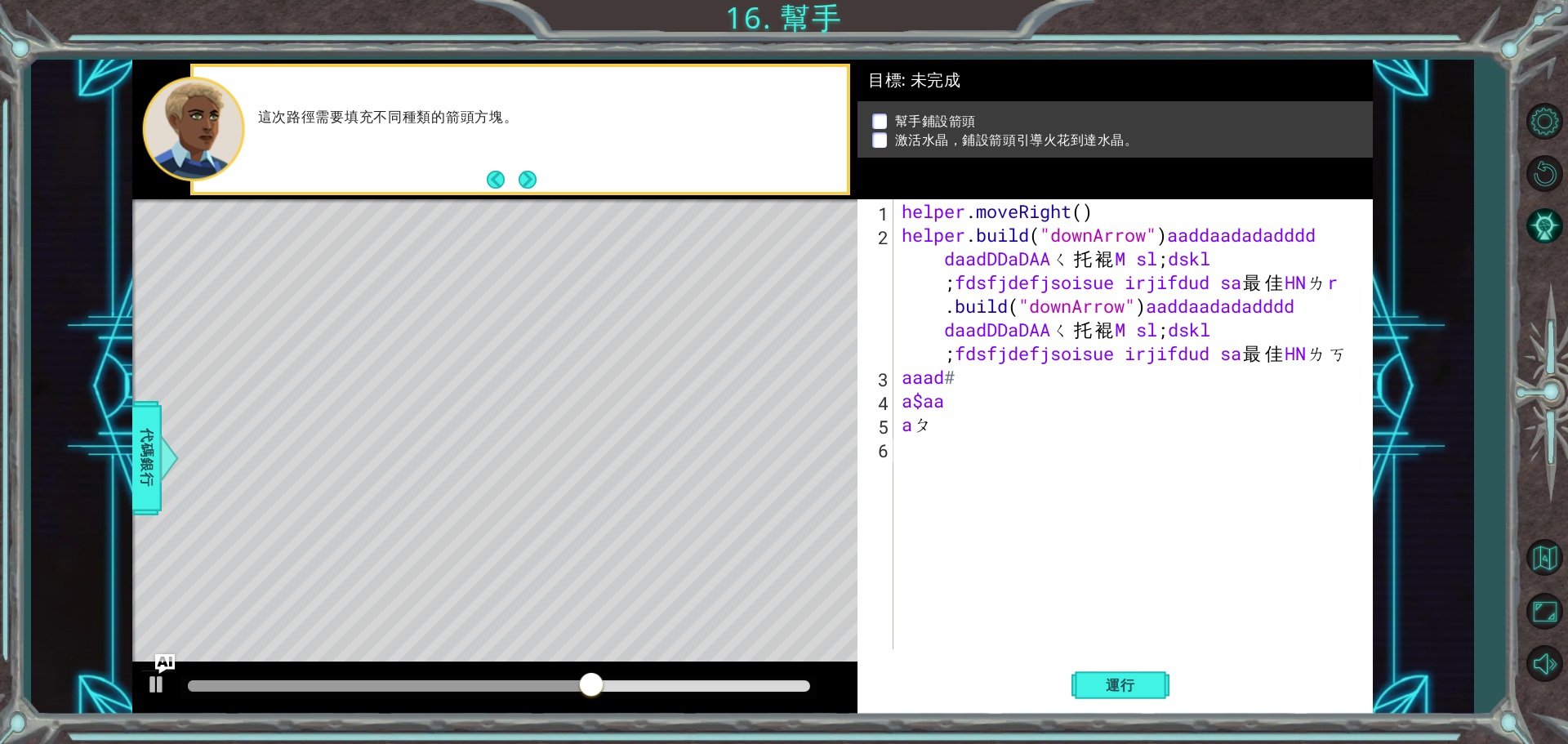
click at [898, 316] on div "1 2 3 4 5 6 helper . moveRight ( ) helper . build ( "downArrow" ) aaddaadadaddd…" at bounding box center [1113, 424] width 510 height 450
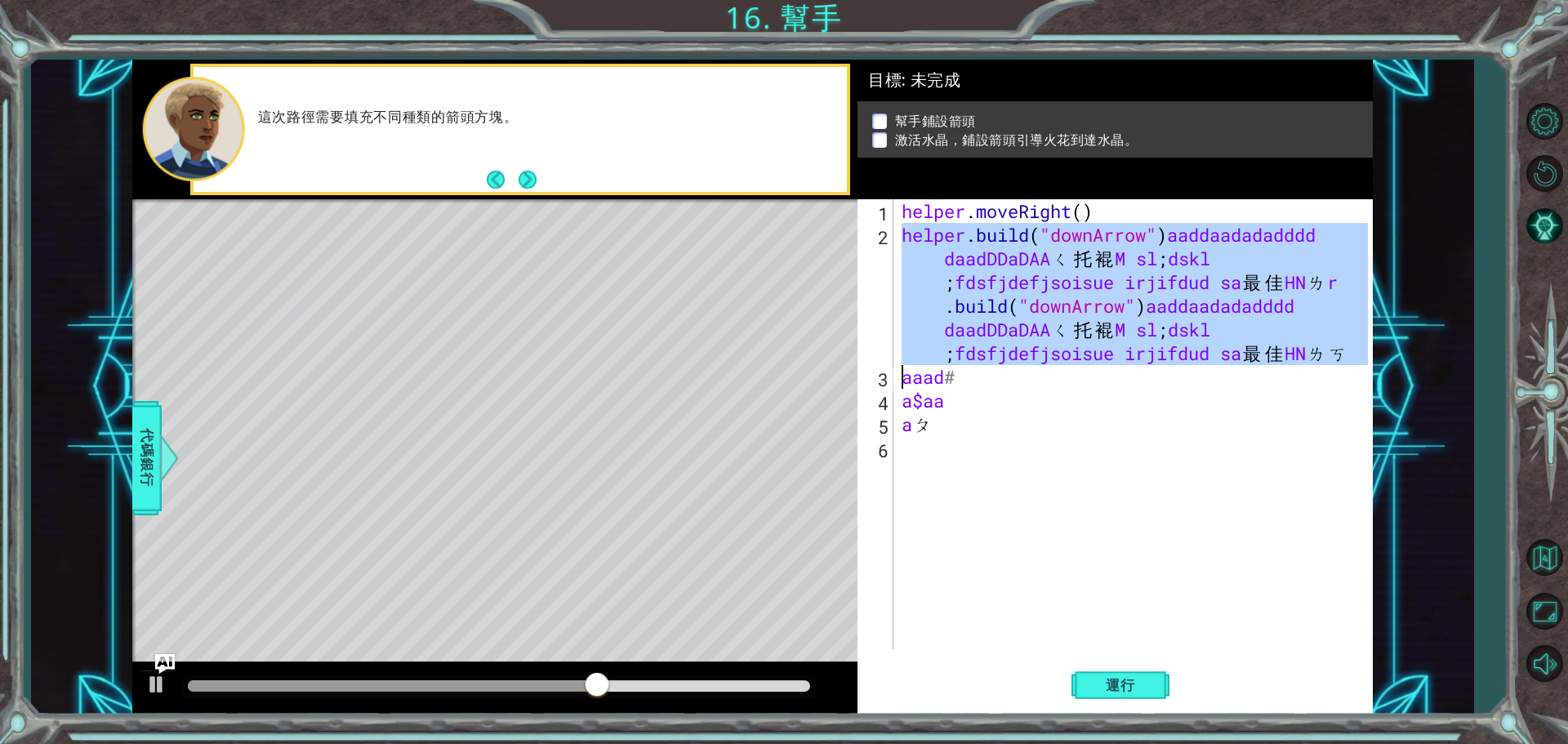
click at [845, 330] on div "Level Map" at bounding box center [509, 439] width 755 height 481
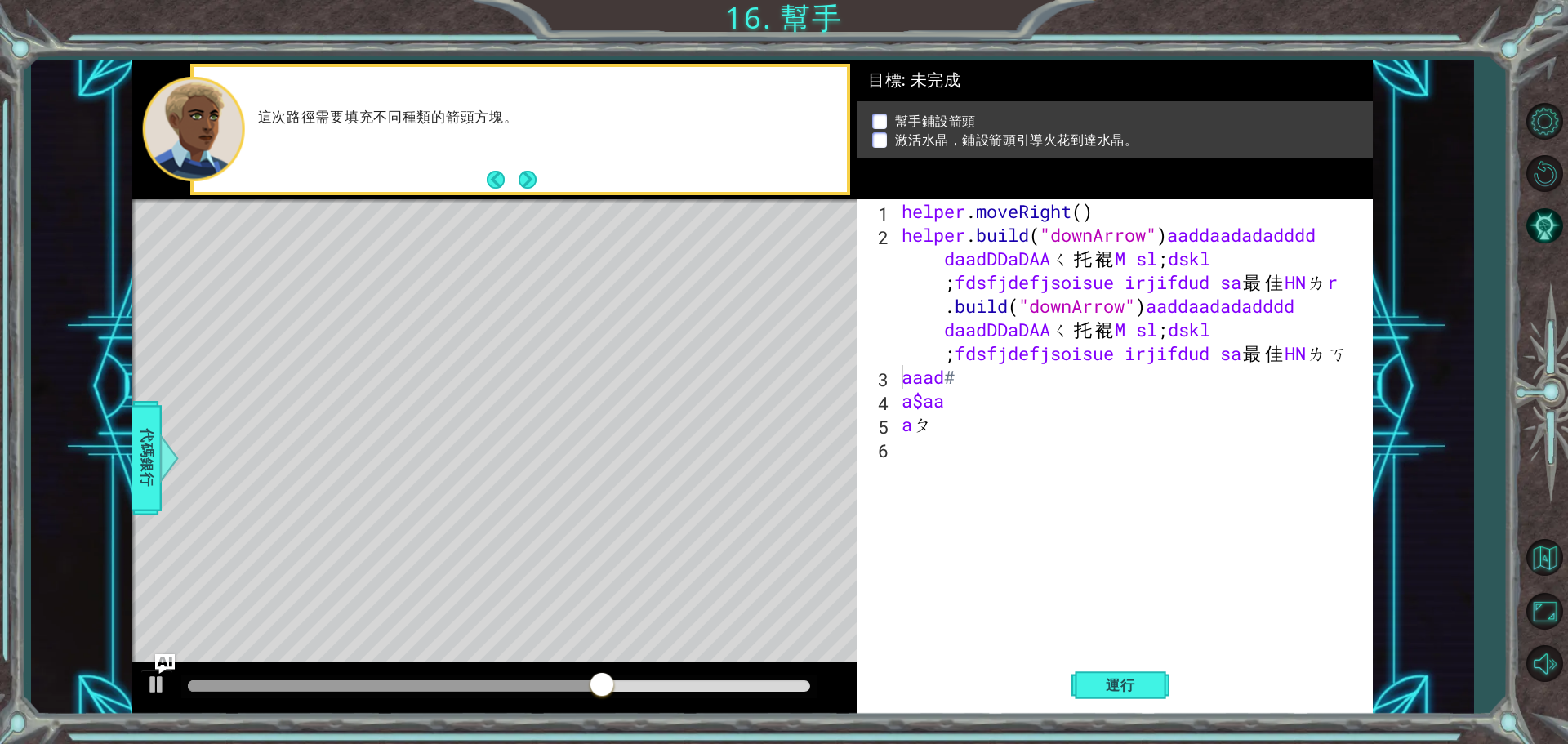
click at [849, 330] on div "Level Map" at bounding box center [509, 439] width 755 height 481
click at [870, 326] on div "2" at bounding box center [877, 296] width 33 height 142
type textarea "helper.moveRight()"
drag, startPoint x: 1245, startPoint y: 214, endPoint x: 1518, endPoint y: 310, distance: 289.8
